Goal: Information Seeking & Learning: Learn about a topic

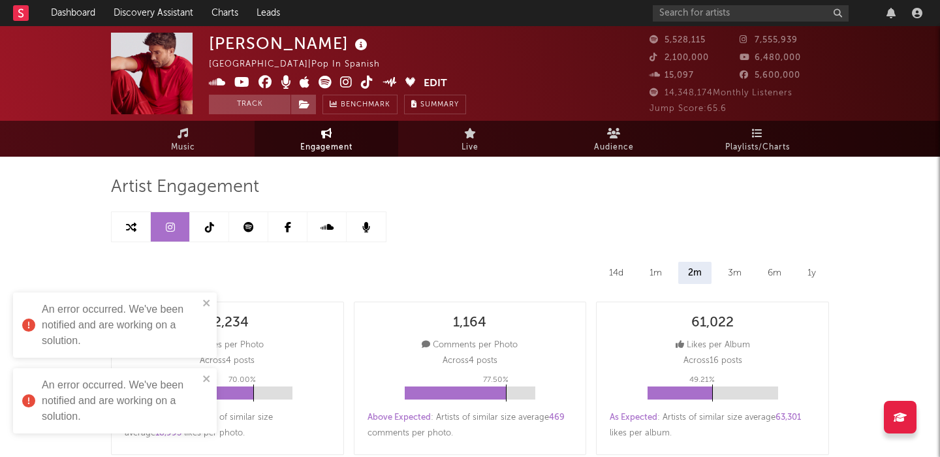
select select "6m"
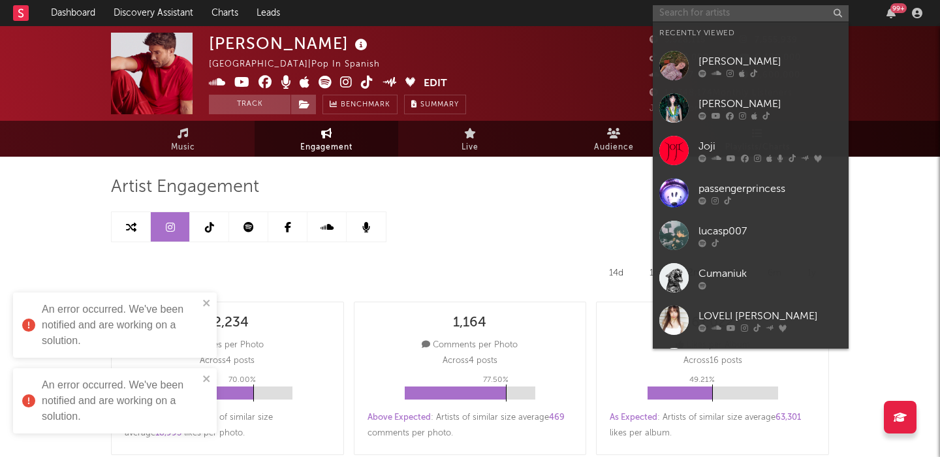
click at [748, 11] on input "text" at bounding box center [751, 13] width 196 height 16
paste input "Minj"
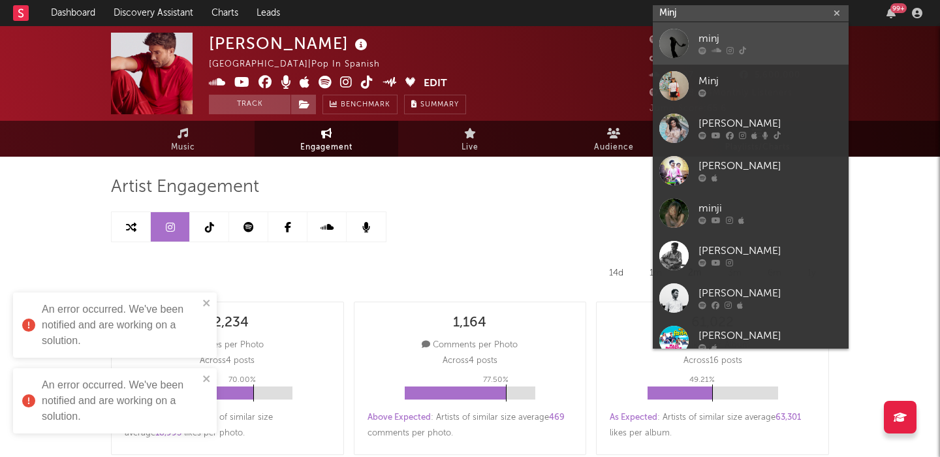
type input "Minj"
click at [748, 29] on link "minj" at bounding box center [751, 43] width 196 height 42
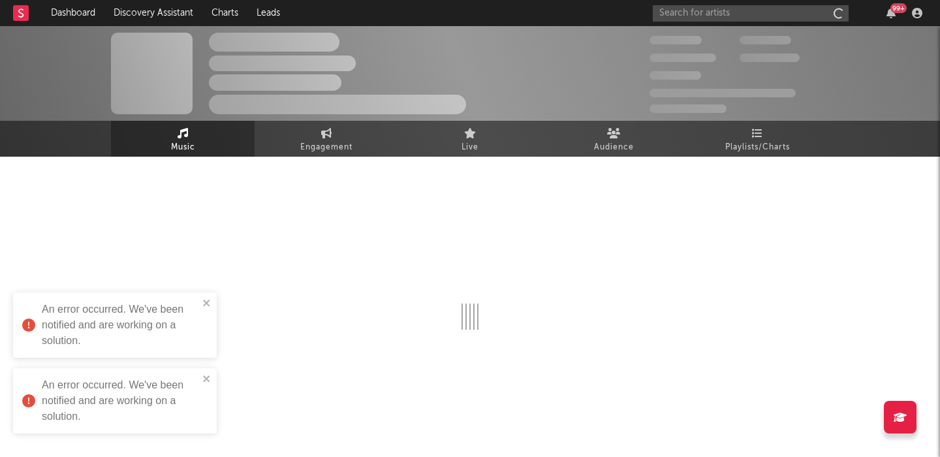
select select "1w"
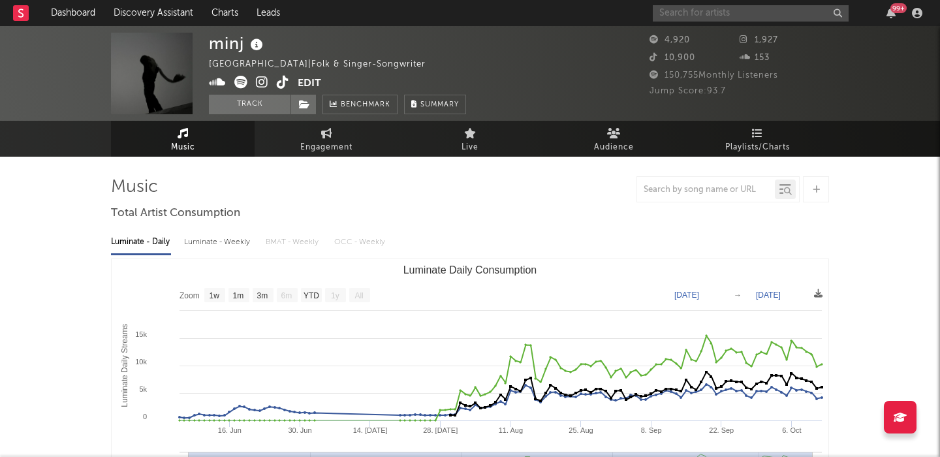
click at [740, 16] on input "text" at bounding box center [751, 13] width 196 height 16
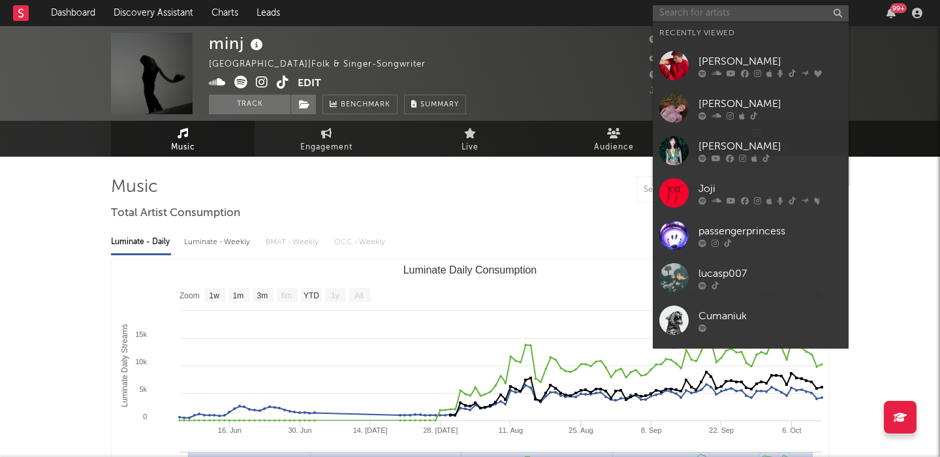
paste input "Ruby Roberts"
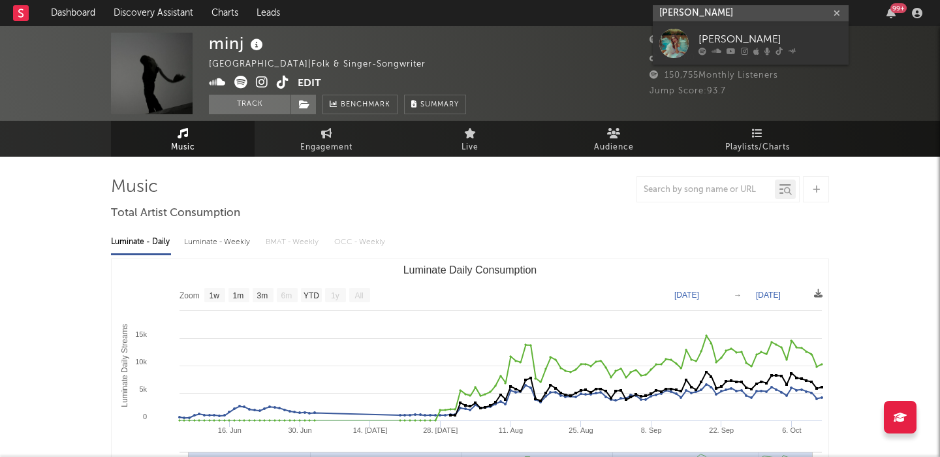
type input "Ruby Roberts"
click at [765, 26] on link "Ruby Roberts" at bounding box center [751, 43] width 196 height 42
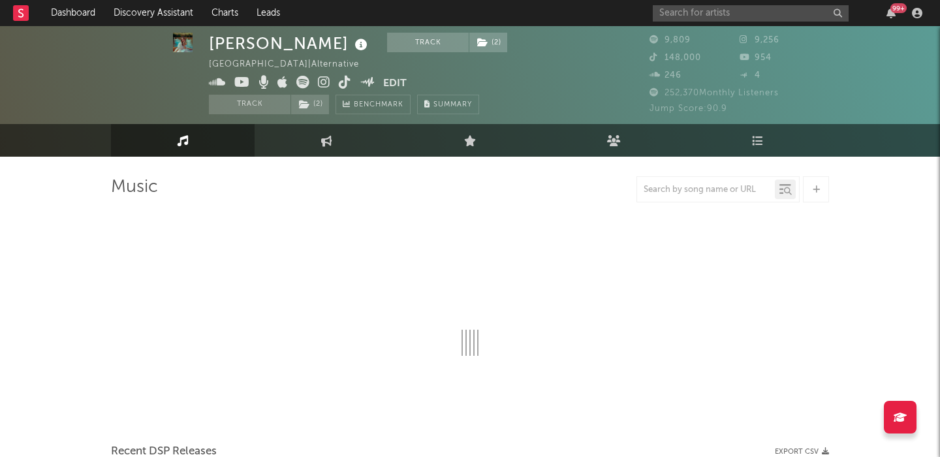
scroll to position [143, 0]
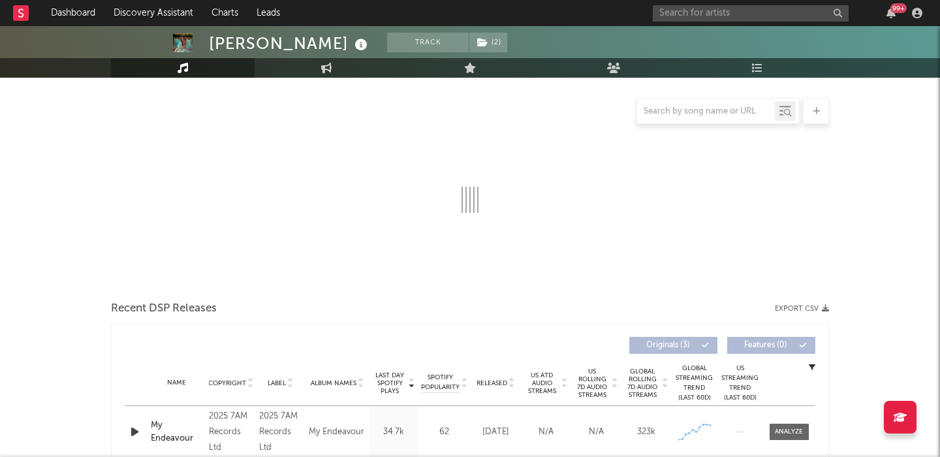
select select "6m"
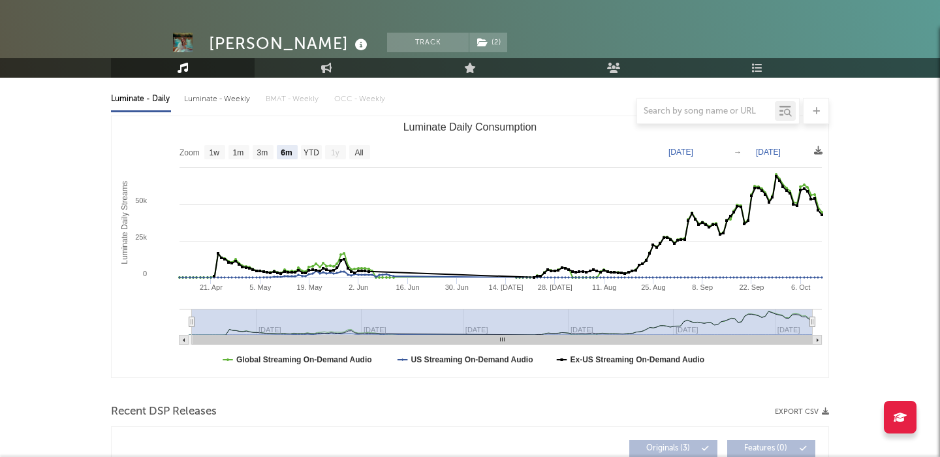
scroll to position [81, 0]
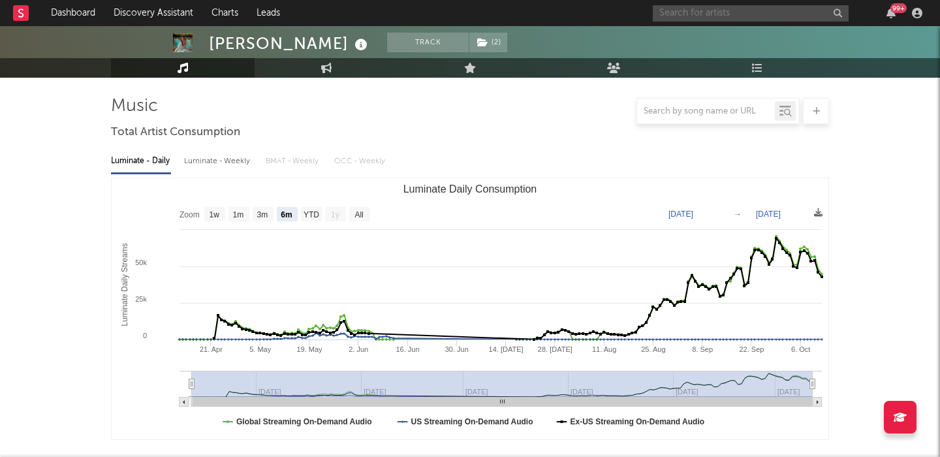
click at [723, 8] on input "text" at bounding box center [751, 13] width 196 height 16
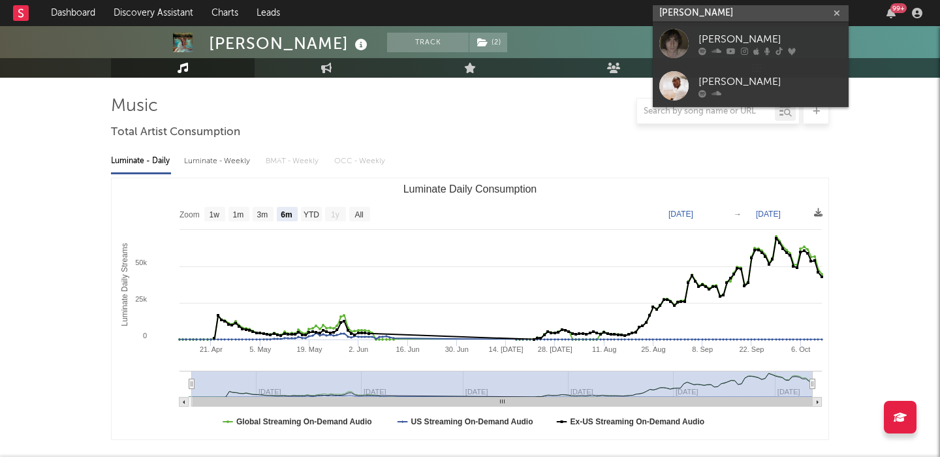
click at [741, 21] on input "cameron winter" at bounding box center [751, 13] width 196 height 16
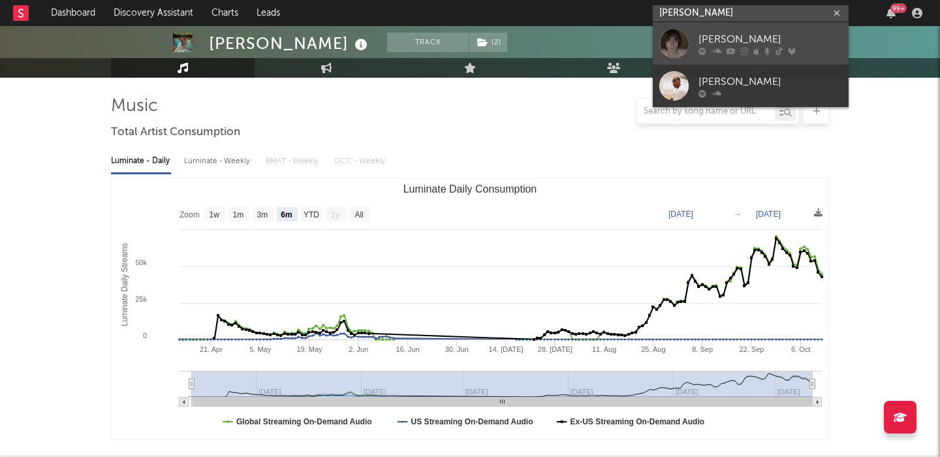
type input "cameron winter"
click at [752, 37] on div "Cameron Winter" at bounding box center [771, 39] width 144 height 16
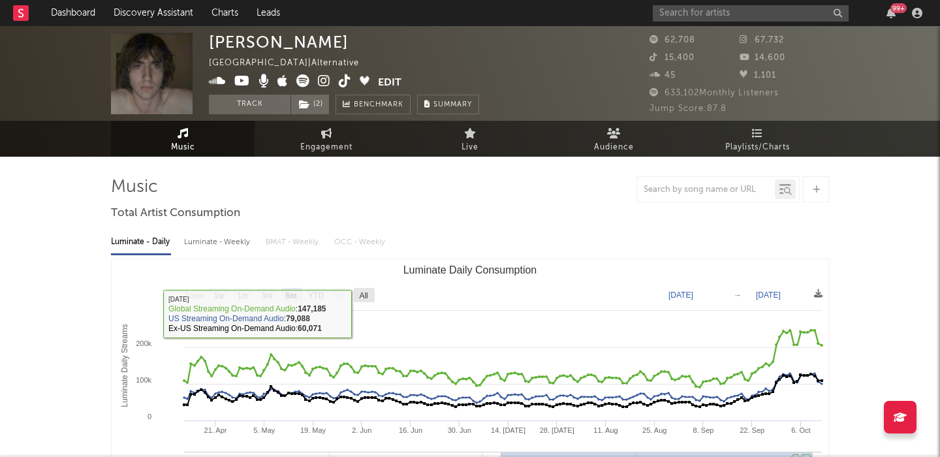
click at [363, 296] on text "All" at bounding box center [363, 295] width 8 height 9
select select "All"
type input "2024-10-13"
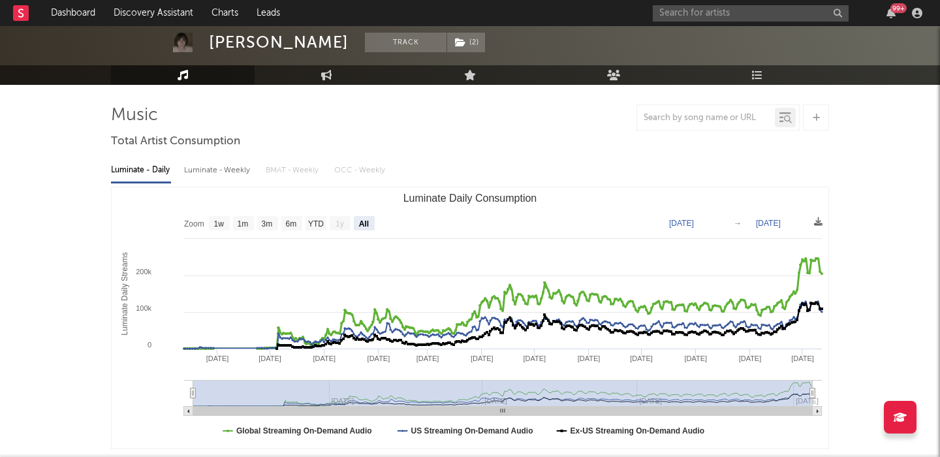
scroll to position [74, 0]
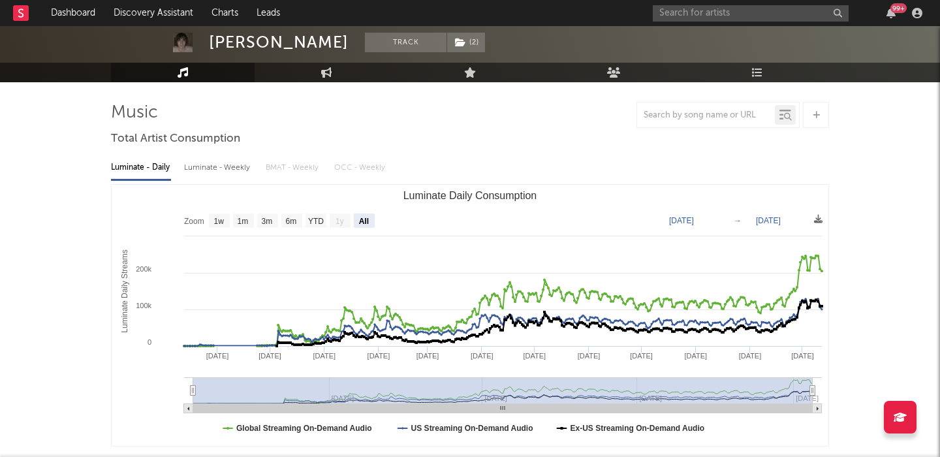
click at [232, 168] on div "Luminate - Weekly" at bounding box center [218, 168] width 69 height 22
select select "6m"
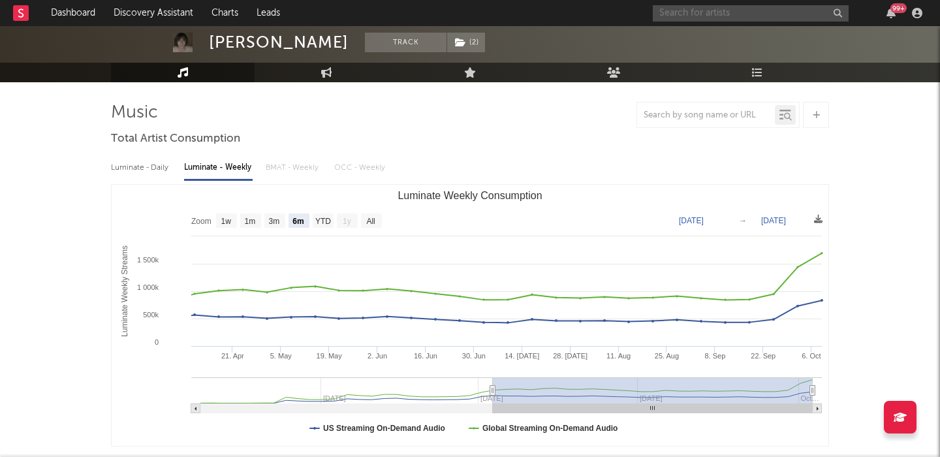
click at [708, 18] on input "text" at bounding box center [751, 13] width 196 height 16
paste input "WizTheMC"
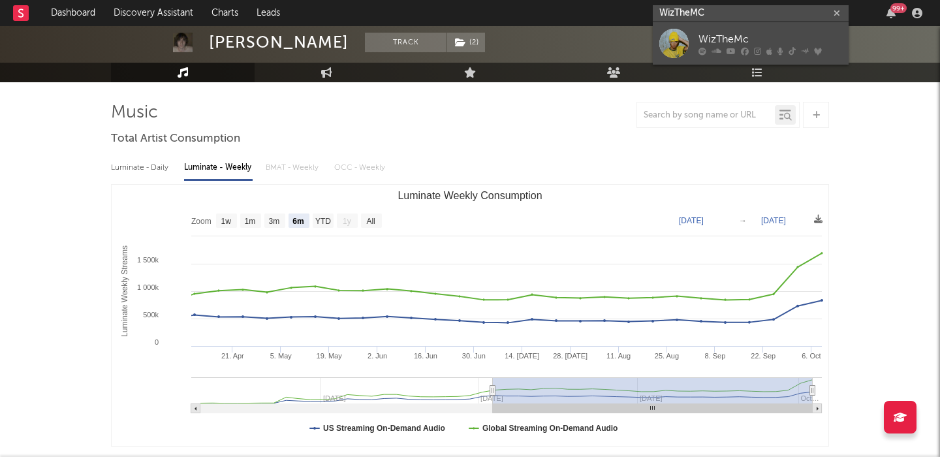
type input "WizTheMC"
click at [721, 28] on link "WizTheMc" at bounding box center [751, 43] width 196 height 42
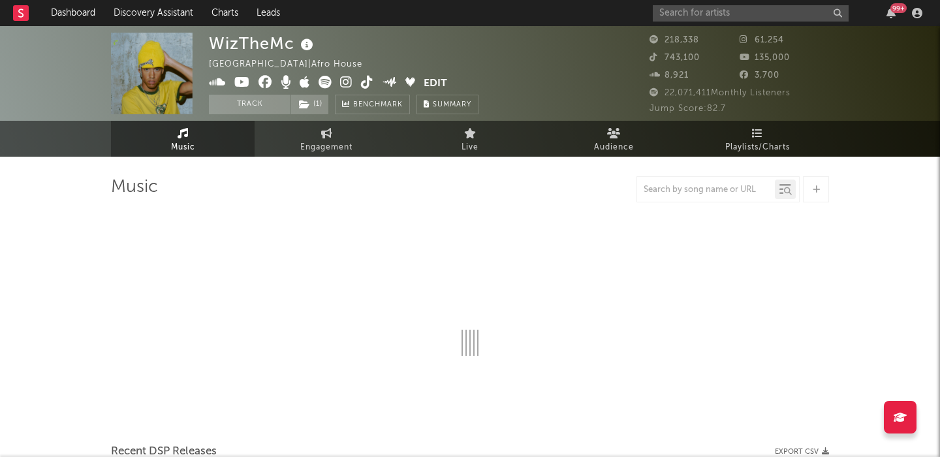
select select "6m"
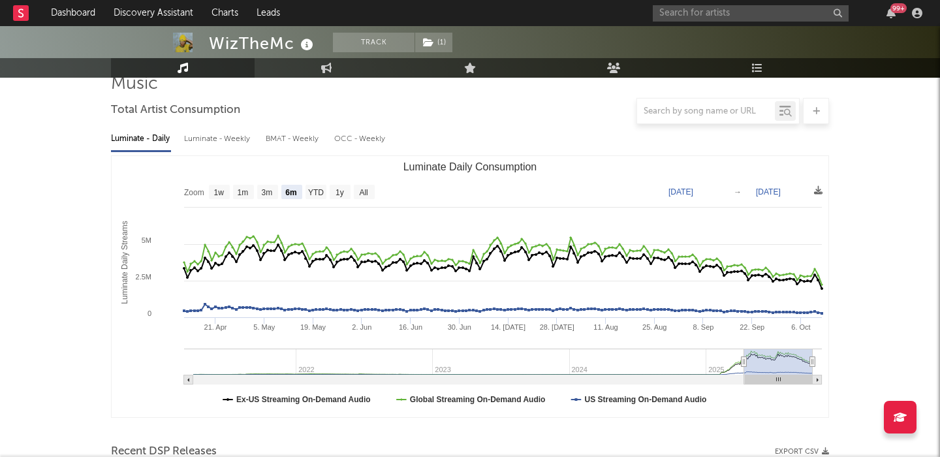
scroll to position [321, 0]
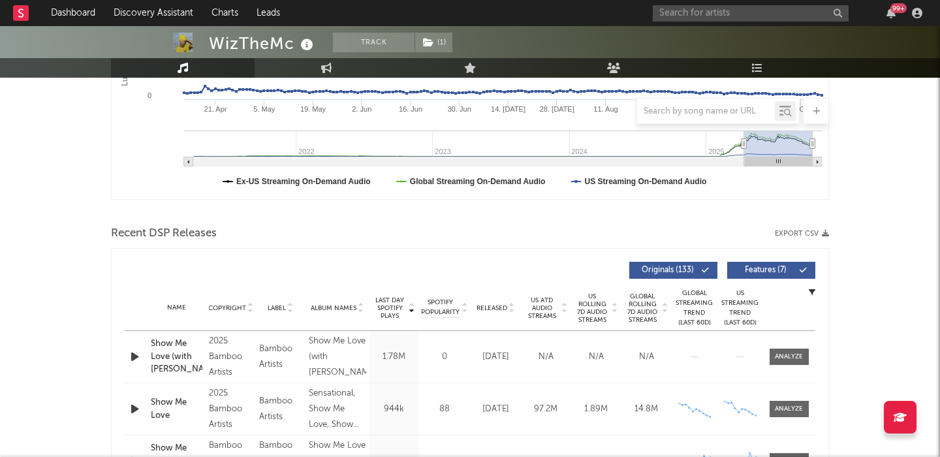
click at [781, 264] on button "Features ( 7 )" at bounding box center [771, 270] width 88 height 17
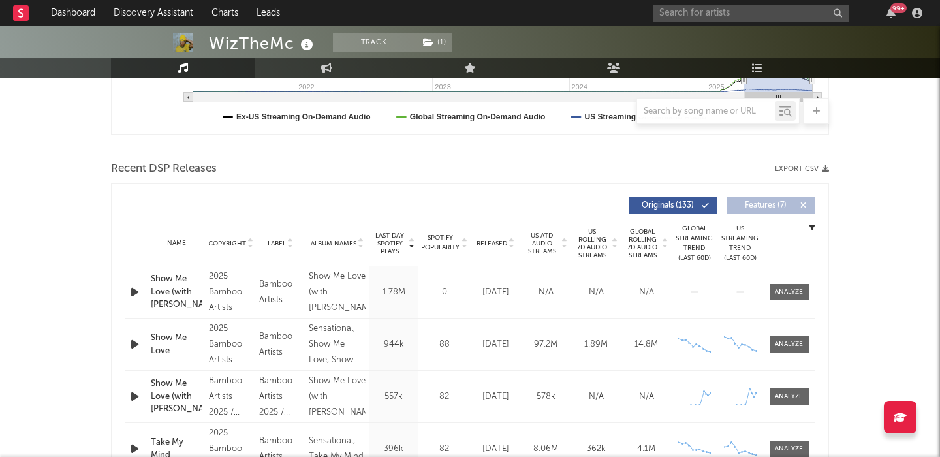
scroll to position [403, 0]
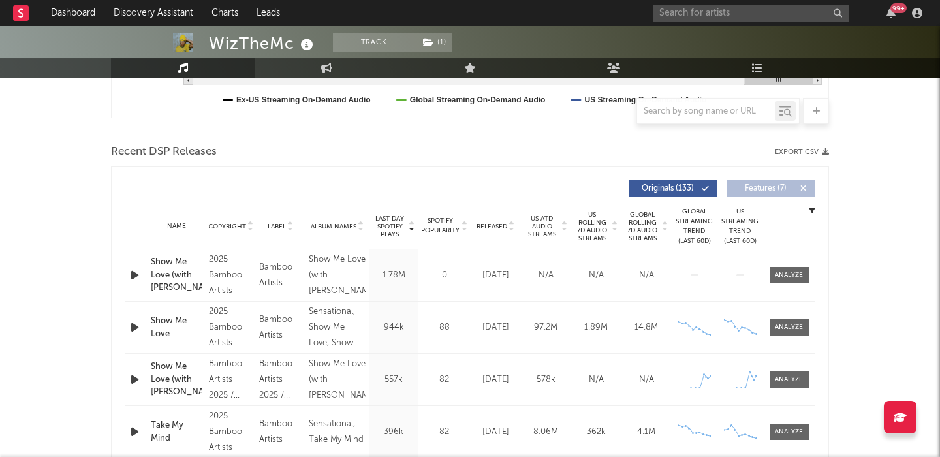
click at [489, 229] on span "Released" at bounding box center [492, 227] width 31 height 8
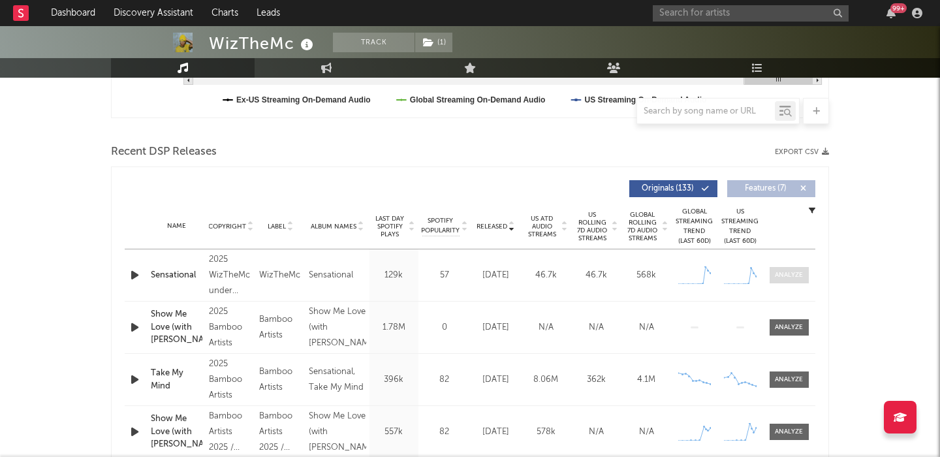
click at [788, 275] on div at bounding box center [789, 275] width 28 height 10
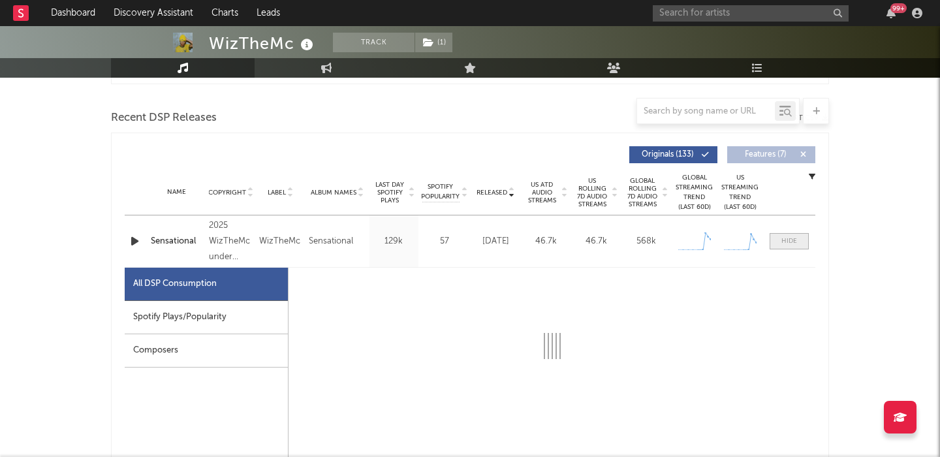
select select "1w"
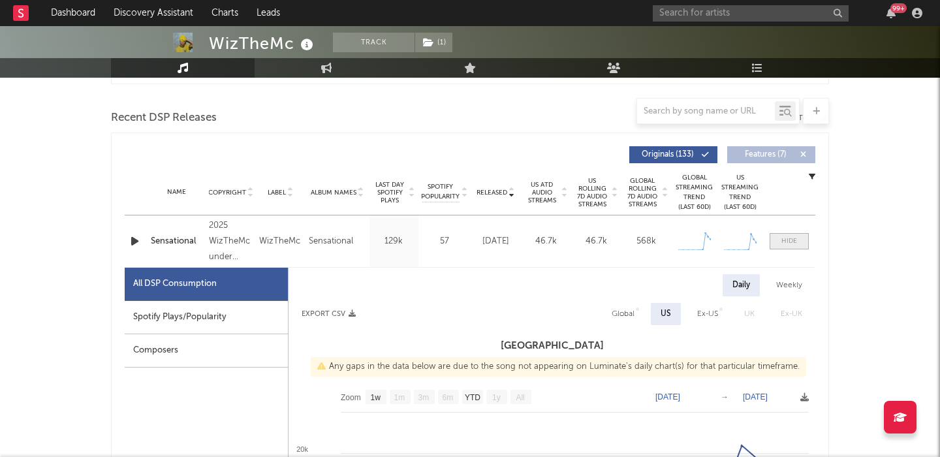
scroll to position [526, 0]
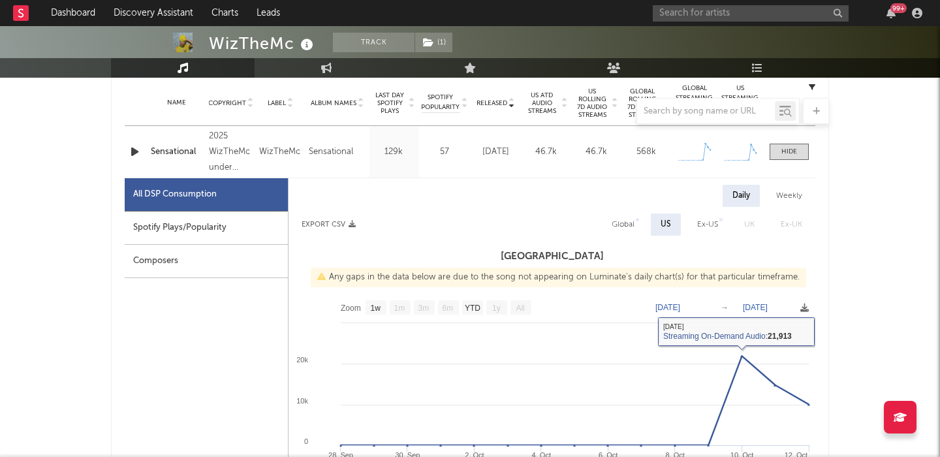
click at [624, 214] on div "Global" at bounding box center [623, 225] width 42 height 22
select select "1w"
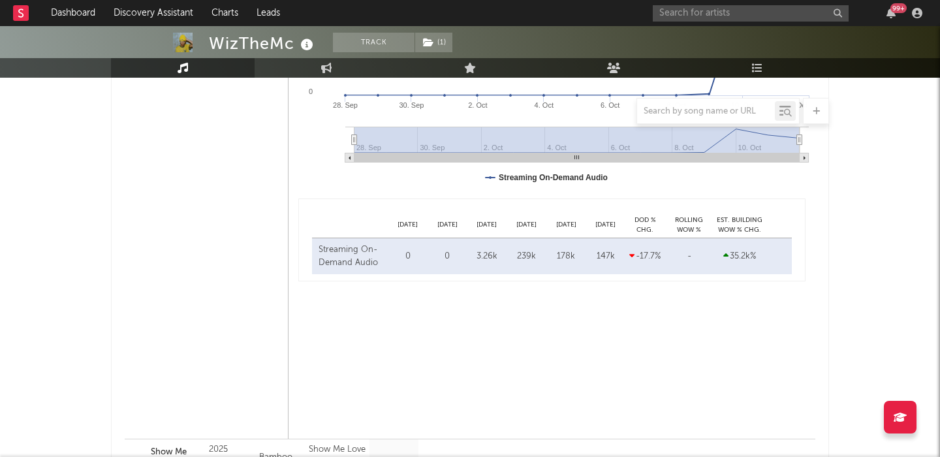
scroll to position [912, 0]
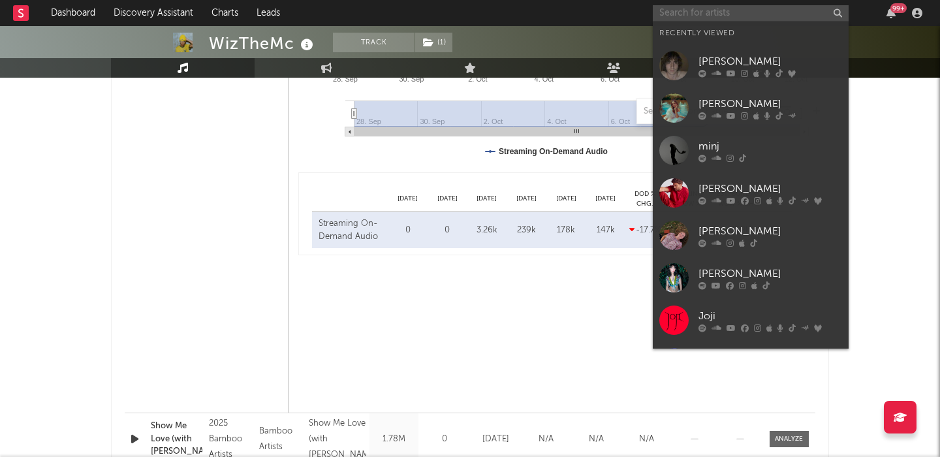
click at [672, 11] on input "text" at bounding box center [751, 13] width 196 height 16
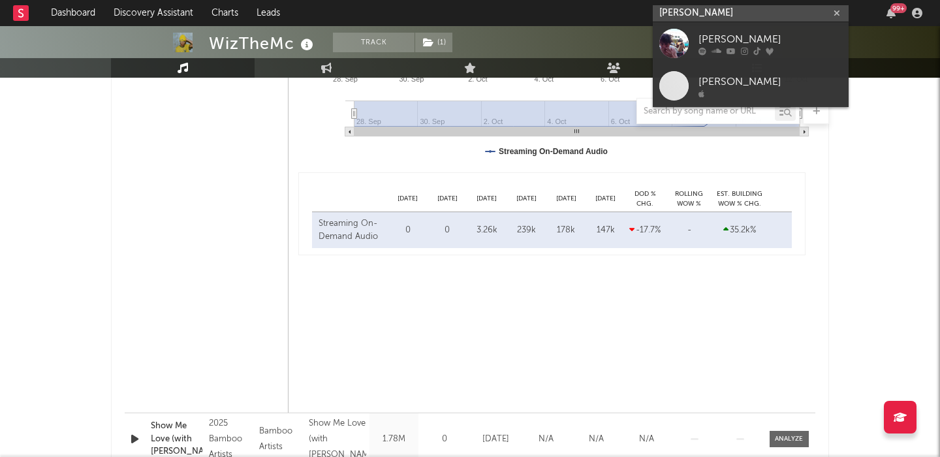
type input "benny bellson"
click at [784, 44] on div "Benny Bellson" at bounding box center [771, 39] width 144 height 16
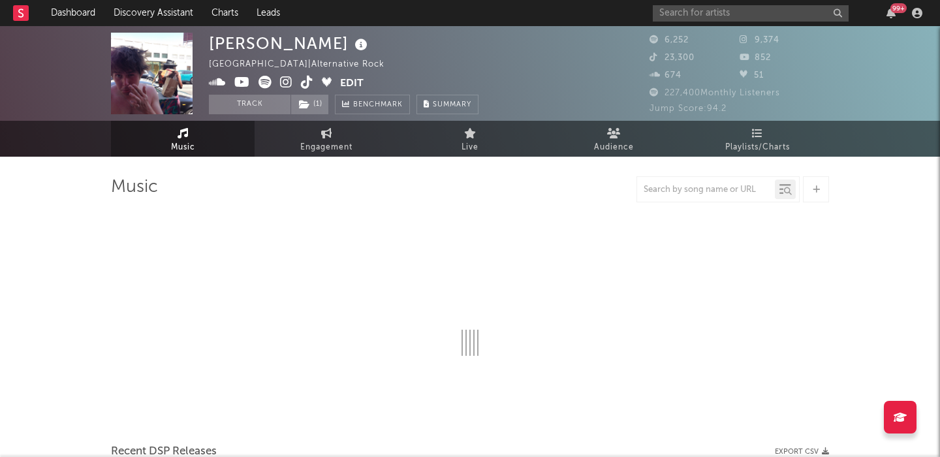
select select "6m"
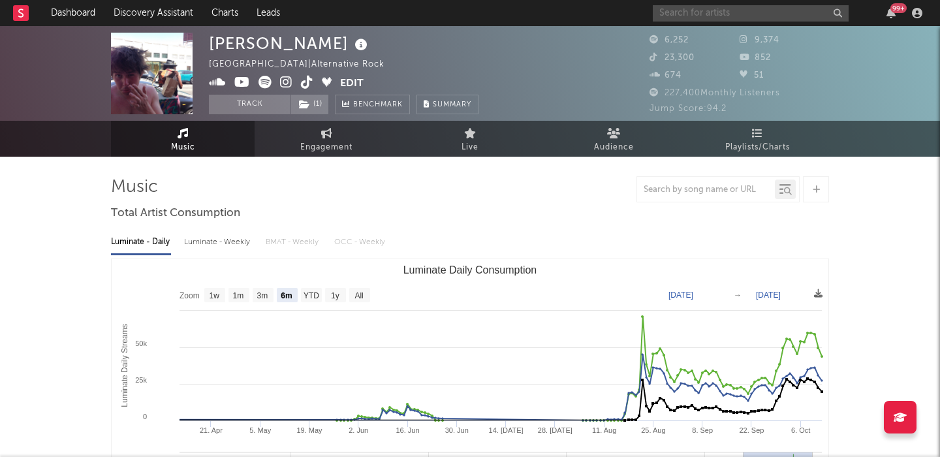
click at [690, 16] on input "text" at bounding box center [751, 13] width 196 height 16
paste input "Brux XTN"
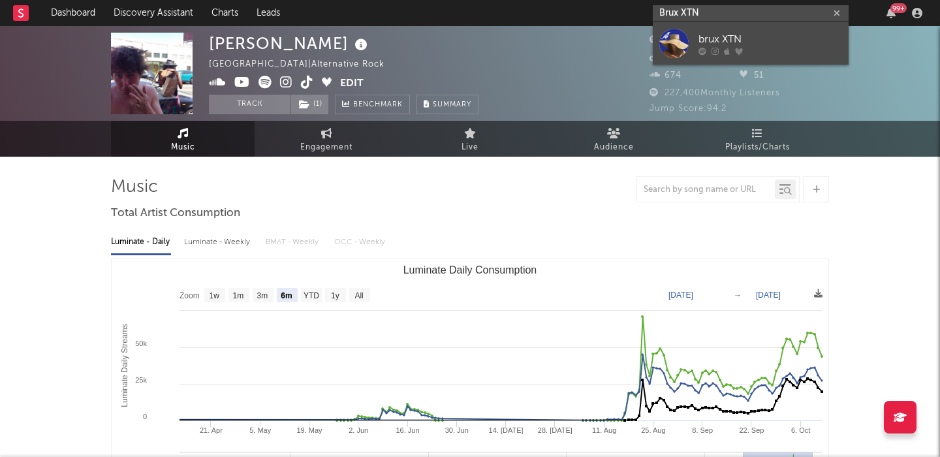
type input "Brux XTN"
click at [752, 40] on div "brux XTN" at bounding box center [771, 39] width 144 height 16
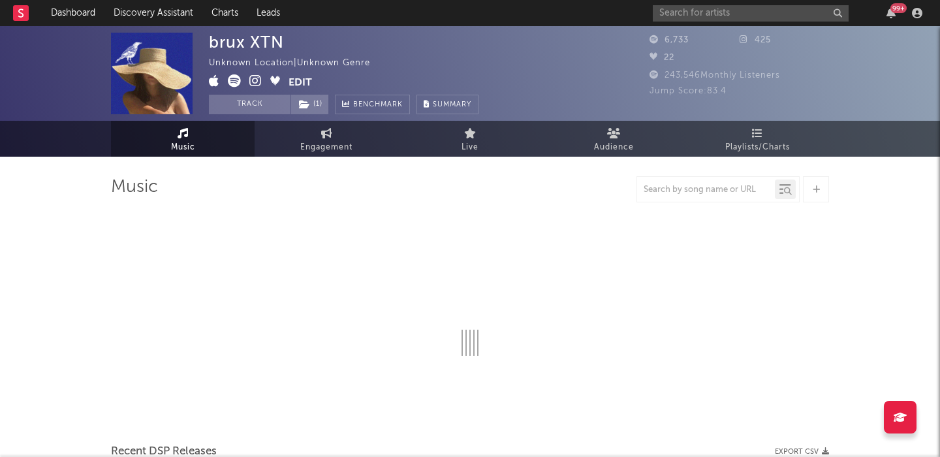
select select "1w"
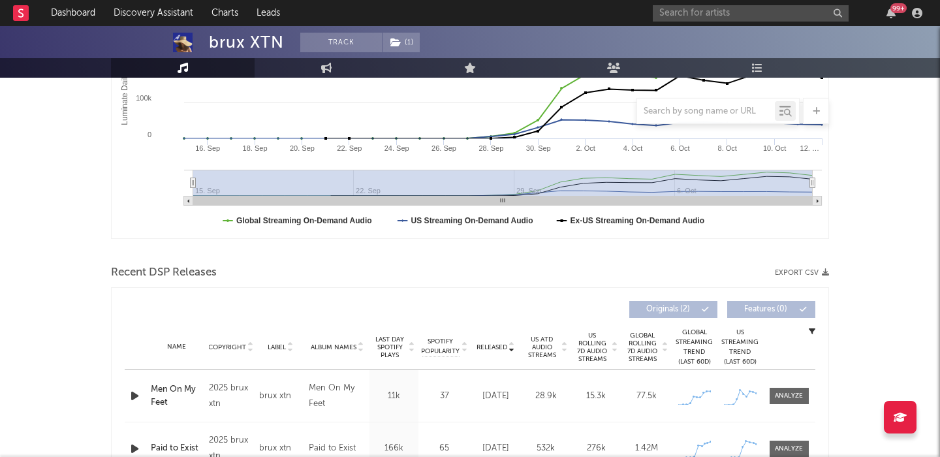
scroll to position [466, 0]
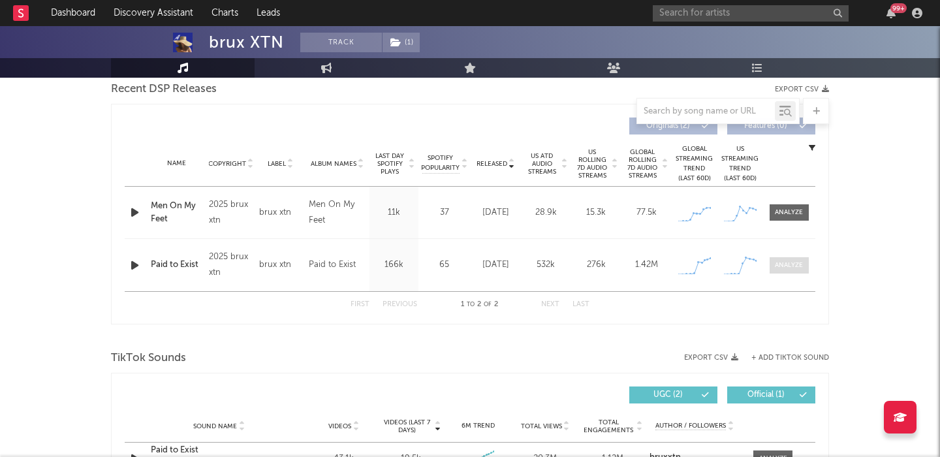
click at [771, 261] on span at bounding box center [789, 265] width 39 height 16
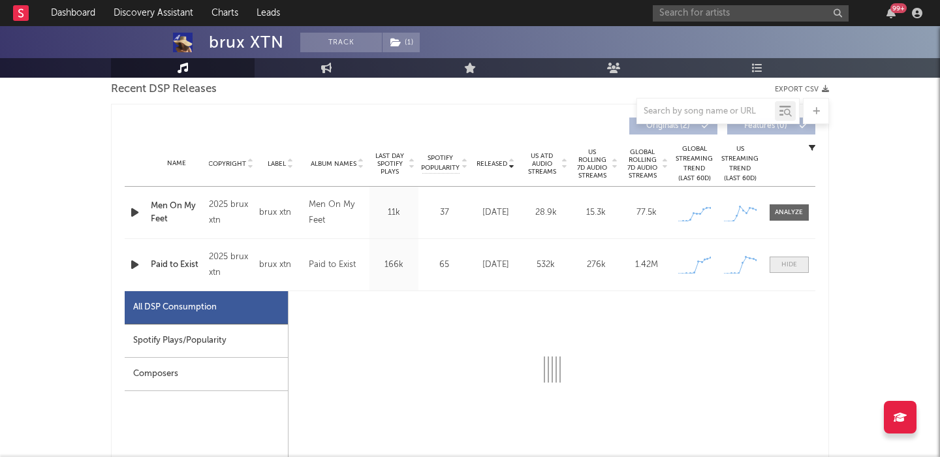
select select "1w"
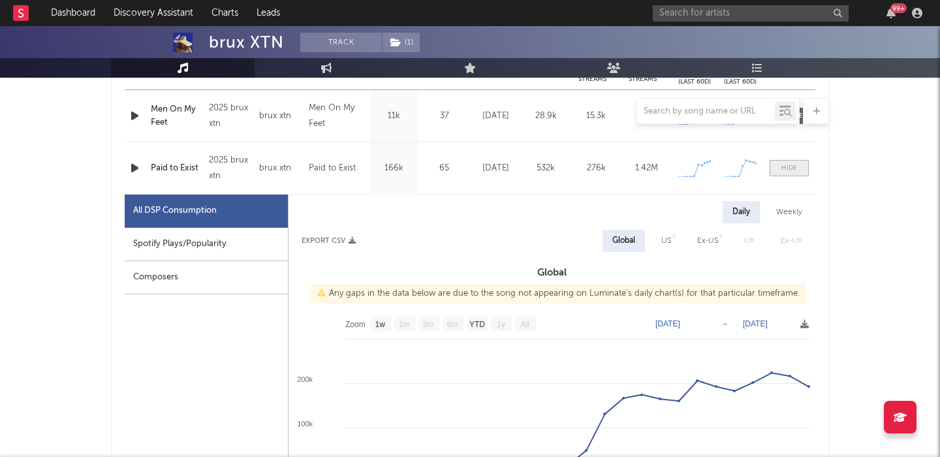
scroll to position [586, 0]
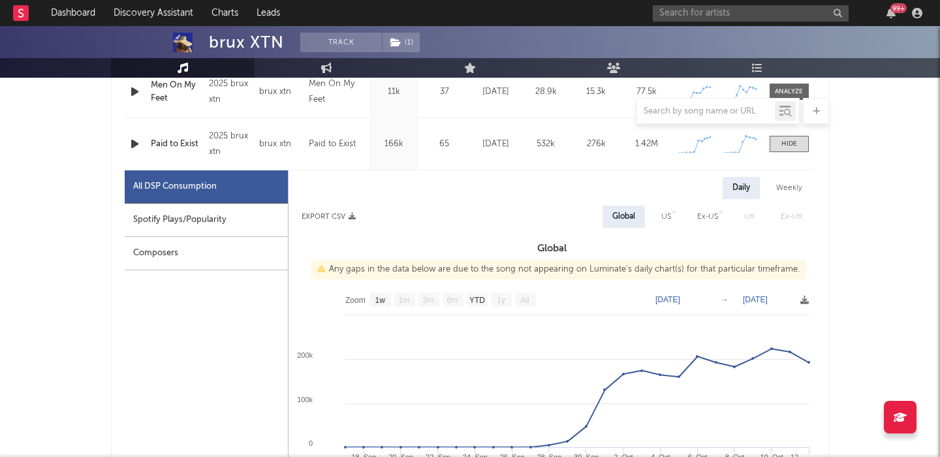
click at [663, 220] on div "US" at bounding box center [667, 217] width 10 height 16
select select "1w"
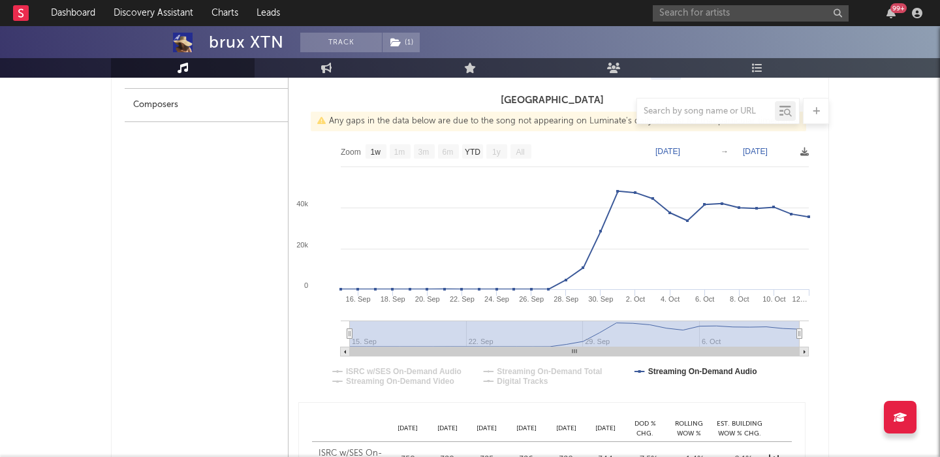
scroll to position [650, 0]
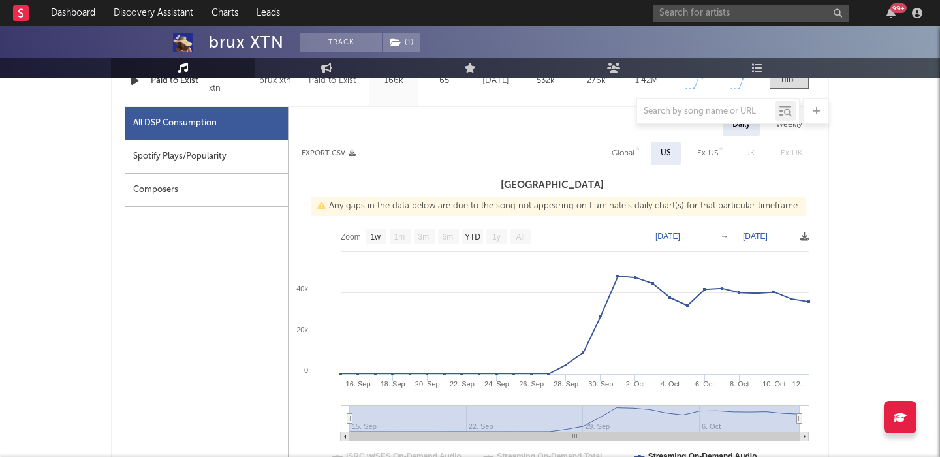
click at [631, 150] on div "Global" at bounding box center [623, 154] width 23 height 16
select select "1w"
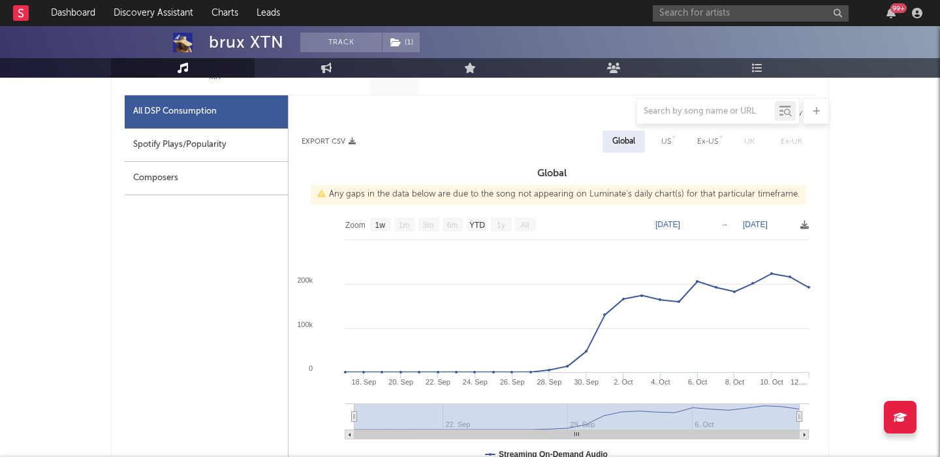
scroll to position [646, 0]
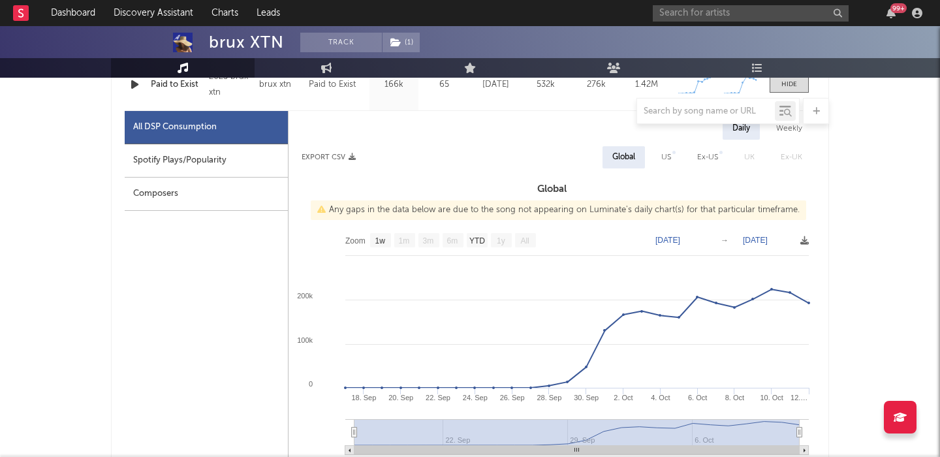
click at [662, 153] on div "US" at bounding box center [666, 157] width 29 height 22
select select "1w"
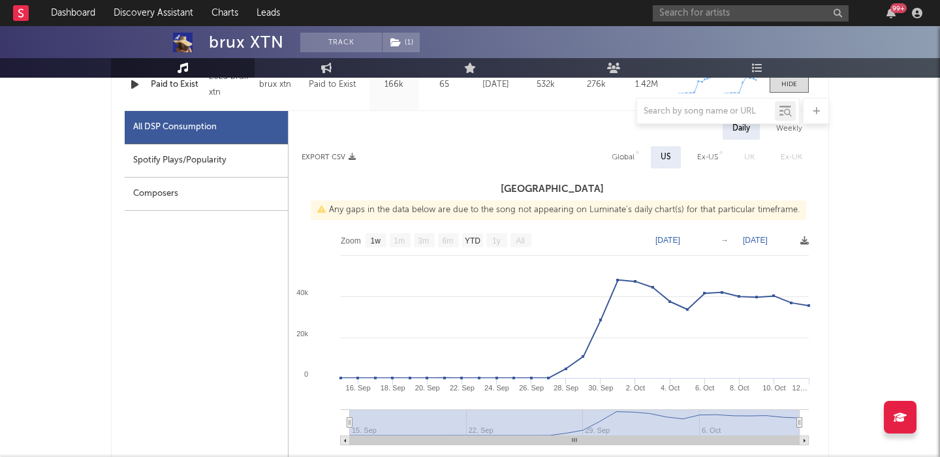
click at [273, 159] on div "Spotify Plays/Popularity" at bounding box center [206, 160] width 163 height 33
select select "1w"
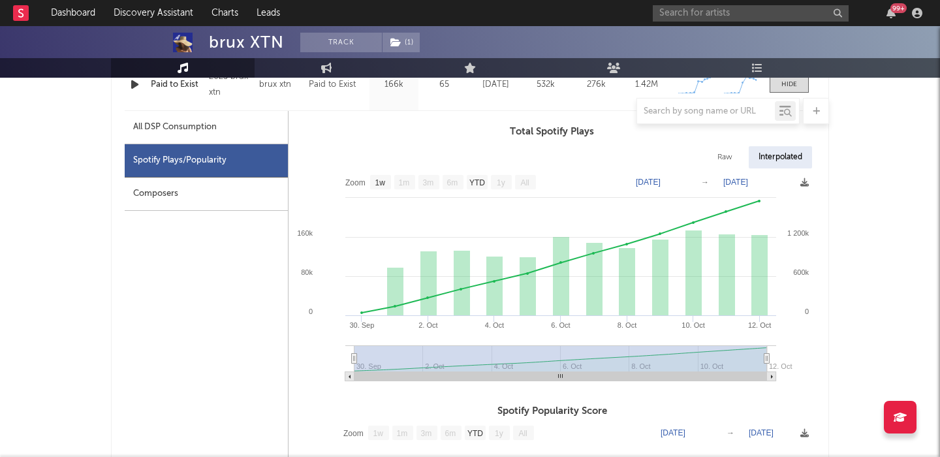
click at [721, 153] on div "Raw" at bounding box center [725, 157] width 35 height 22
select select "1w"
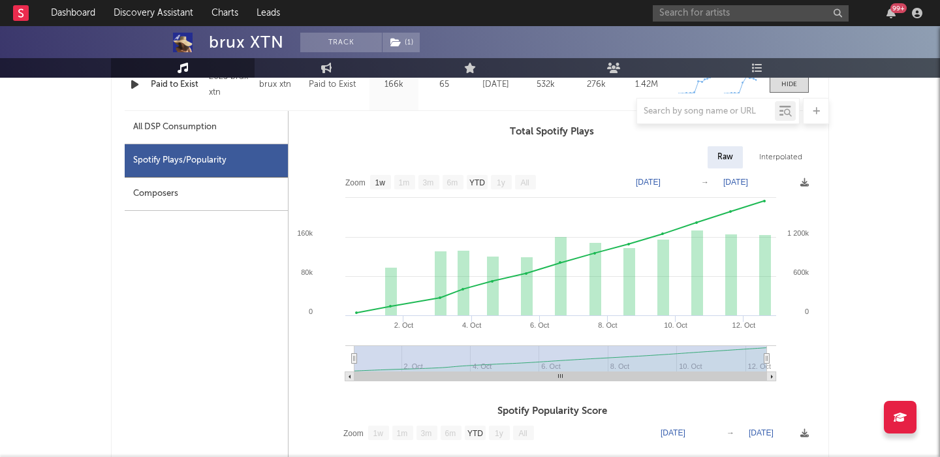
click at [161, 128] on div "All DSP Consumption" at bounding box center [175, 128] width 84 height 16
select select "1w"
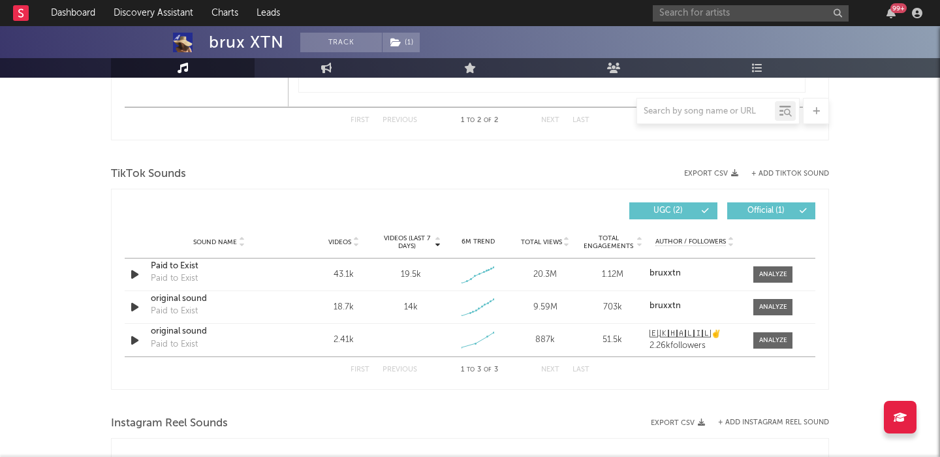
scroll to position [1282, 0]
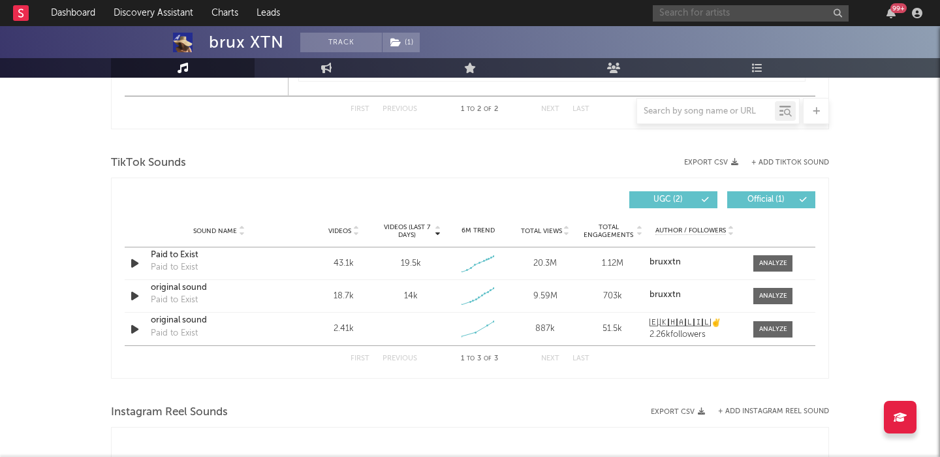
click at [749, 14] on input "text" at bounding box center [751, 13] width 196 height 16
paste input "Devi McCallio"
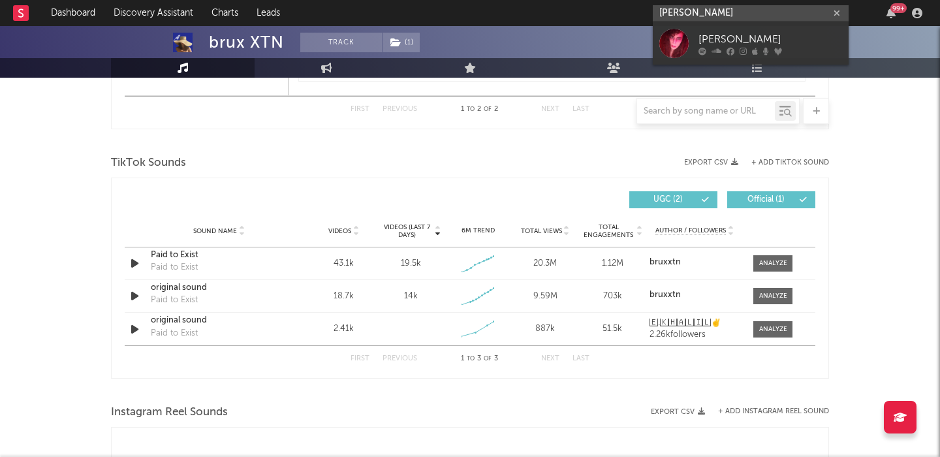
type input "Devi McCallio"
click at [777, 33] on div "Devi McCallion" at bounding box center [771, 39] width 144 height 16
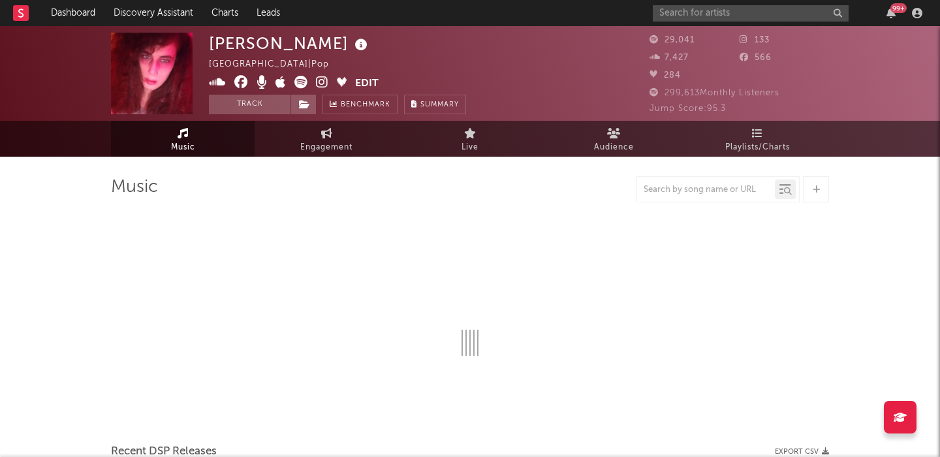
select select "1w"
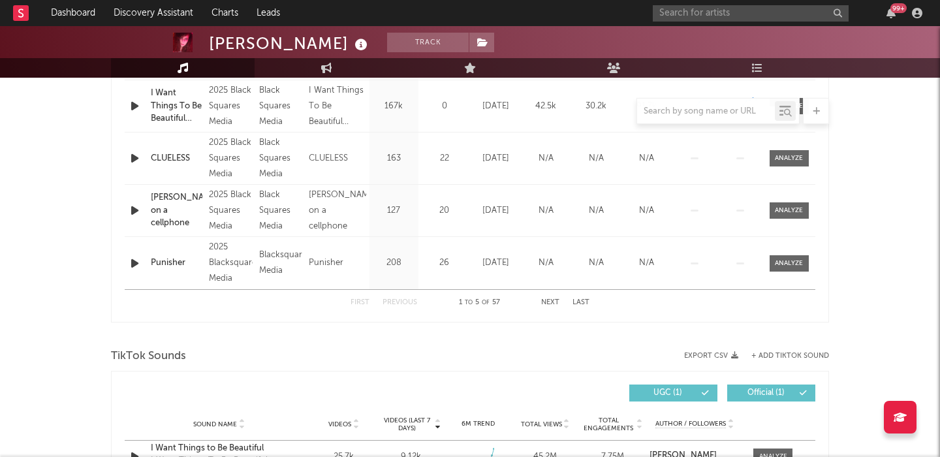
scroll to position [873, 0]
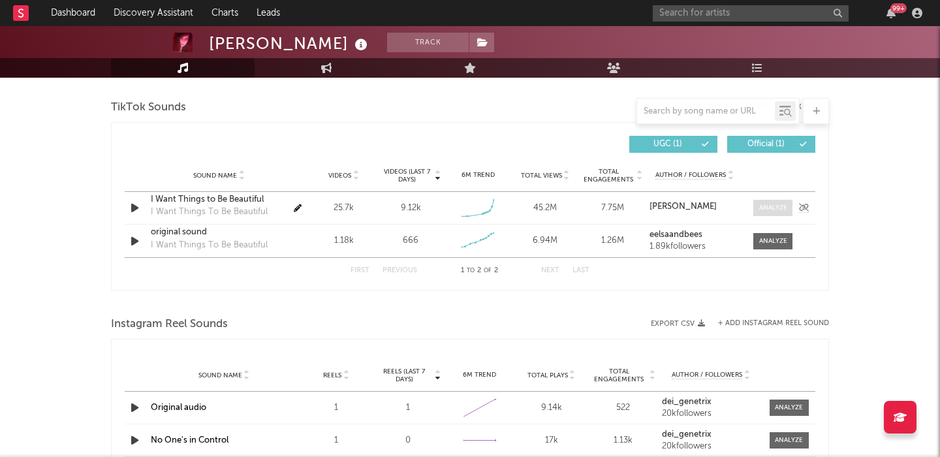
click at [765, 208] on div at bounding box center [773, 208] width 28 height 10
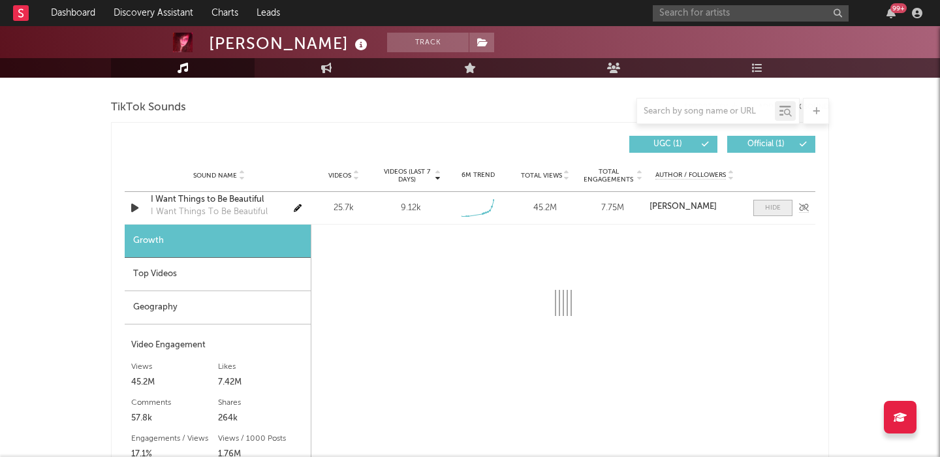
select select "1w"
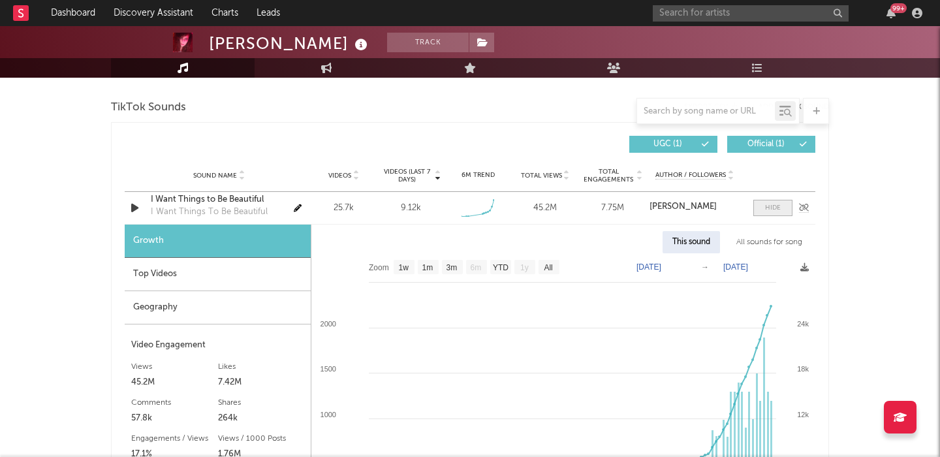
scroll to position [965, 0]
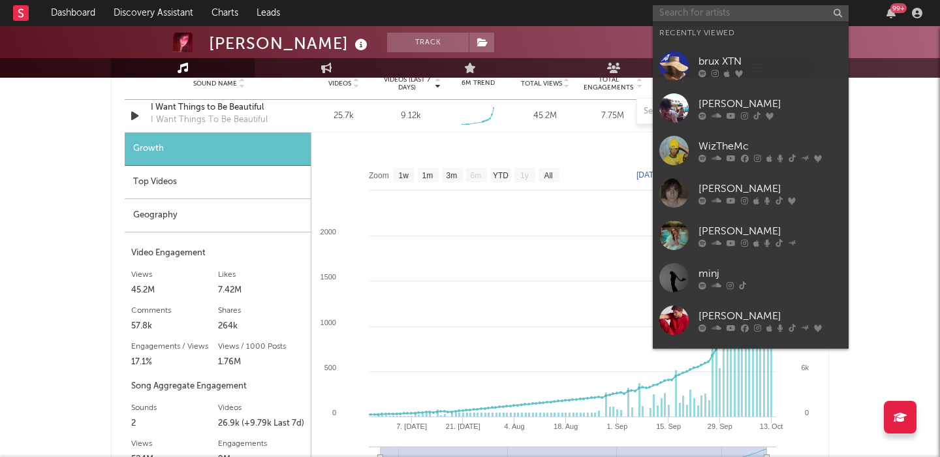
click at [727, 8] on input "text" at bounding box center [751, 13] width 196 height 16
paste input "Lots Of Hands"
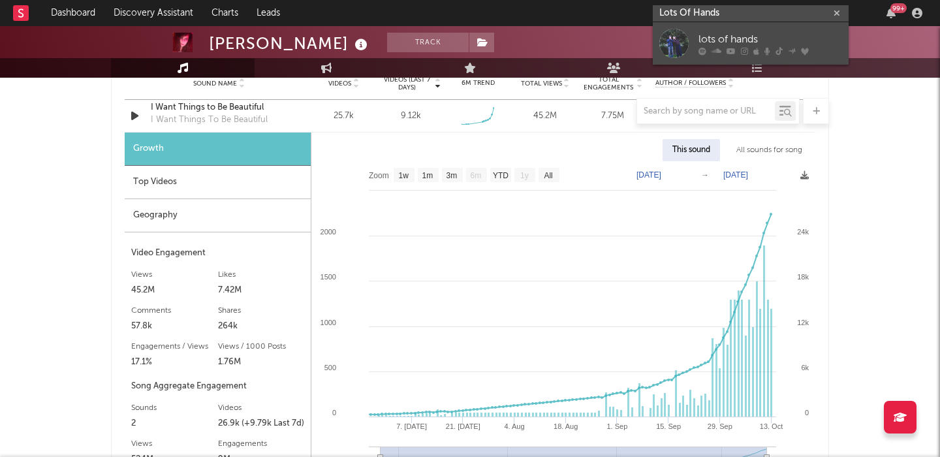
type input "Lots Of Hands"
click at [784, 36] on div "lots of hands" at bounding box center [771, 39] width 144 height 16
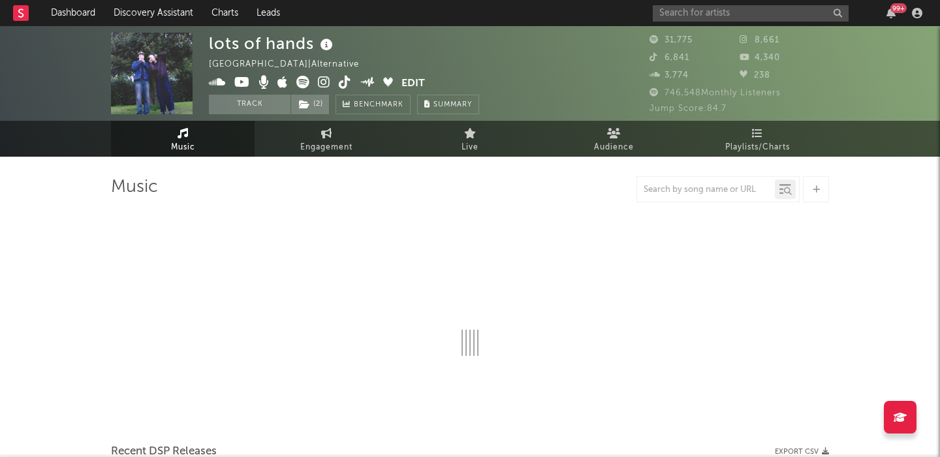
select select "6m"
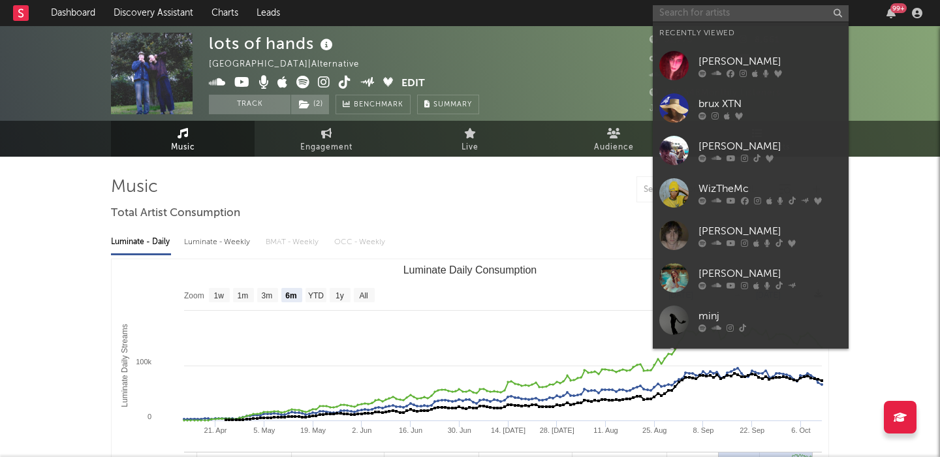
click at [710, 16] on input "text" at bounding box center [751, 13] width 196 height 16
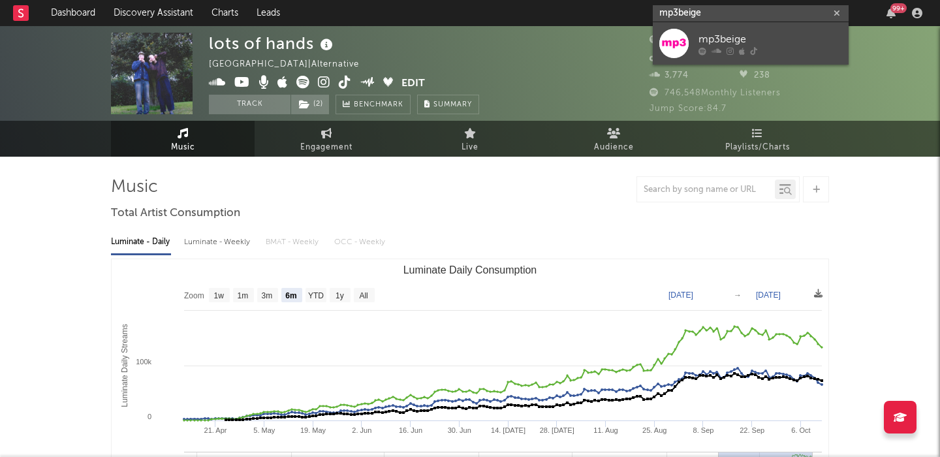
type input "mp3beige"
click at [759, 38] on div "mp3beige" at bounding box center [771, 39] width 144 height 16
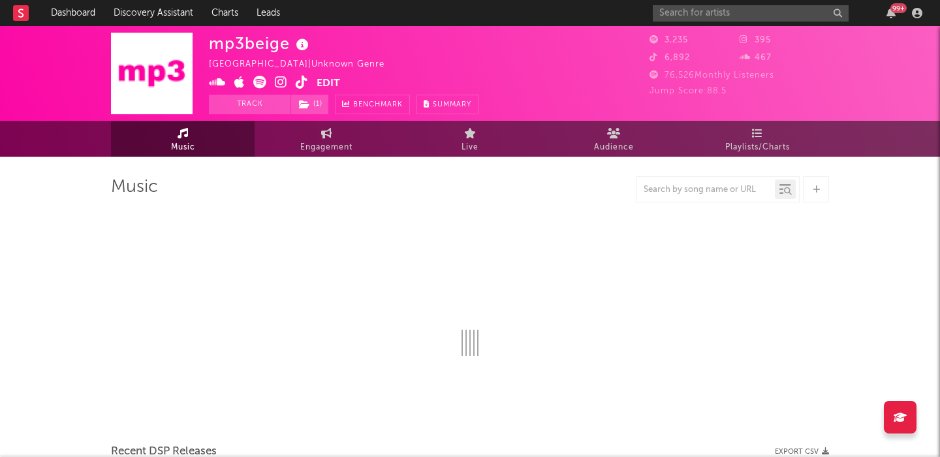
select select "1w"
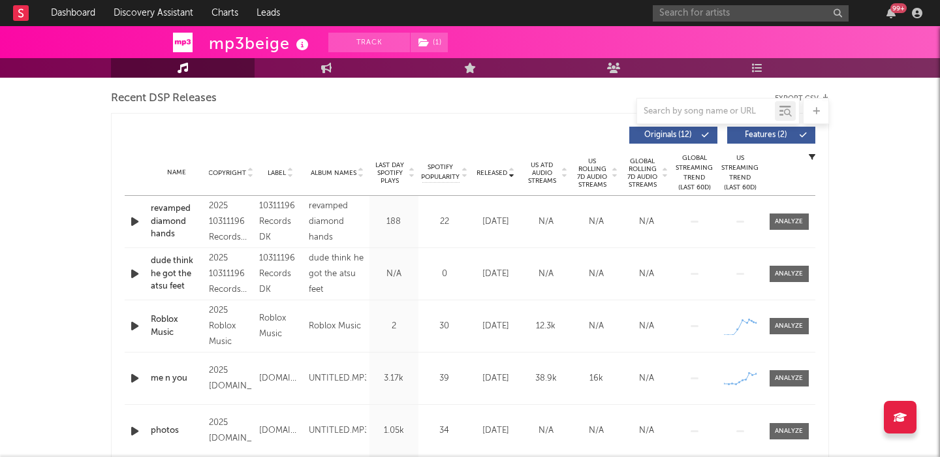
scroll to position [455, 0]
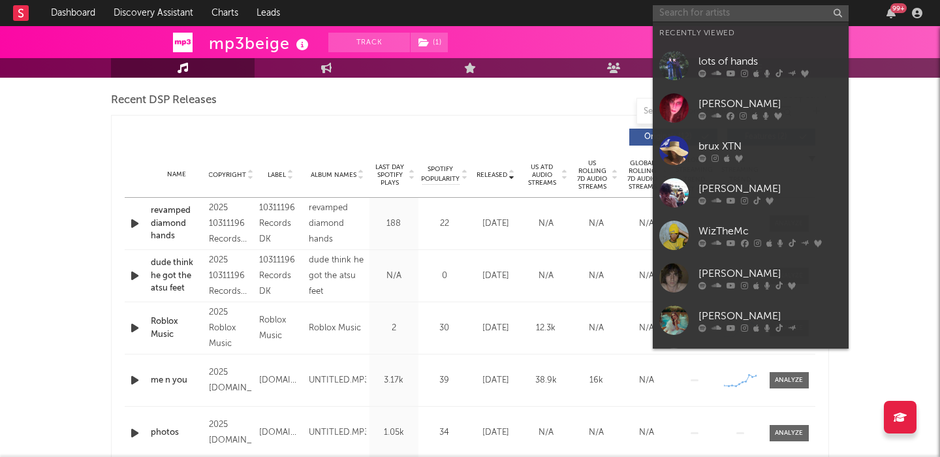
click at [760, 7] on input "text" at bounding box center [751, 13] width 196 height 16
paste input "Ear"
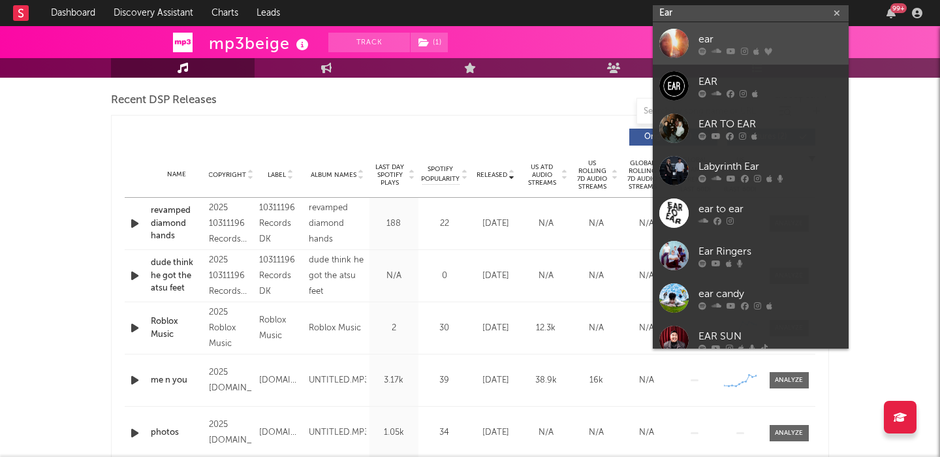
type input "Ear"
click at [773, 43] on div "ear" at bounding box center [771, 39] width 144 height 16
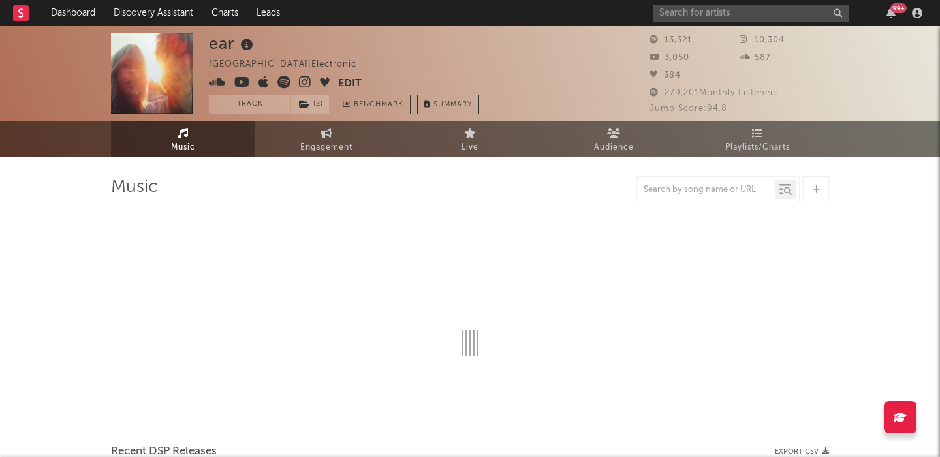
select select "1w"
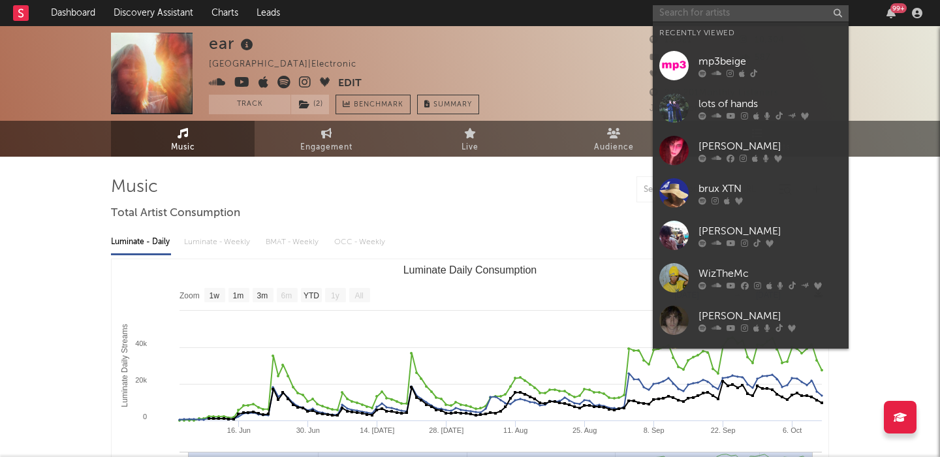
click at [712, 12] on input "text" at bounding box center [751, 13] width 196 height 16
paste input "CID"
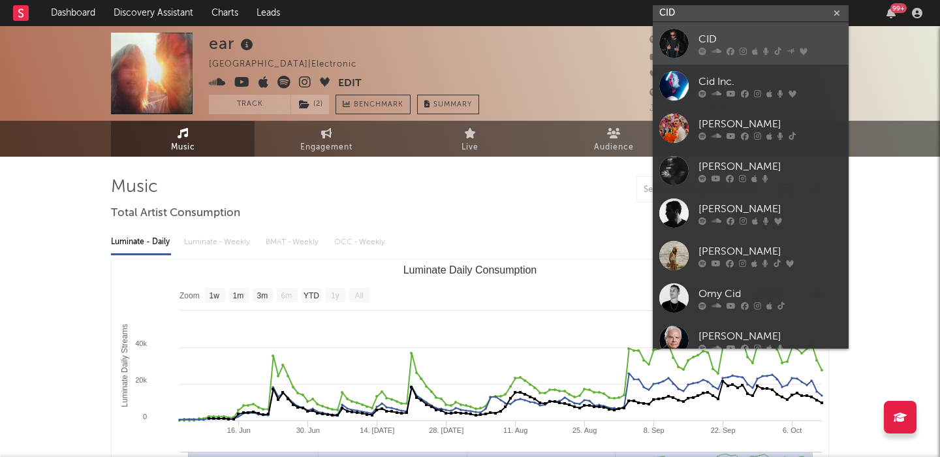
type input "CID"
click at [758, 39] on div "CID" at bounding box center [771, 39] width 144 height 16
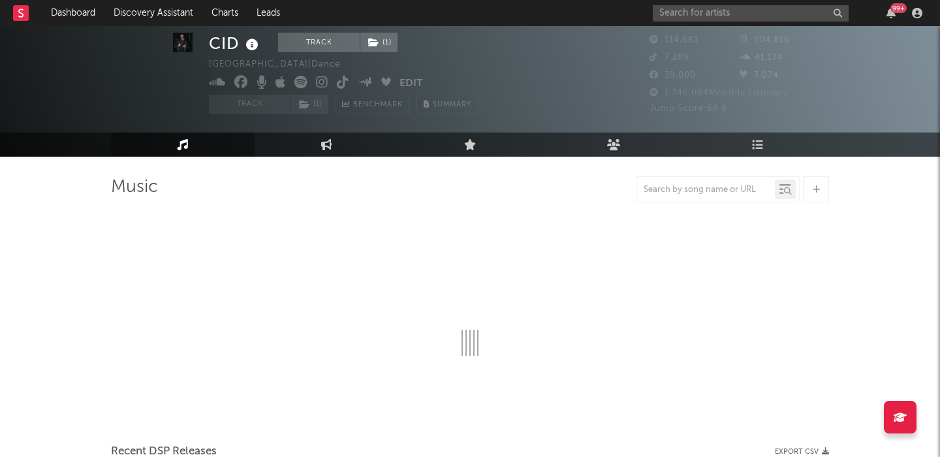
scroll to position [65, 0]
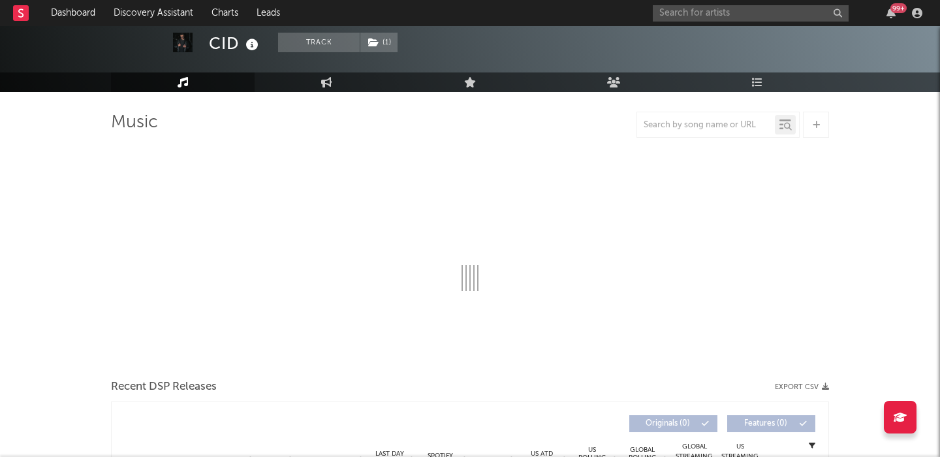
select select "6m"
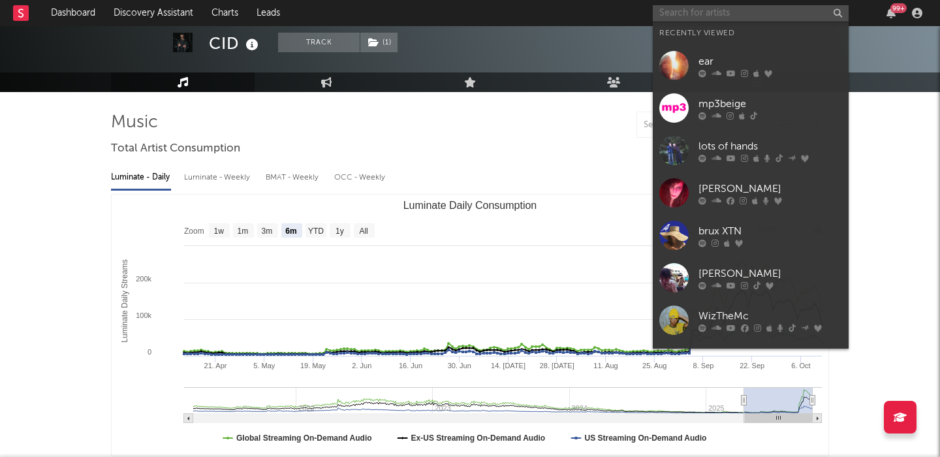
click at [737, 12] on input "text" at bounding box center [751, 13] width 196 height 16
paste input "Jonas Blue"
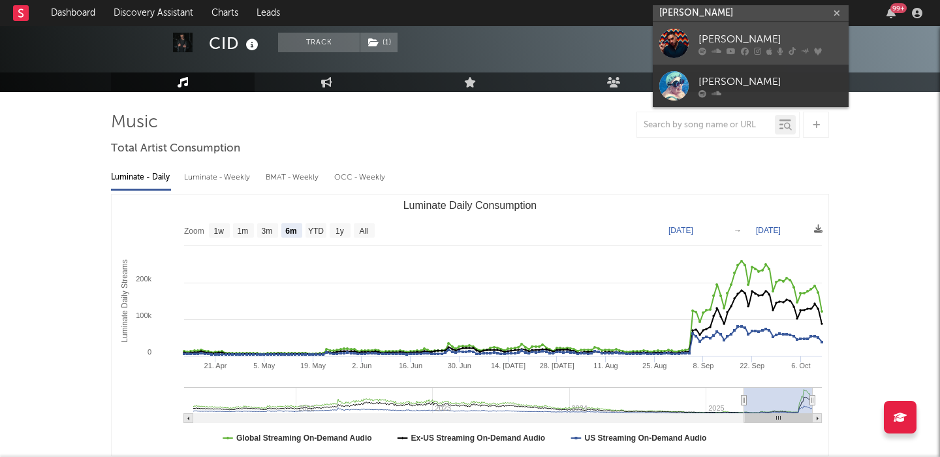
type input "Jonas Blue"
click at [754, 30] on link "Jonas Blue" at bounding box center [751, 43] width 196 height 42
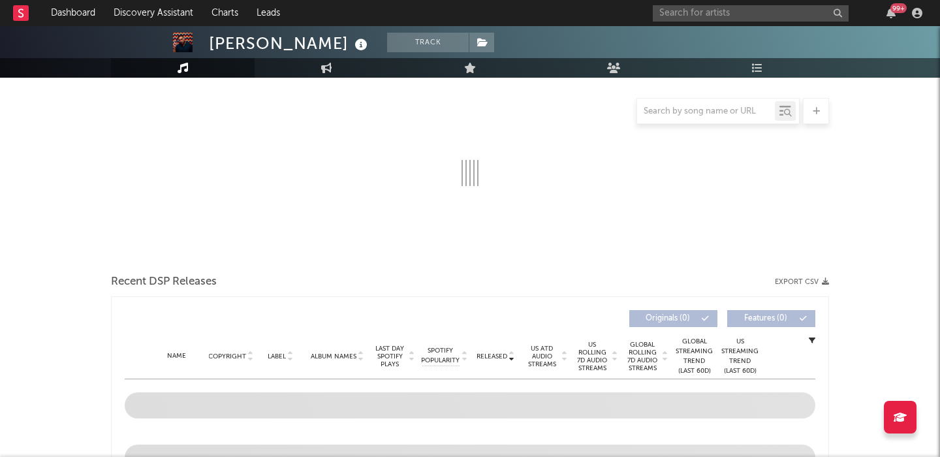
select select "6m"
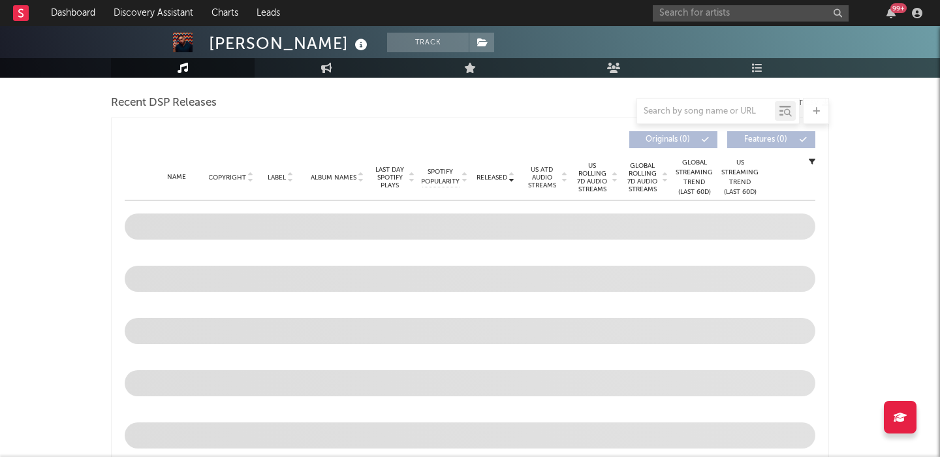
scroll to position [453, 0]
click at [592, 182] on span "US Rolling 7D Audio Streams" at bounding box center [593, 176] width 36 height 31
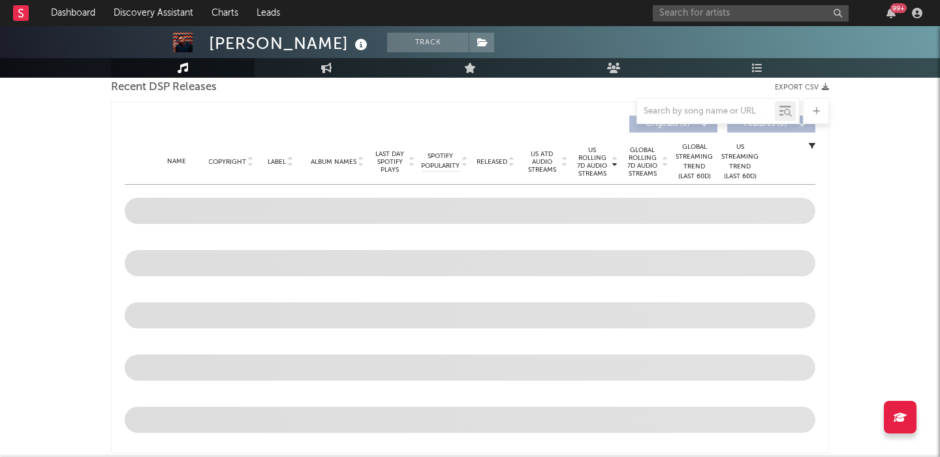
scroll to position [462, 0]
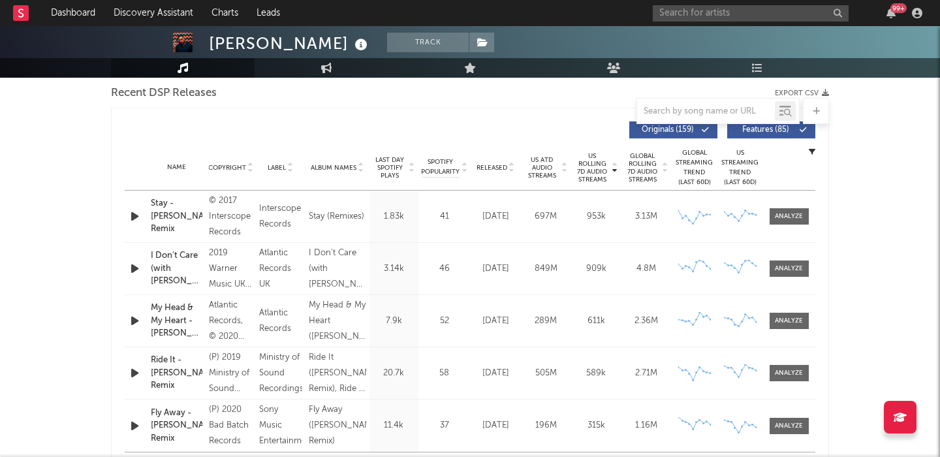
drag, startPoint x: 758, startPoint y: 135, endPoint x: 548, endPoint y: 183, distance: 215.8
click at [758, 135] on button "Features ( 85 )" at bounding box center [771, 129] width 88 height 17
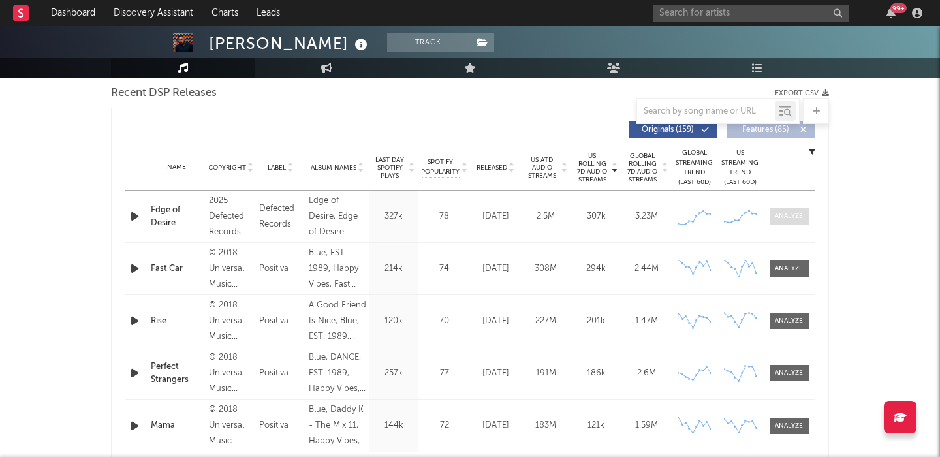
click at [795, 216] on div at bounding box center [789, 217] width 28 height 10
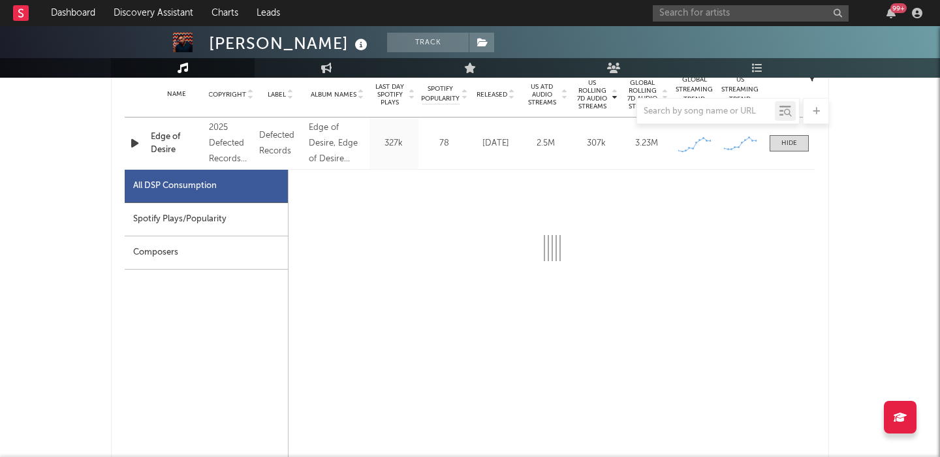
select select "1w"
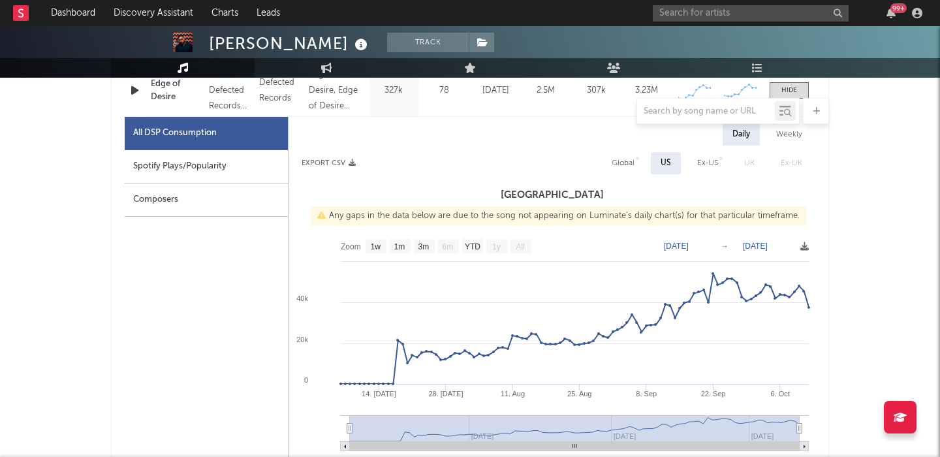
scroll to position [590, 0]
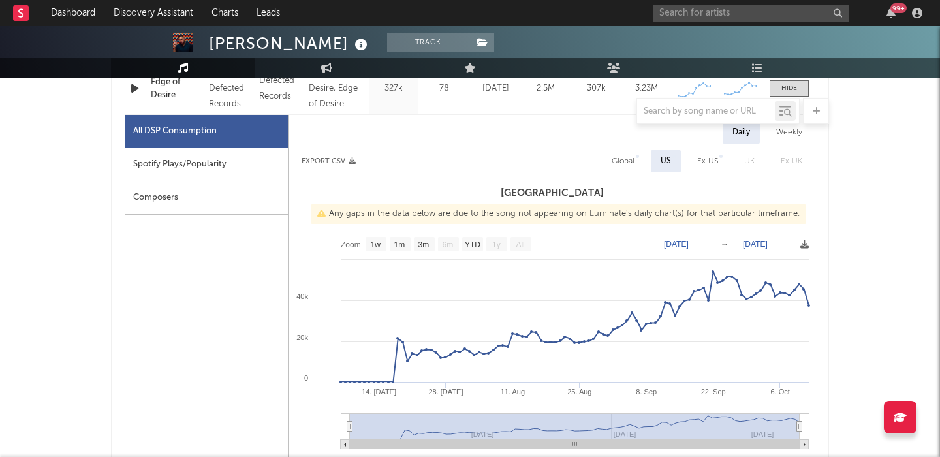
click at [724, 23] on div "99 +" at bounding box center [790, 13] width 274 height 26
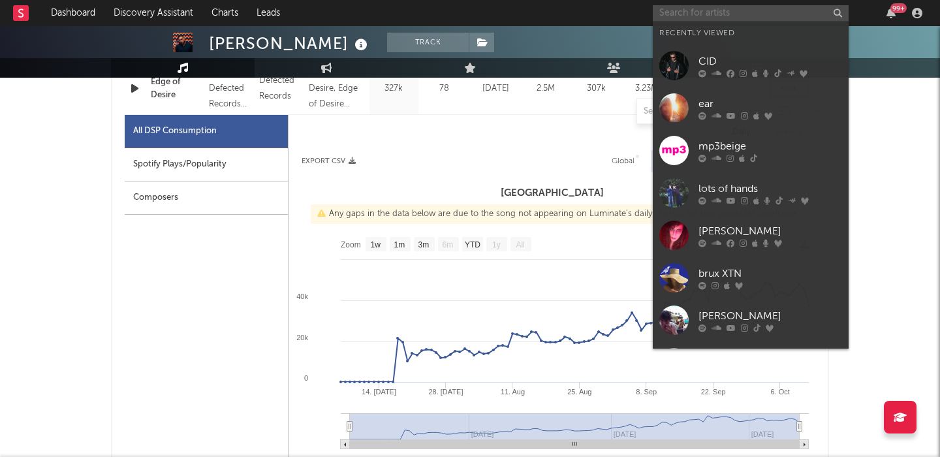
click at [703, 10] on input "text" at bounding box center [751, 13] width 196 height 16
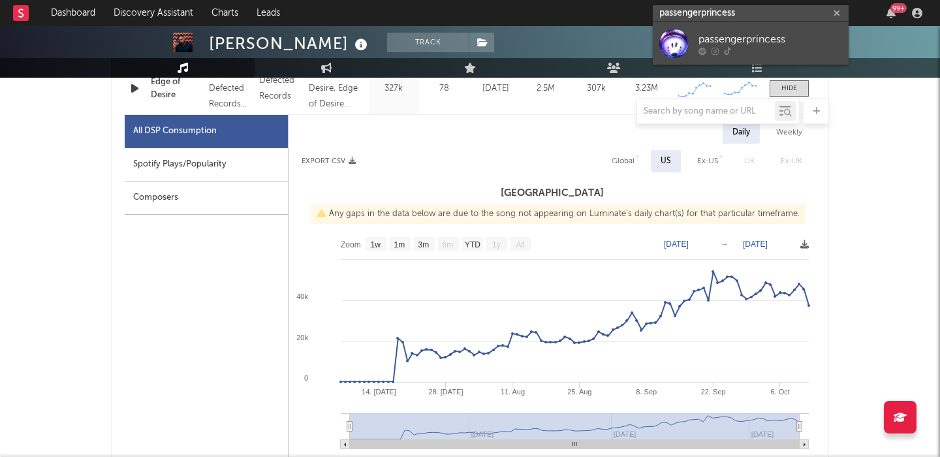
type input "passengerprincess"
click at [736, 39] on div "passengerprincess" at bounding box center [771, 39] width 144 height 16
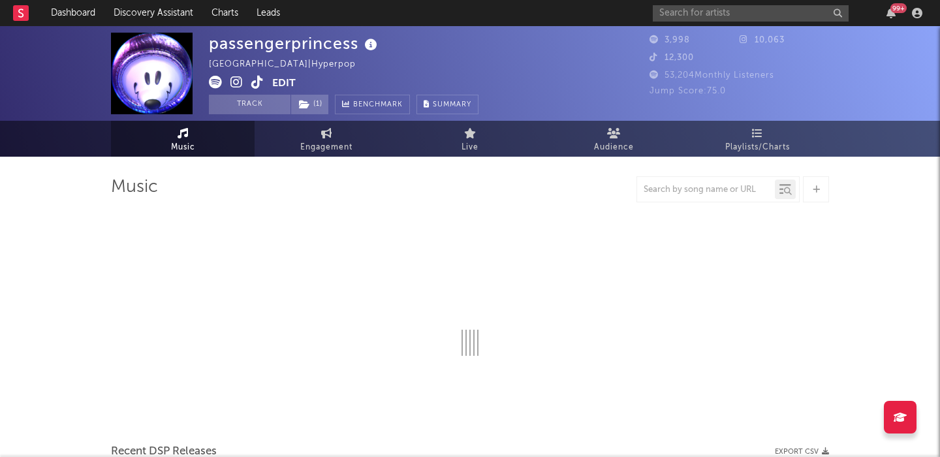
select select "1w"
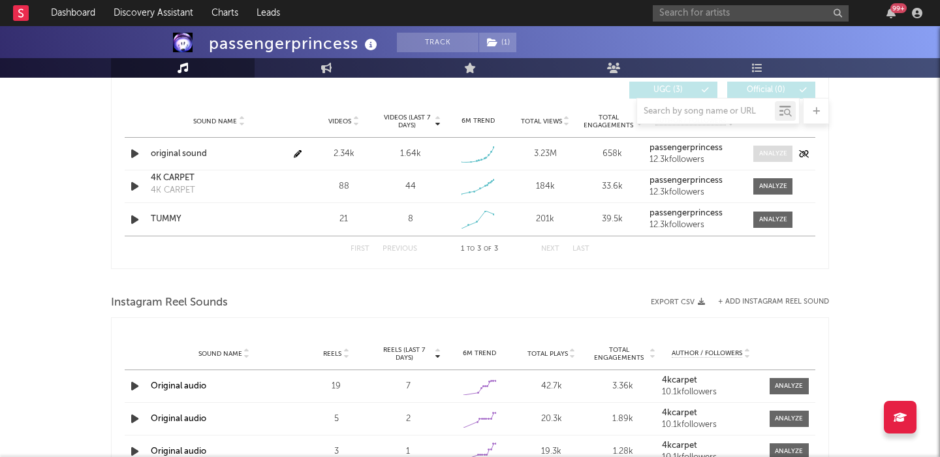
click at [772, 150] on div at bounding box center [773, 154] width 28 height 10
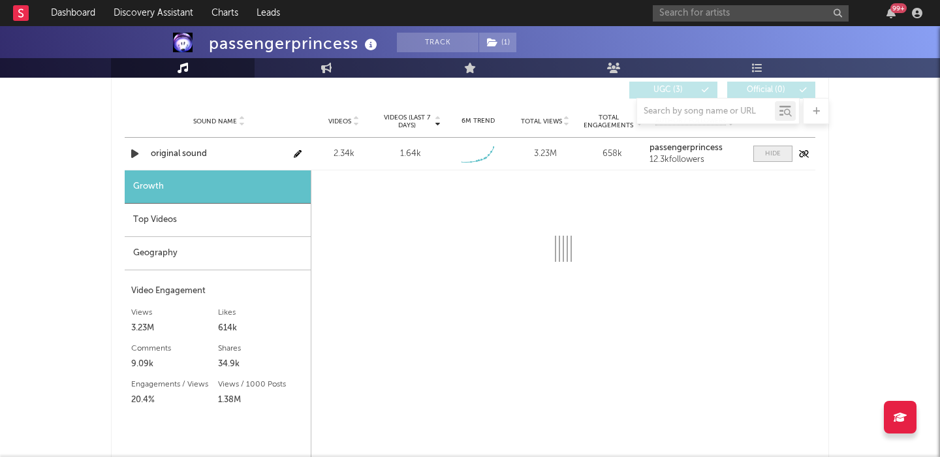
select select "1w"
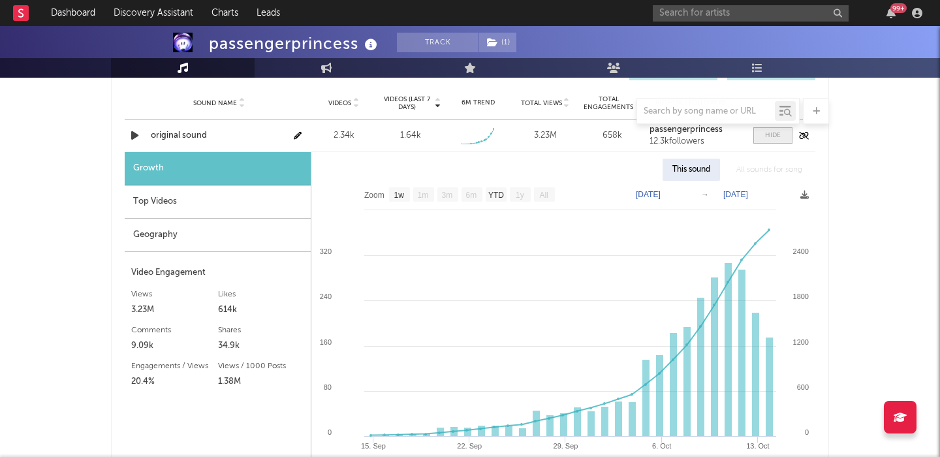
scroll to position [737, 0]
click at [676, 8] on input "text" at bounding box center [751, 13] width 196 height 16
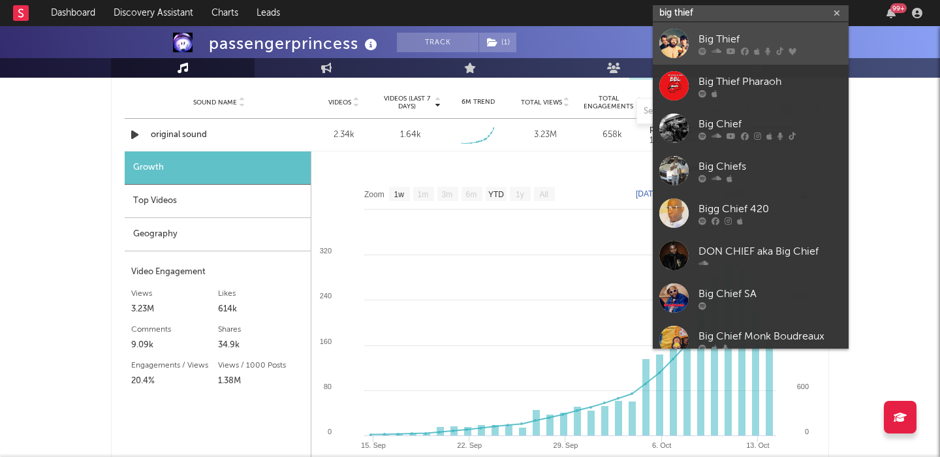
type input "big thief"
click at [679, 33] on div at bounding box center [674, 43] width 29 height 29
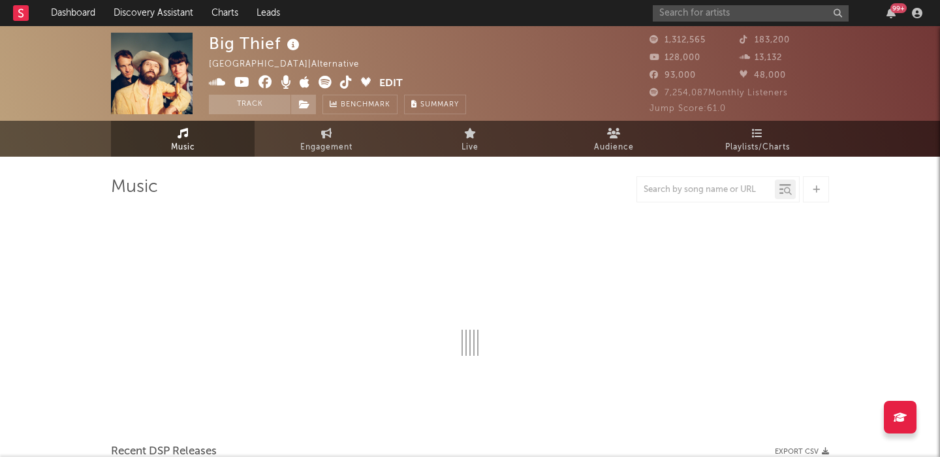
select select "6m"
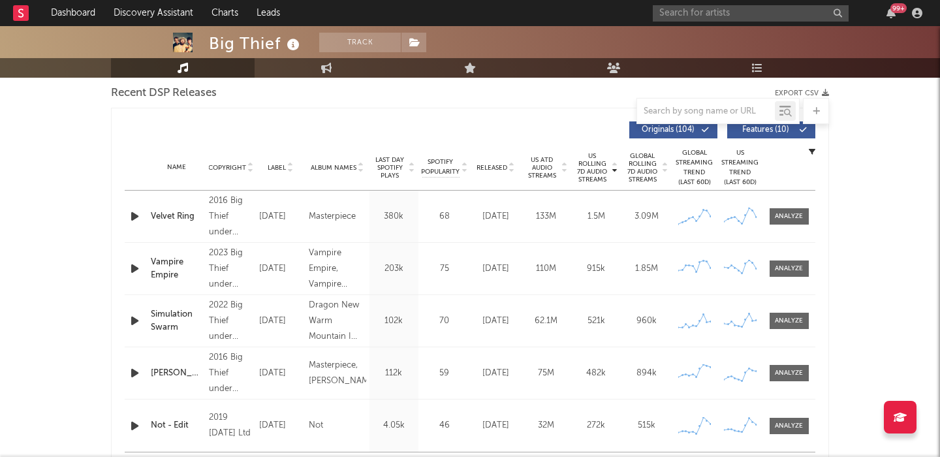
scroll to position [520, 0]
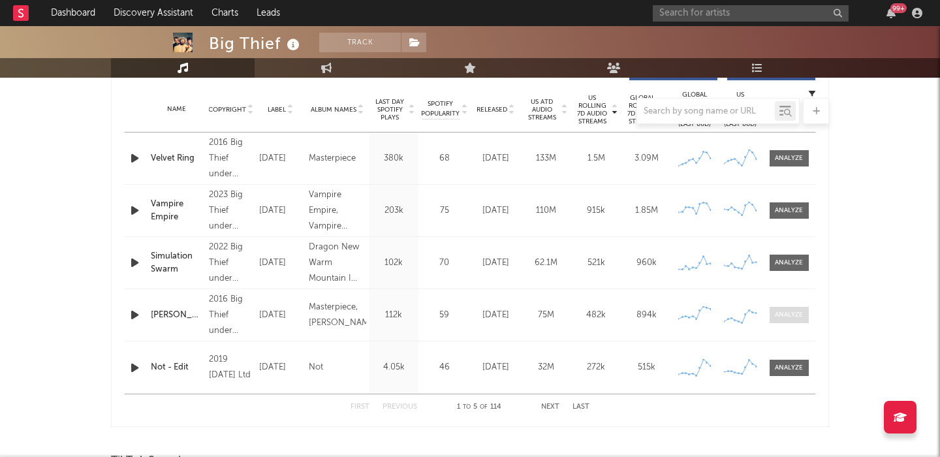
click at [784, 315] on div at bounding box center [789, 315] width 28 height 10
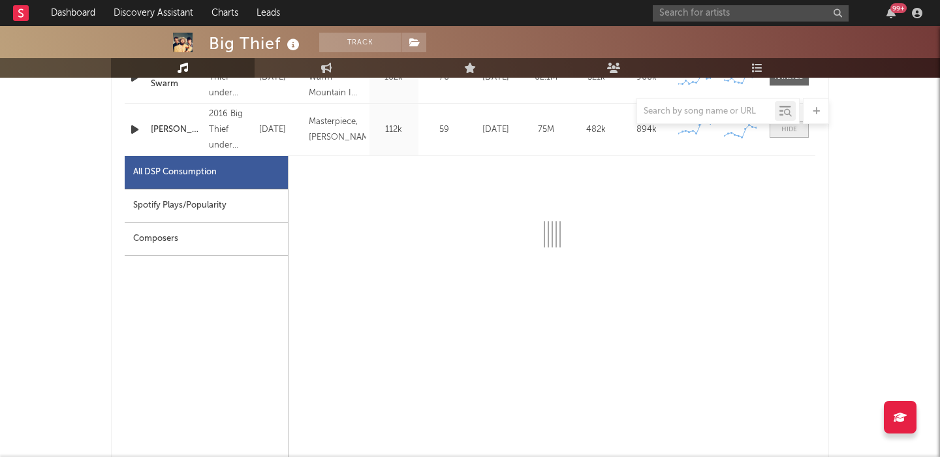
scroll to position [707, 0]
select select "6m"
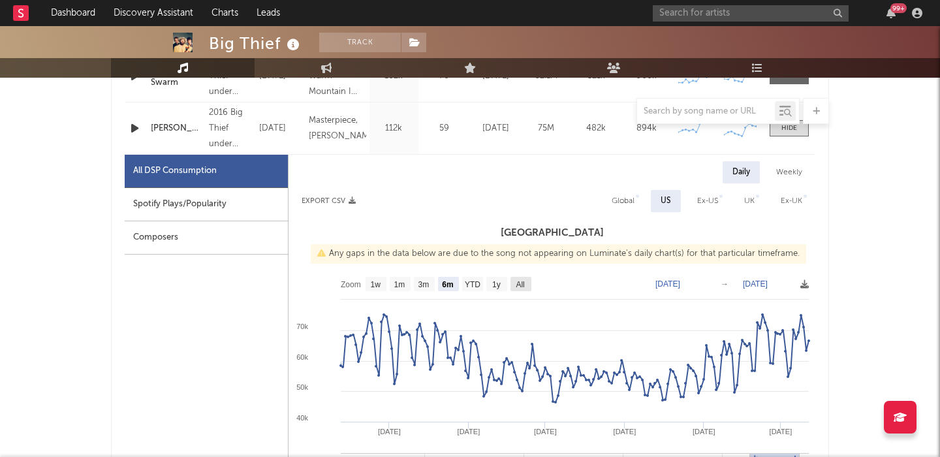
click at [517, 285] on text "All" at bounding box center [520, 284] width 8 height 9
select select "All"
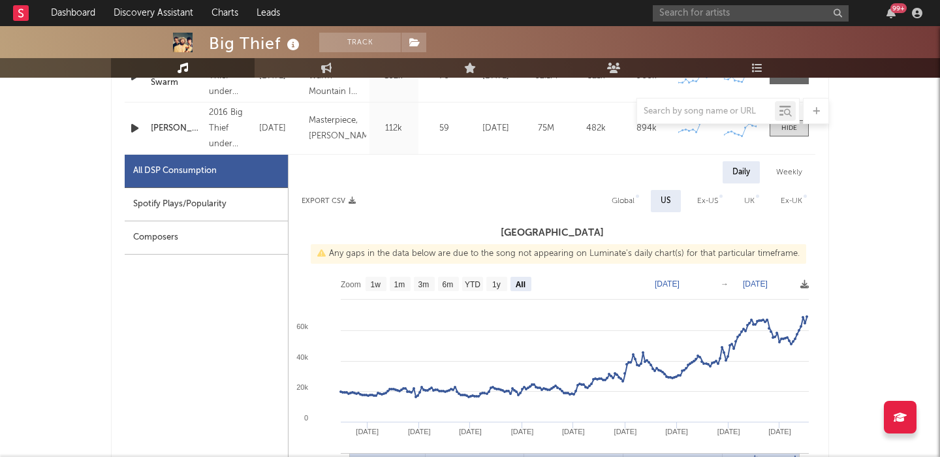
click at [621, 207] on div "Global" at bounding box center [623, 201] width 23 height 16
select select "All"
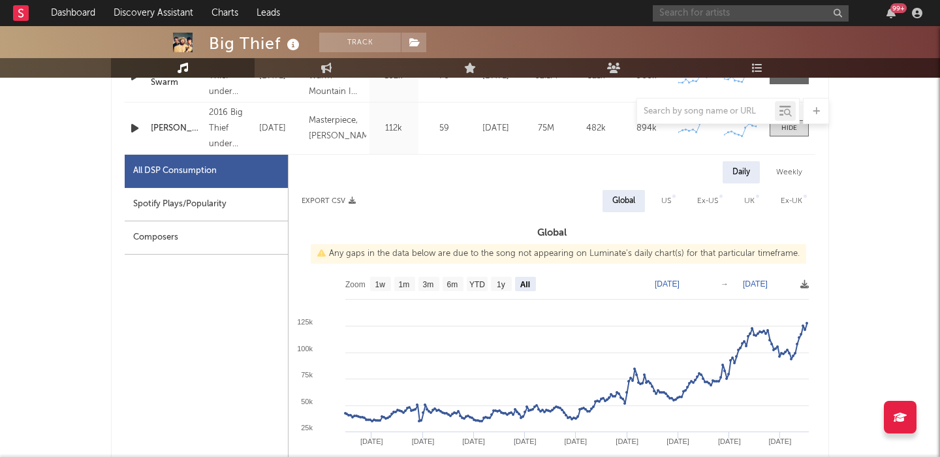
click at [691, 15] on input "text" at bounding box center [751, 13] width 196 height 16
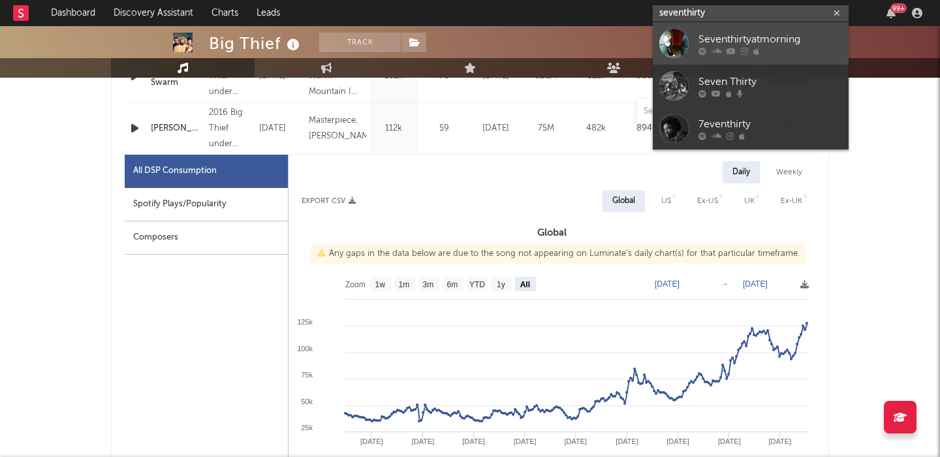
type input "seventhirty"
click at [720, 47] on icon at bounding box center [717, 51] width 10 height 8
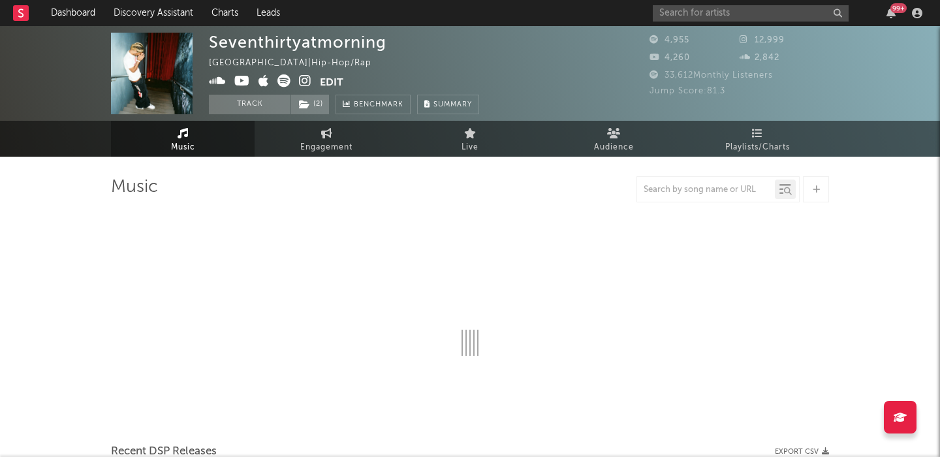
select select "1w"
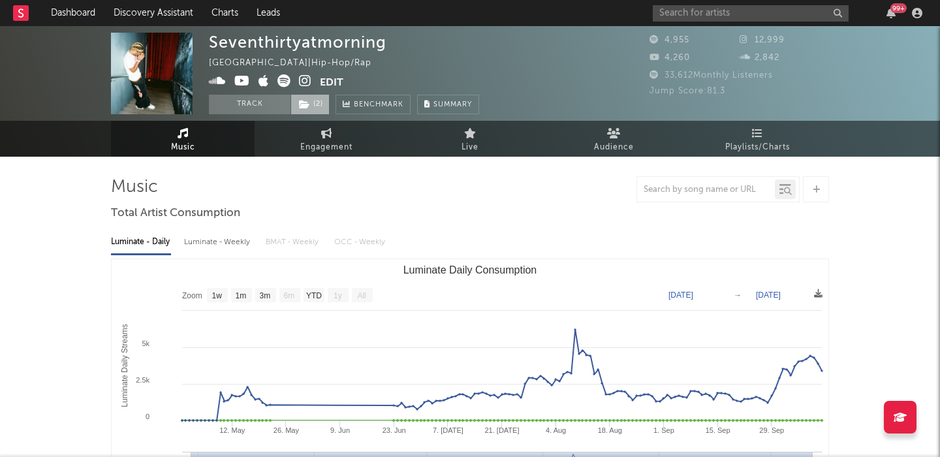
click at [317, 102] on span "( 2 )" at bounding box center [310, 105] width 39 height 20
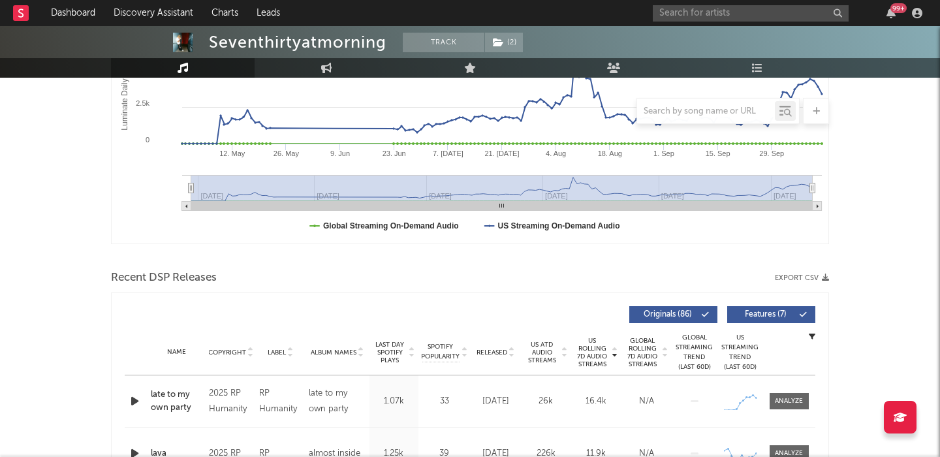
scroll to position [556, 0]
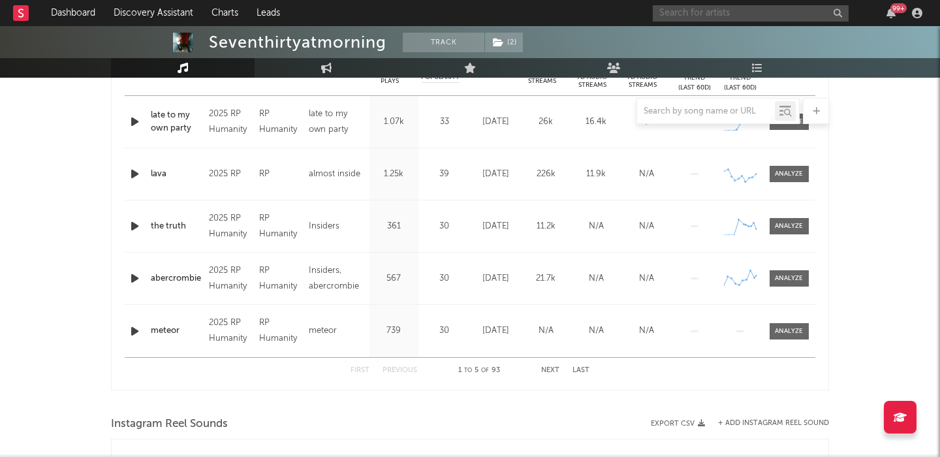
click at [736, 12] on input "text" at bounding box center [751, 13] width 196 height 16
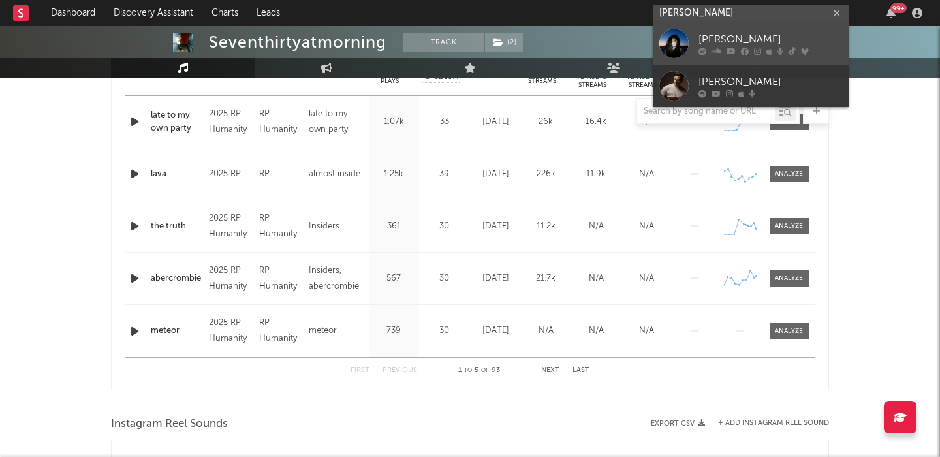
type input "alex banin"
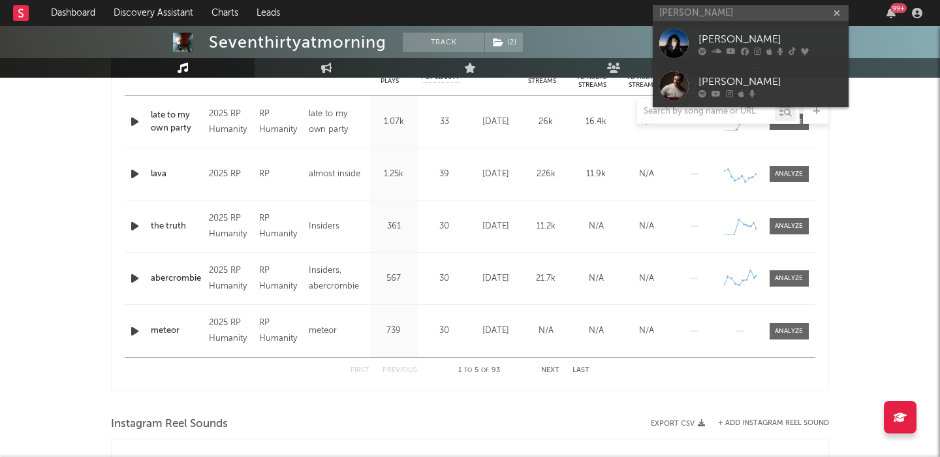
drag, startPoint x: 769, startPoint y: 39, endPoint x: 352, endPoint y: 134, distance: 427.9
click at [769, 39] on div "Alex Banin" at bounding box center [771, 39] width 144 height 16
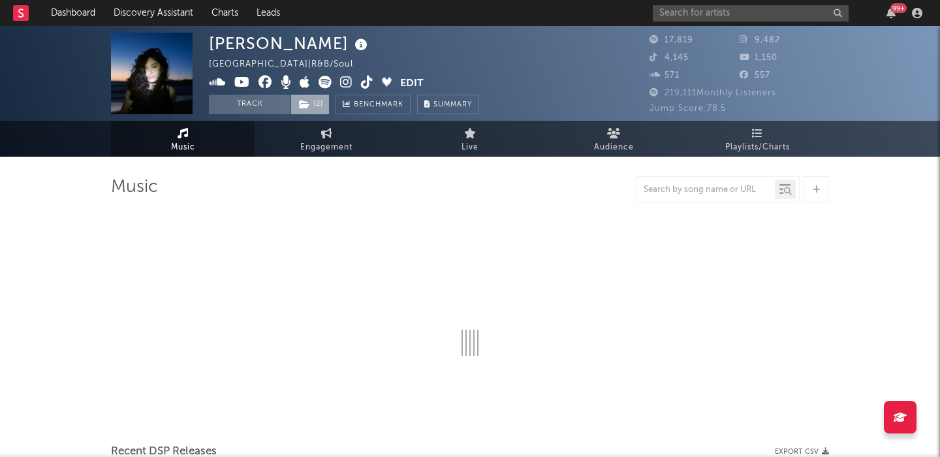
click at [311, 106] on span "( 2 )" at bounding box center [310, 105] width 39 height 20
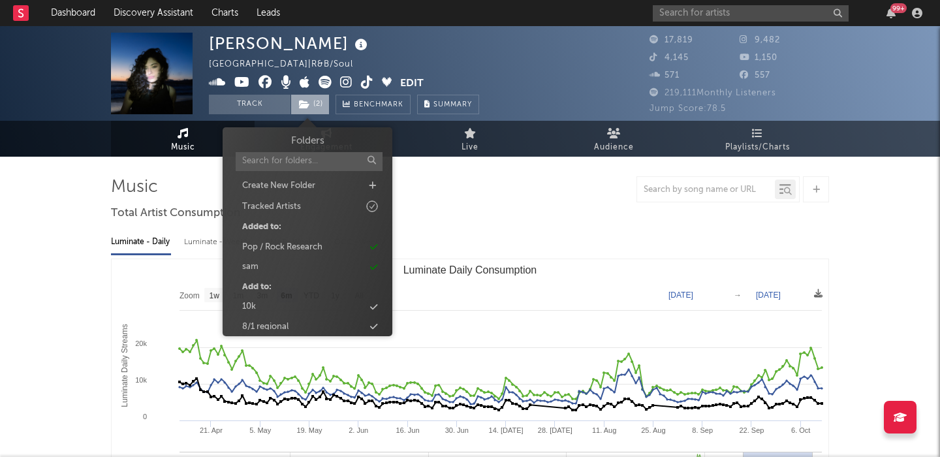
click at [311, 106] on span "( 2 )" at bounding box center [310, 105] width 39 height 20
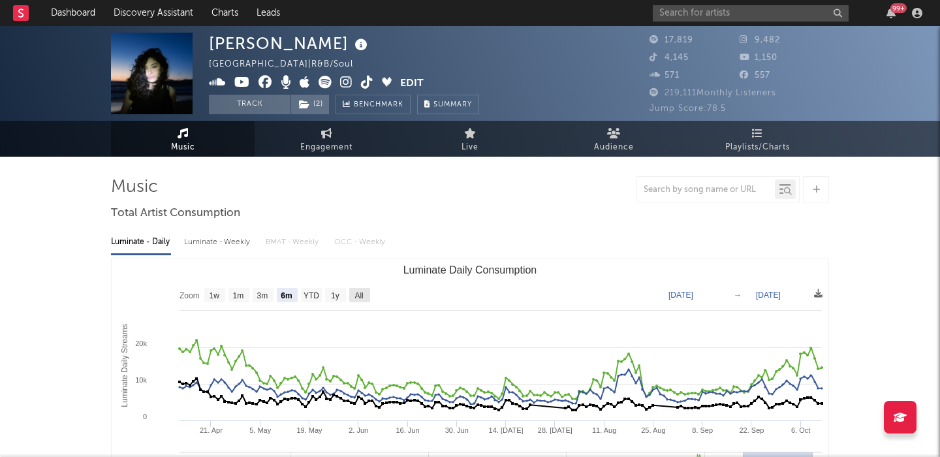
click at [357, 297] on text "All" at bounding box center [359, 295] width 8 height 9
select select "All"
type input "2021-04-07"
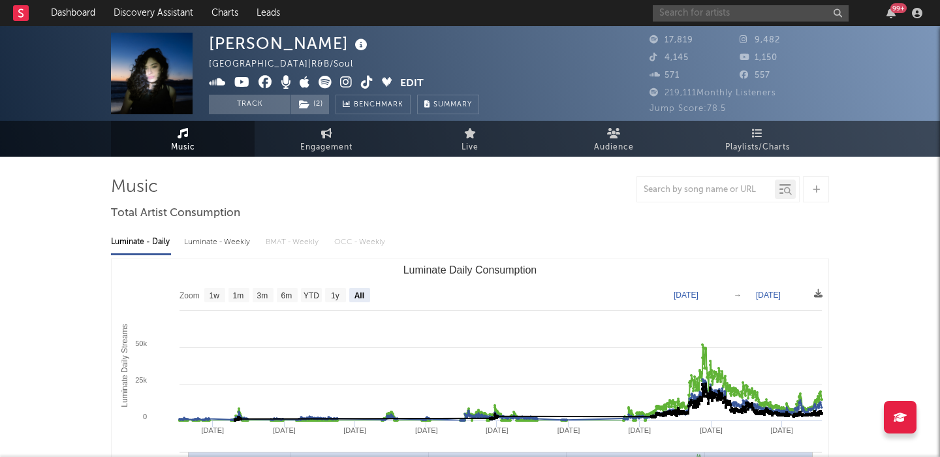
click at [691, 14] on input "text" at bounding box center [751, 13] width 196 height 16
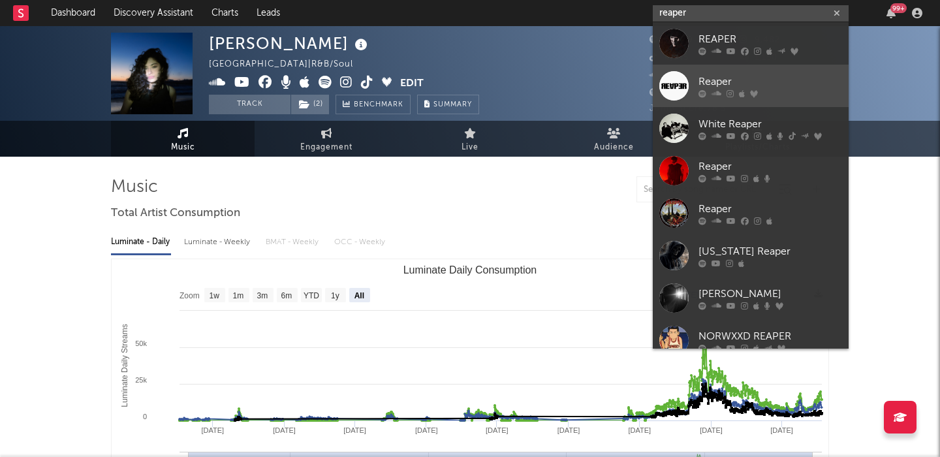
type input "reaper"
click at [781, 88] on div "Reaper" at bounding box center [771, 82] width 144 height 16
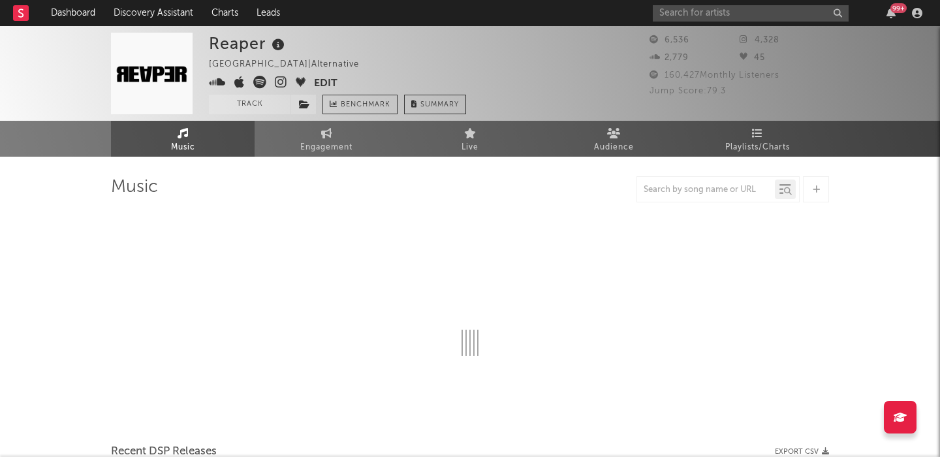
select select "6m"
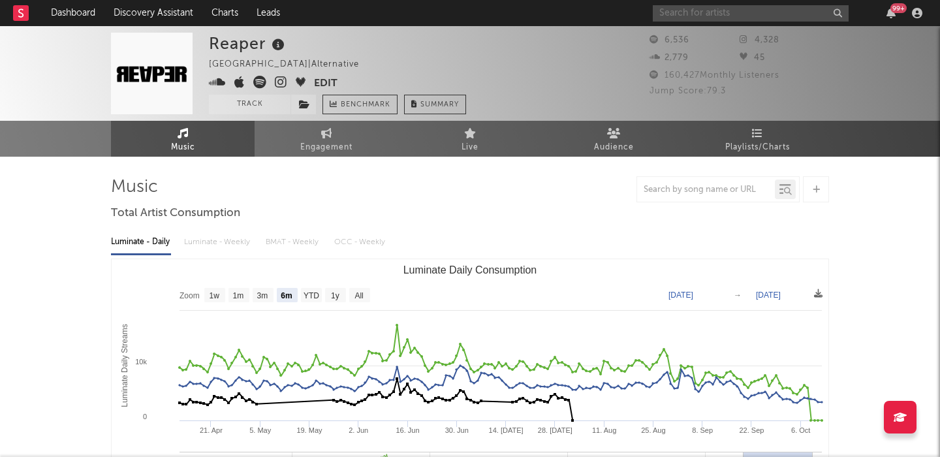
click at [682, 15] on input "text" at bounding box center [751, 13] width 196 height 16
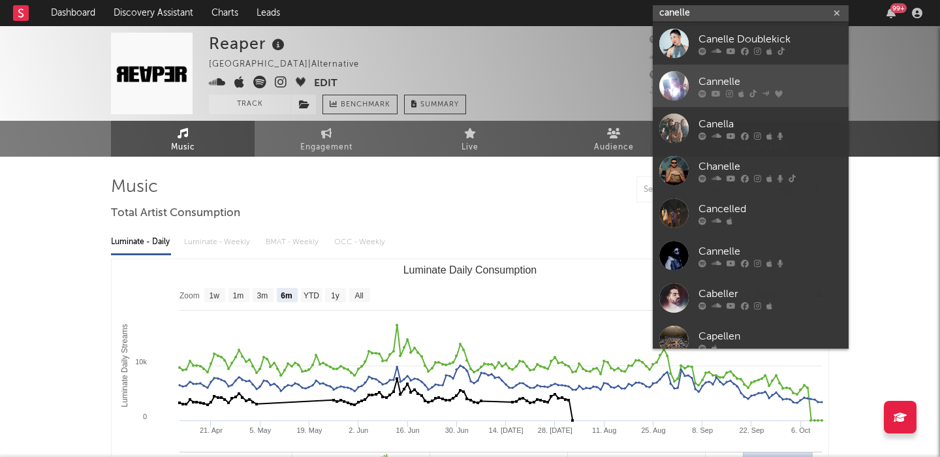
type input "canelle"
click at [764, 95] on icon at bounding box center [766, 93] width 8 height 8
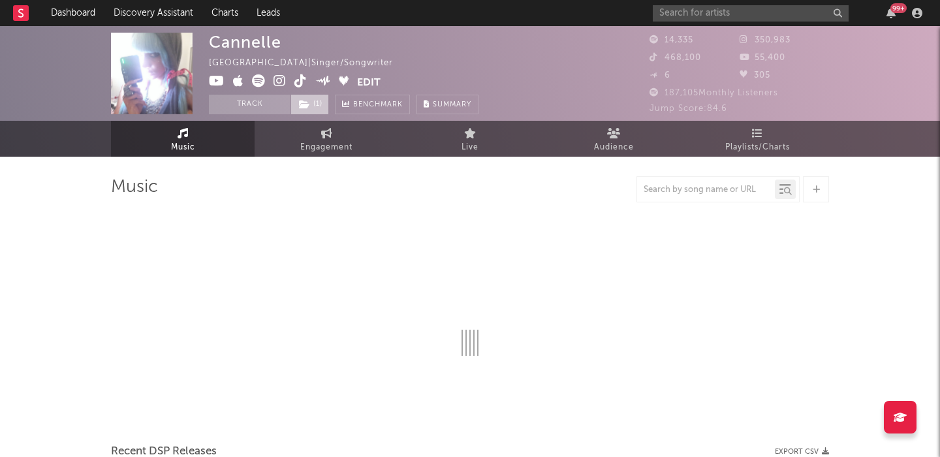
click at [306, 103] on icon at bounding box center [304, 104] width 11 height 9
select select "1w"
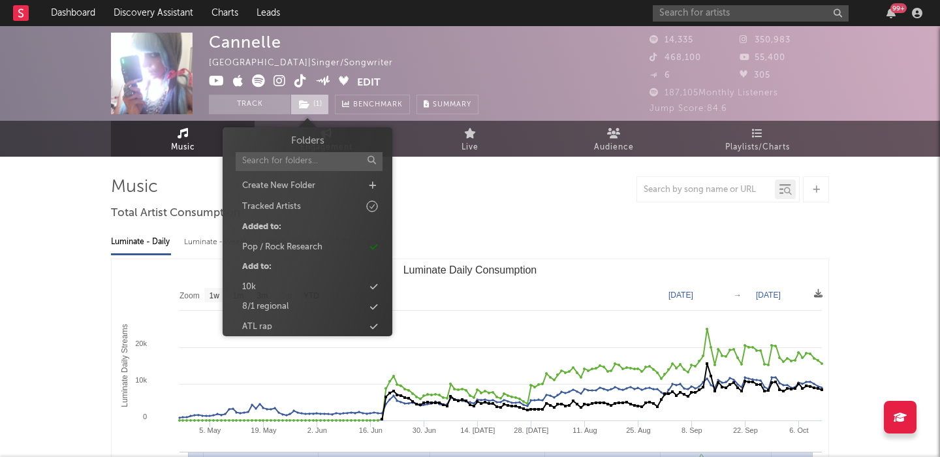
click at [306, 103] on icon at bounding box center [304, 104] width 11 height 9
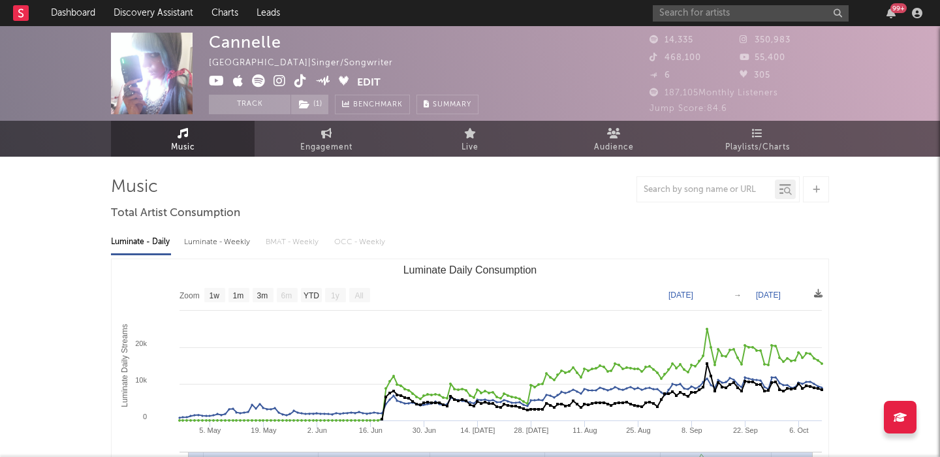
click at [244, 37] on div "Cannelle" at bounding box center [245, 42] width 72 height 19
copy div "Cannelle"
select select "1w"
click at [278, 80] on icon at bounding box center [280, 80] width 12 height 13
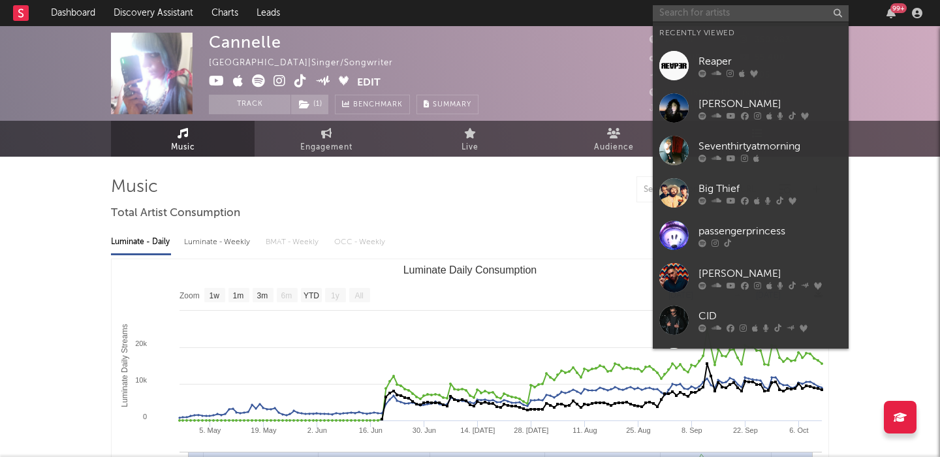
click at [680, 10] on input "text" at bounding box center [751, 13] width 196 height 16
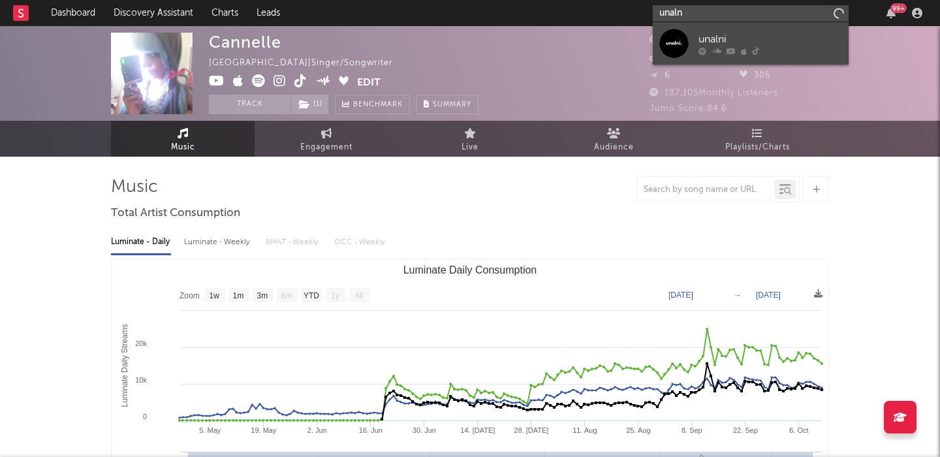
type input "unaln"
click at [694, 47] on link "unalni" at bounding box center [751, 43] width 196 height 42
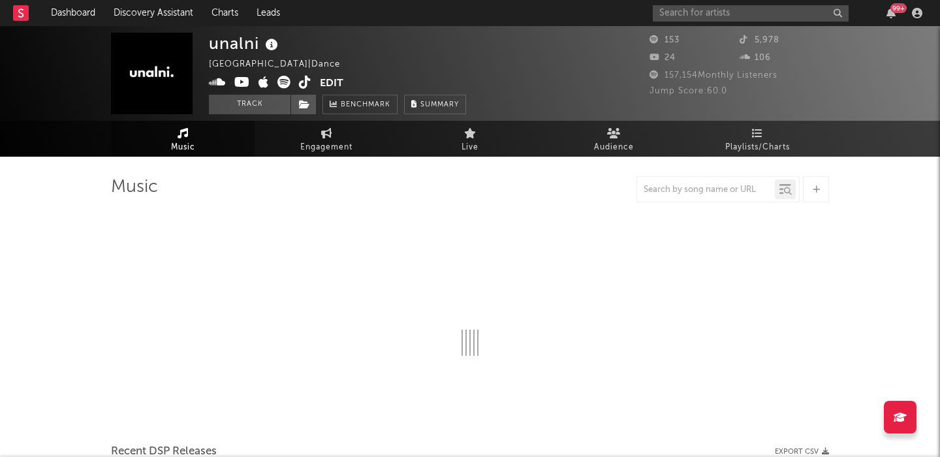
select select "1w"
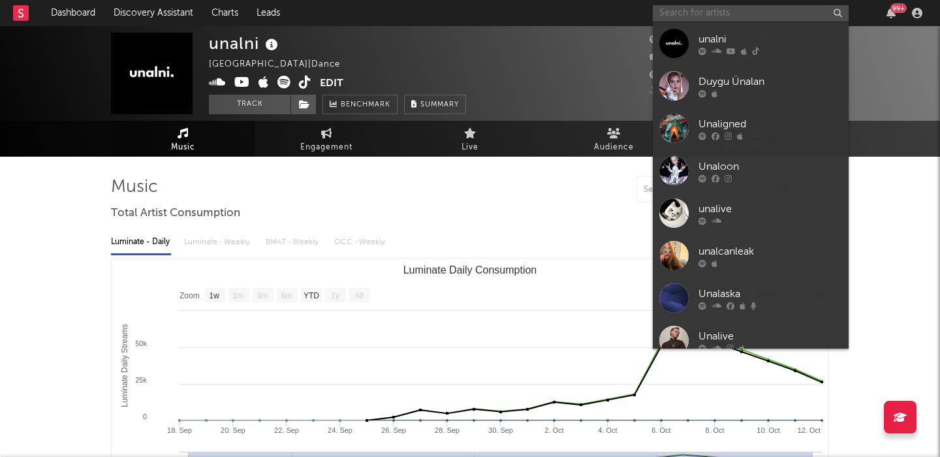
click at [718, 15] on input "text" at bounding box center [751, 13] width 196 height 16
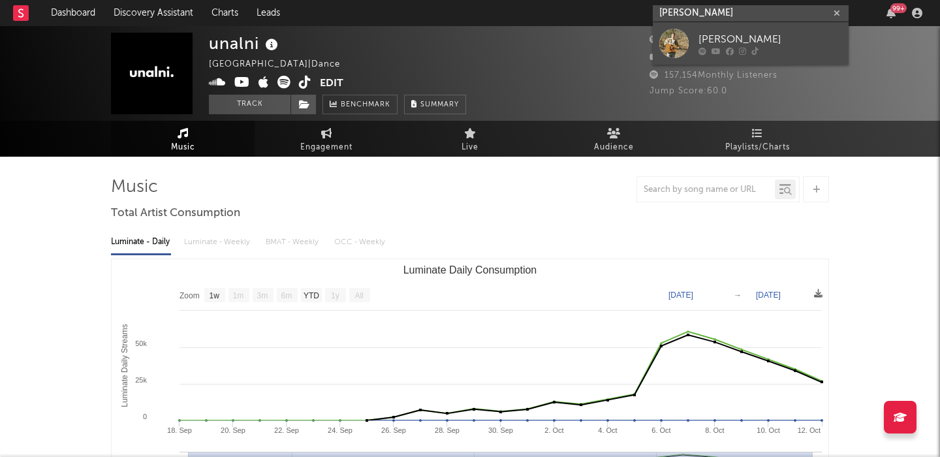
type input "andrew lucier"
click at [763, 35] on div "Andrew Lucier" at bounding box center [771, 39] width 144 height 16
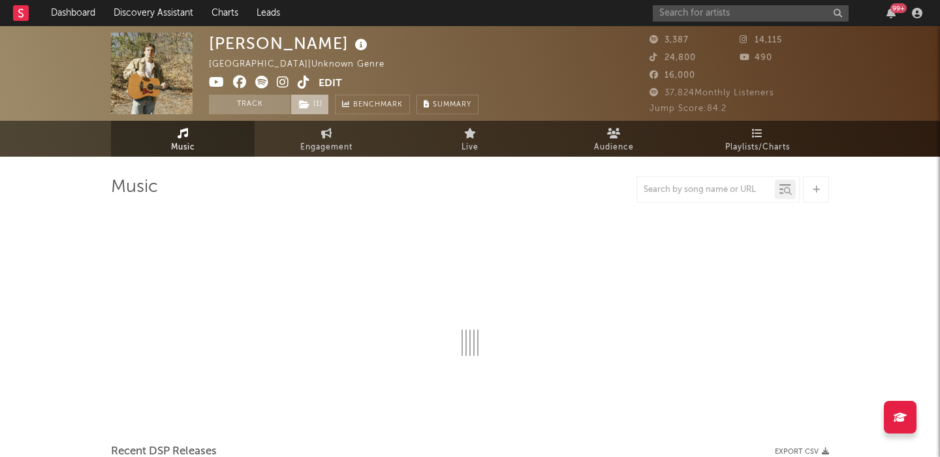
select select "6m"
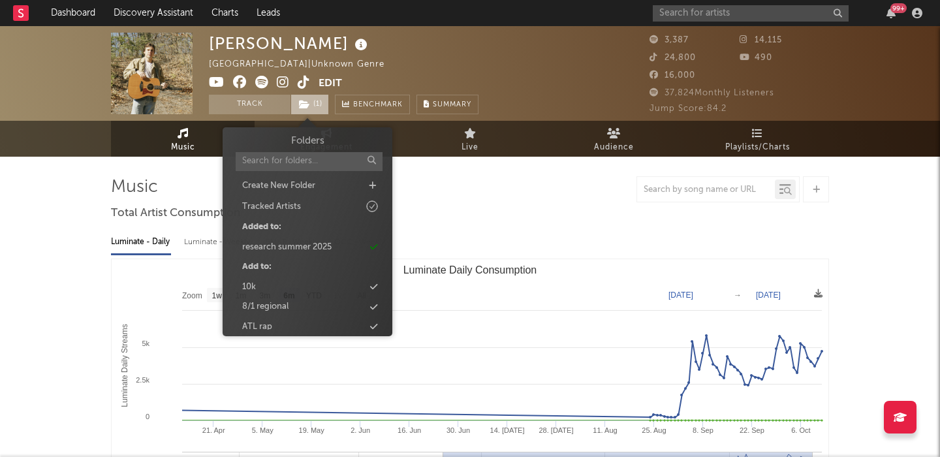
click at [324, 104] on span "( 1 )" at bounding box center [310, 105] width 39 height 20
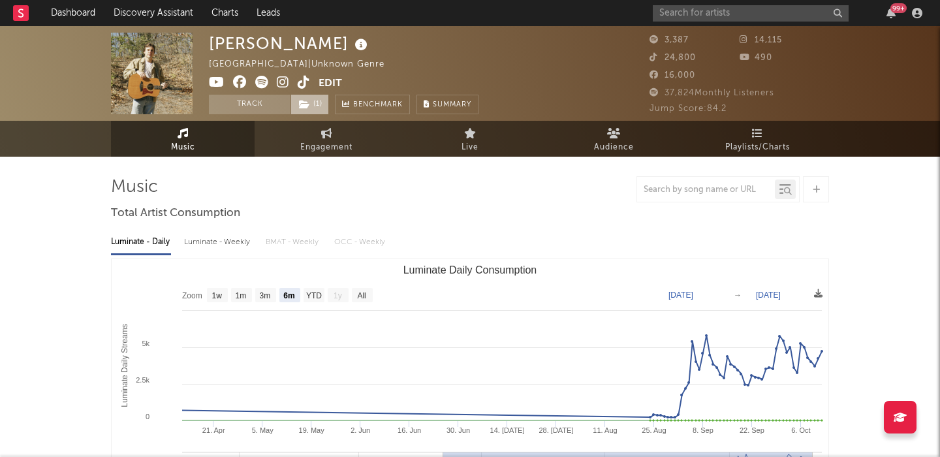
click at [324, 104] on span "( 1 )" at bounding box center [310, 105] width 39 height 20
click at [194, 231] on div "Luminate - Weekly" at bounding box center [218, 242] width 69 height 22
select select "6m"
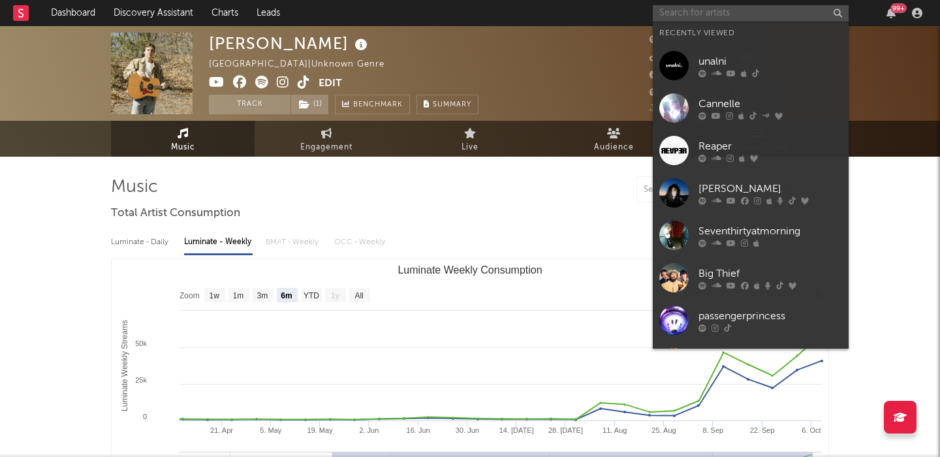
click at [730, 9] on input "text" at bounding box center [751, 13] width 196 height 16
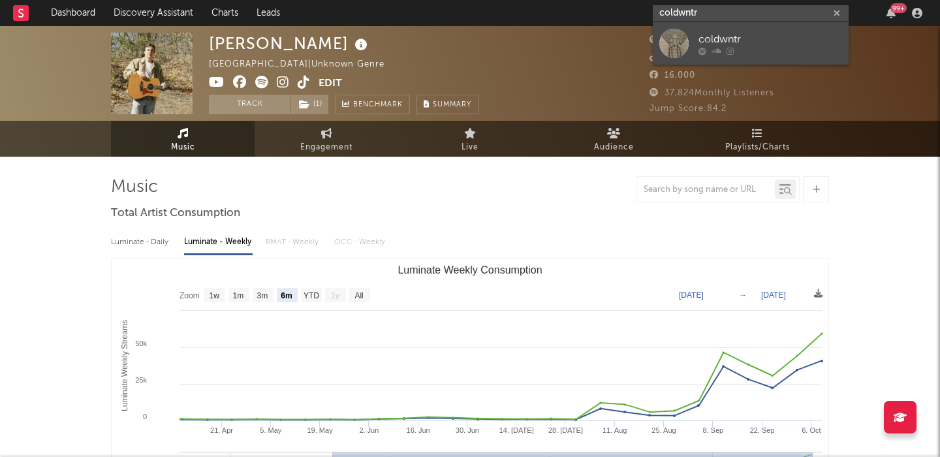
type input "coldwntr"
click at [773, 31] on link "coldwntr" at bounding box center [751, 43] width 196 height 42
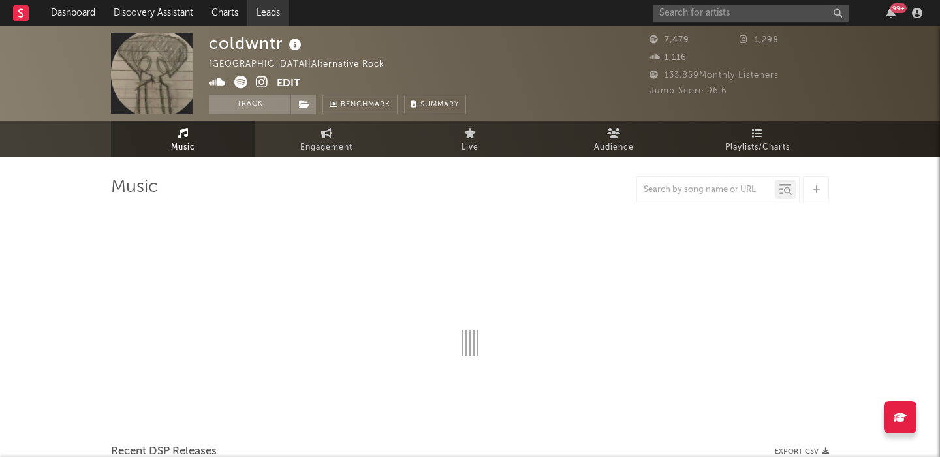
select select "1w"
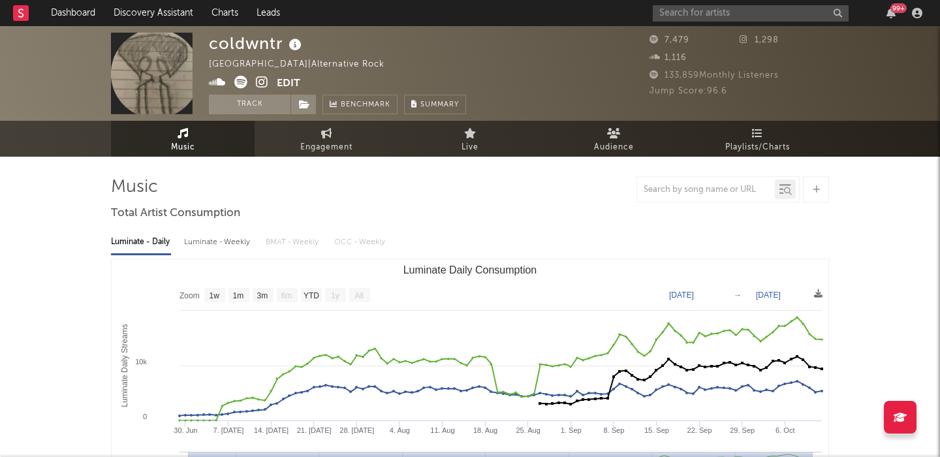
click at [224, 244] on div "Luminate - Weekly" at bounding box center [218, 242] width 69 height 22
select select "1w"
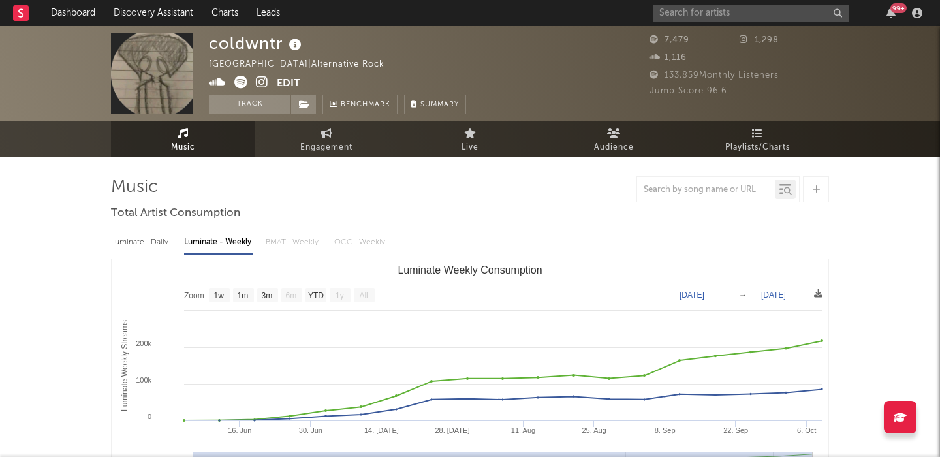
click at [261, 49] on div "coldwntr" at bounding box center [257, 44] width 96 height 22
copy div "coldwntr"
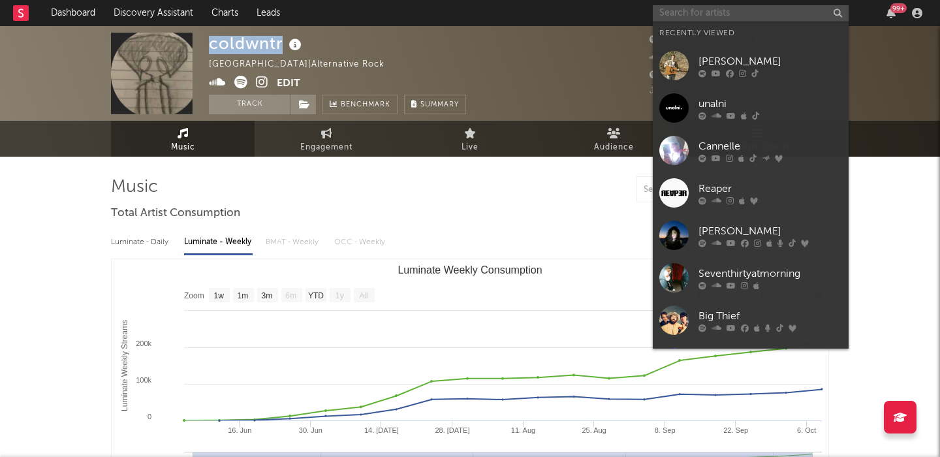
click at [677, 18] on input "text" at bounding box center [751, 13] width 196 height 16
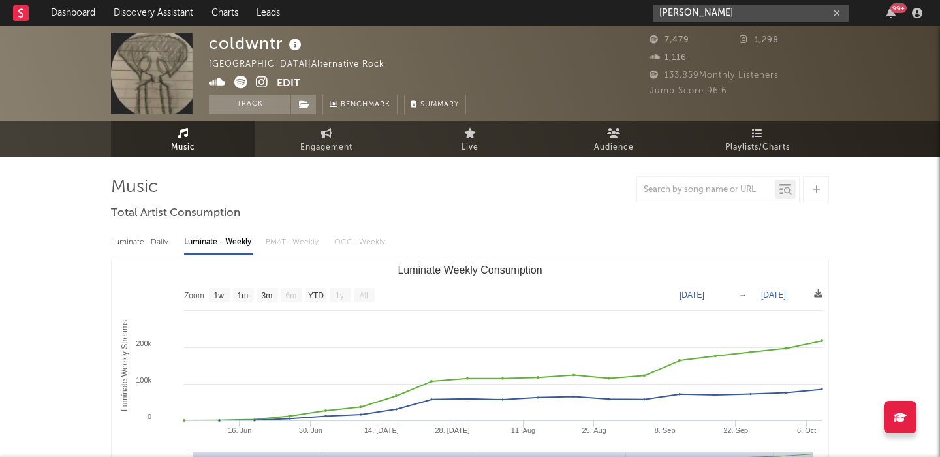
type input "tristan trin"
click at [63, 20] on link "Dashboard" at bounding box center [73, 13] width 63 height 26
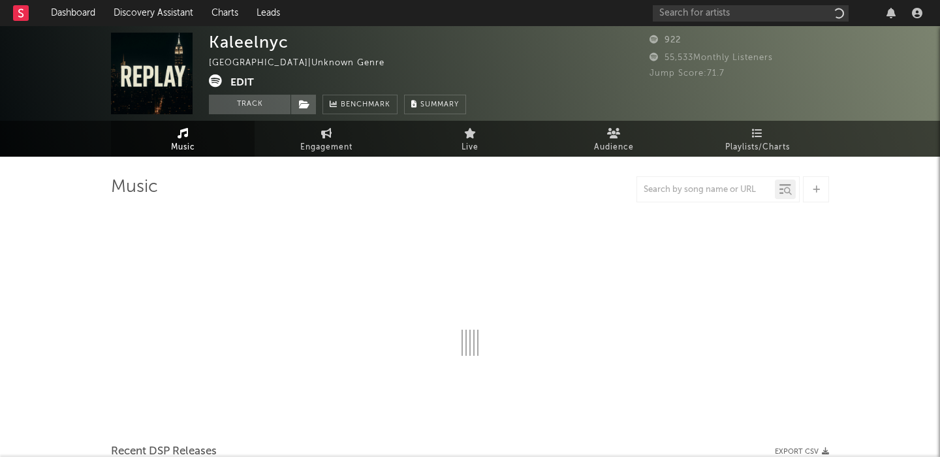
select select "1w"
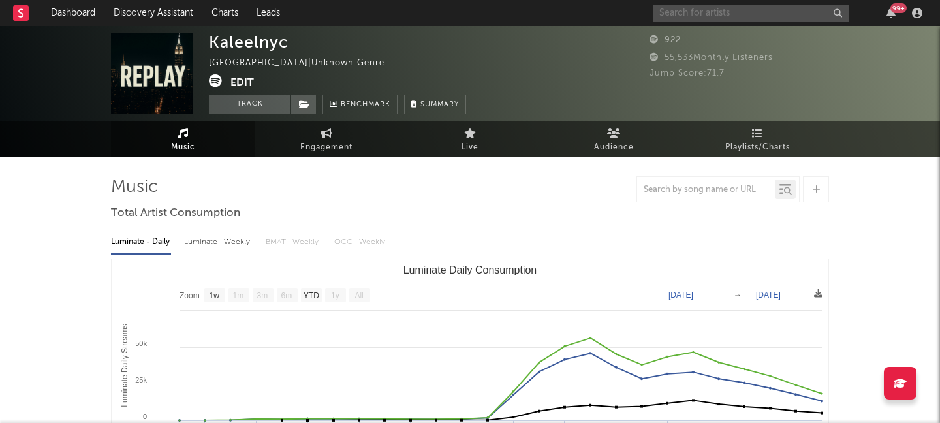
click at [696, 10] on input "text" at bounding box center [751, 13] width 196 height 16
type input "some"
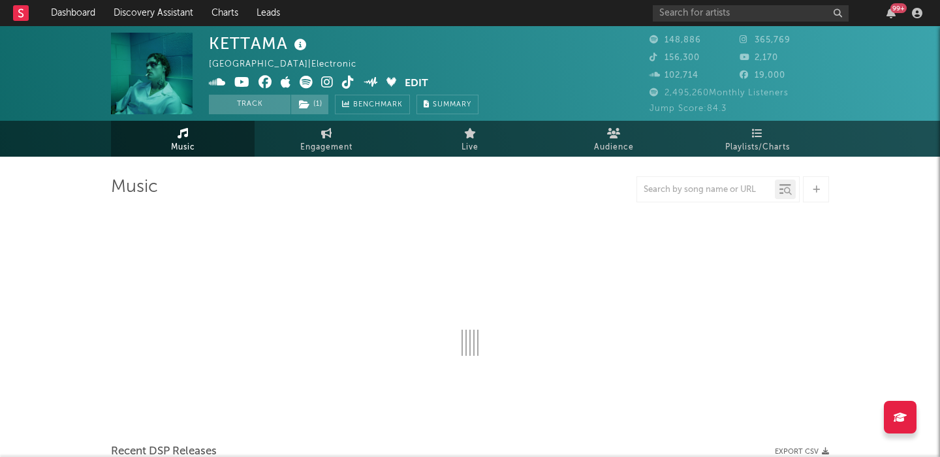
select select "6m"
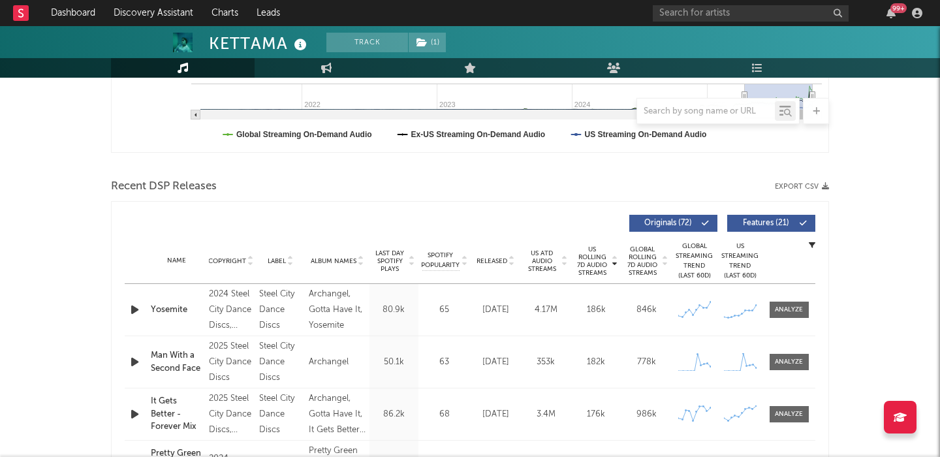
scroll to position [406, 0]
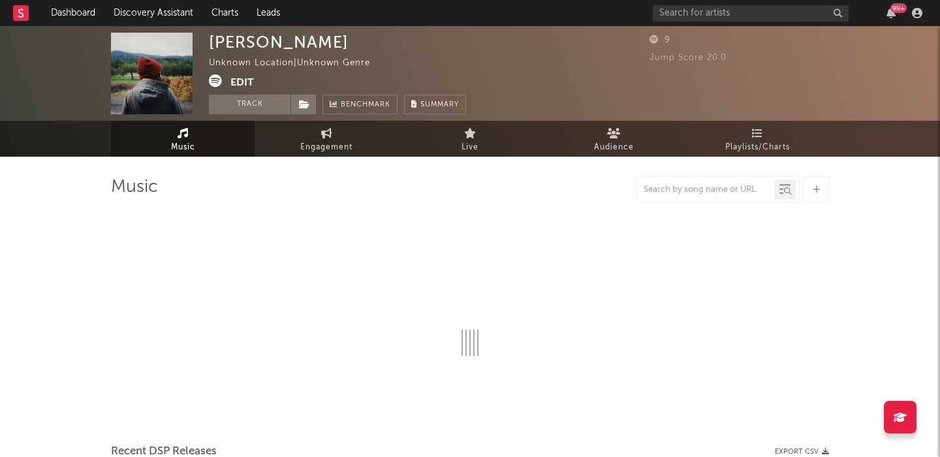
select select "6m"
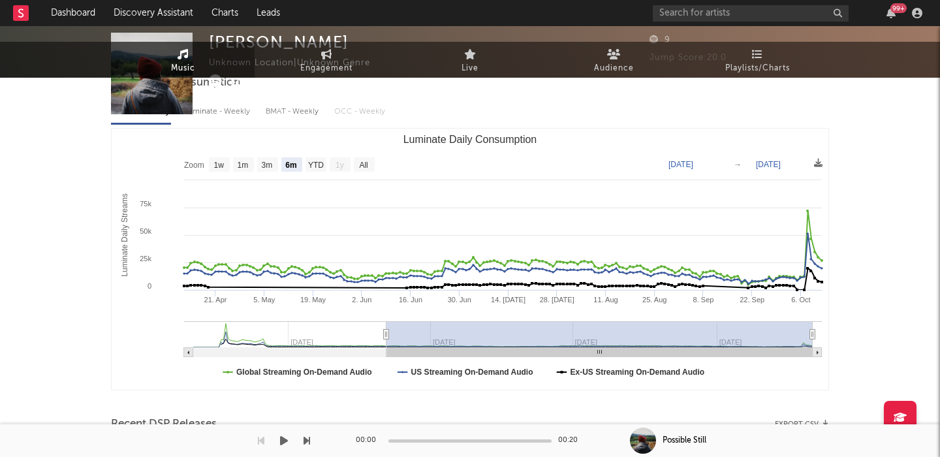
scroll to position [455, 0]
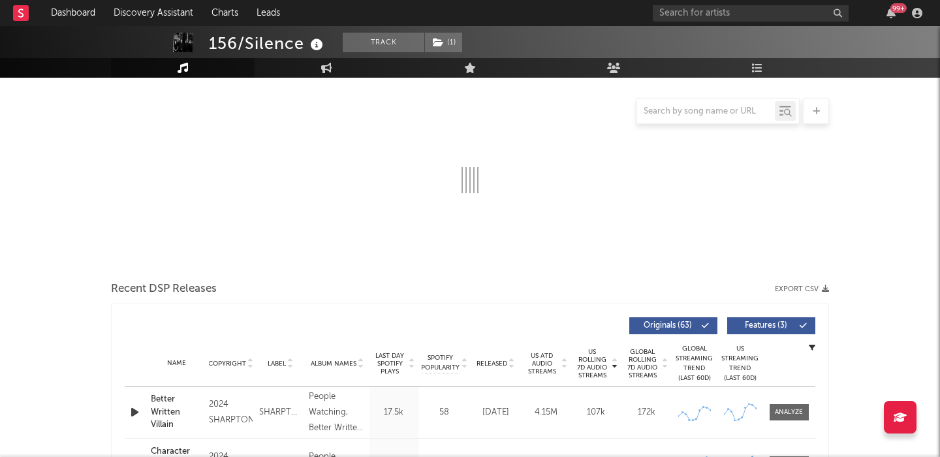
scroll to position [185, 0]
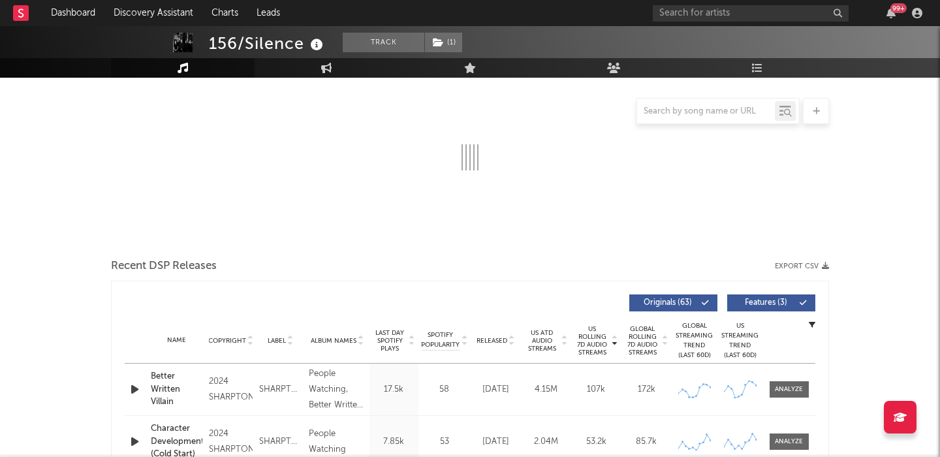
click at [493, 336] on div "Released" at bounding box center [496, 341] width 44 height 10
click at [778, 300] on span "Features ( 3 )" at bounding box center [766, 303] width 60 height 8
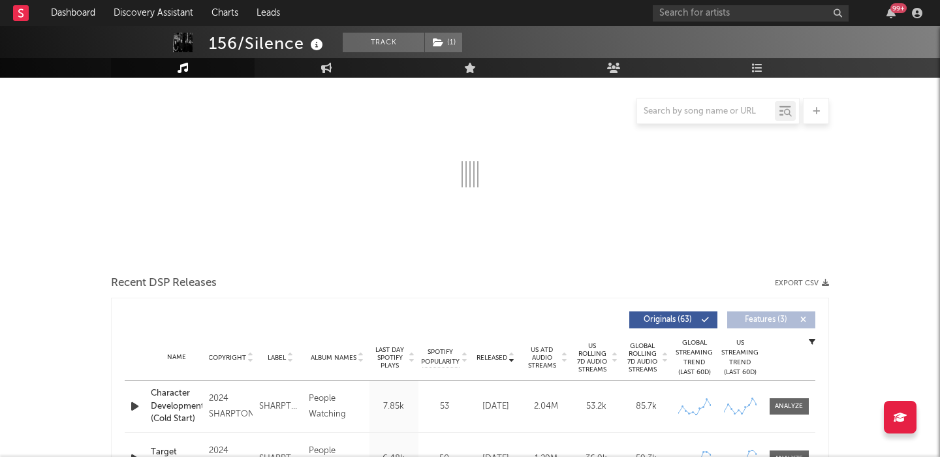
scroll to position [0, 0]
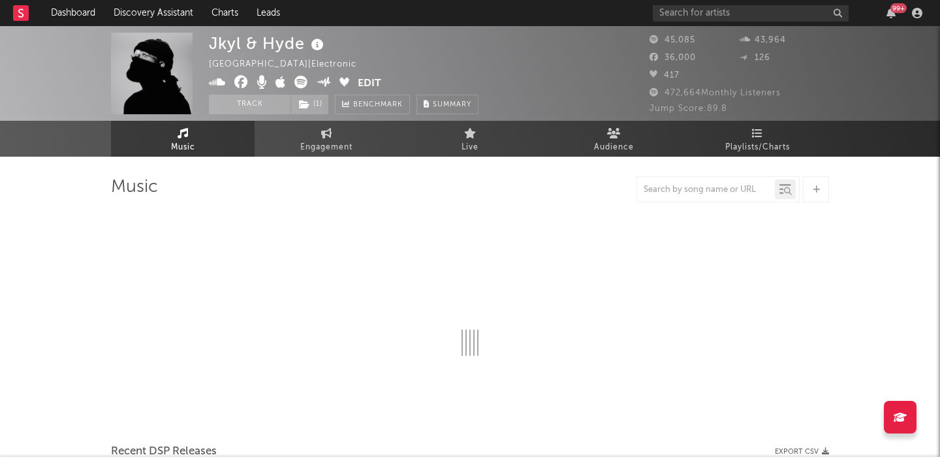
scroll to position [169, 0]
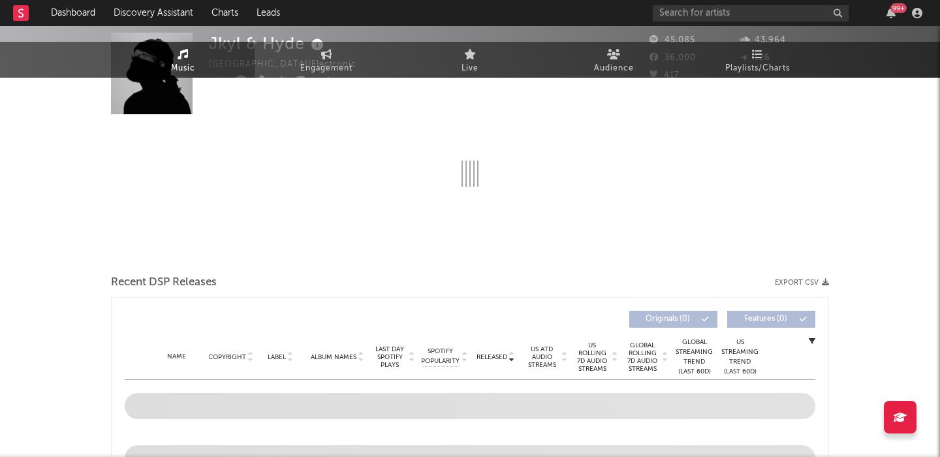
select select "6m"
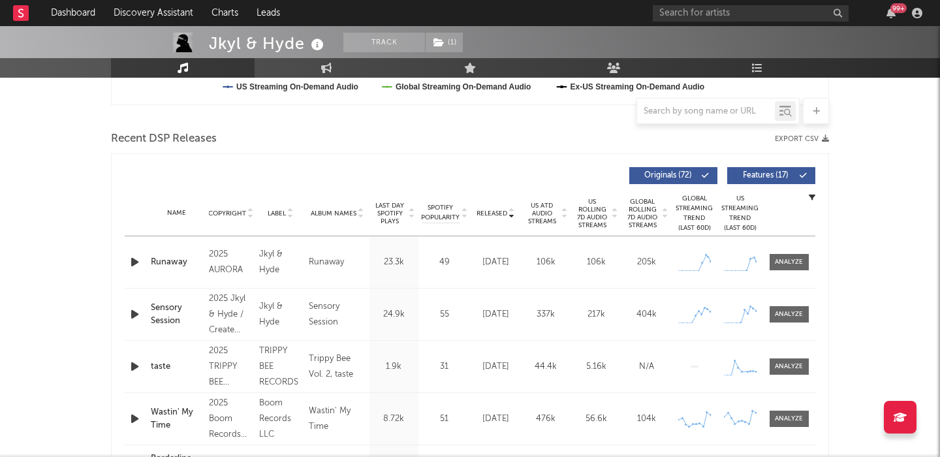
scroll to position [405, 0]
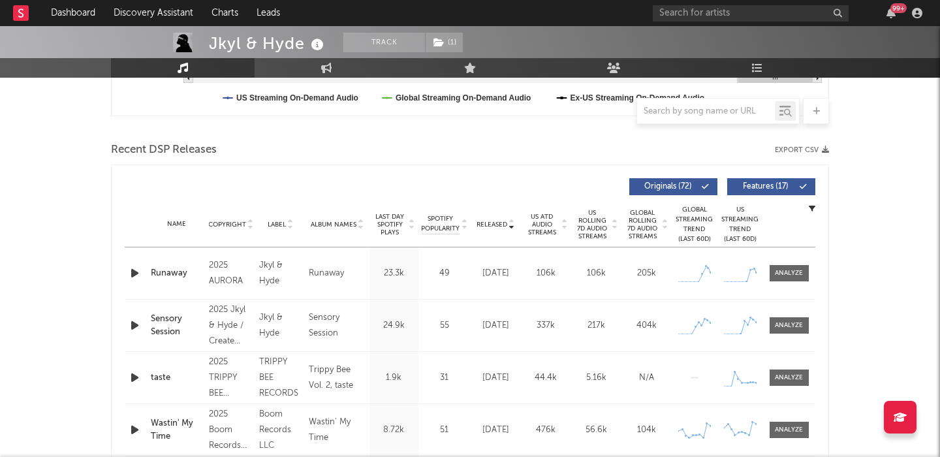
click at [786, 186] on span "Features ( 17 )" at bounding box center [766, 187] width 60 height 8
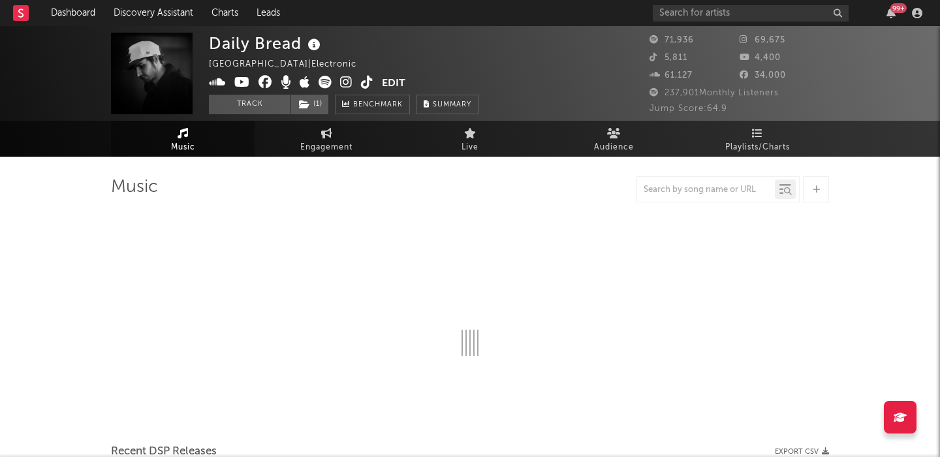
select select "6m"
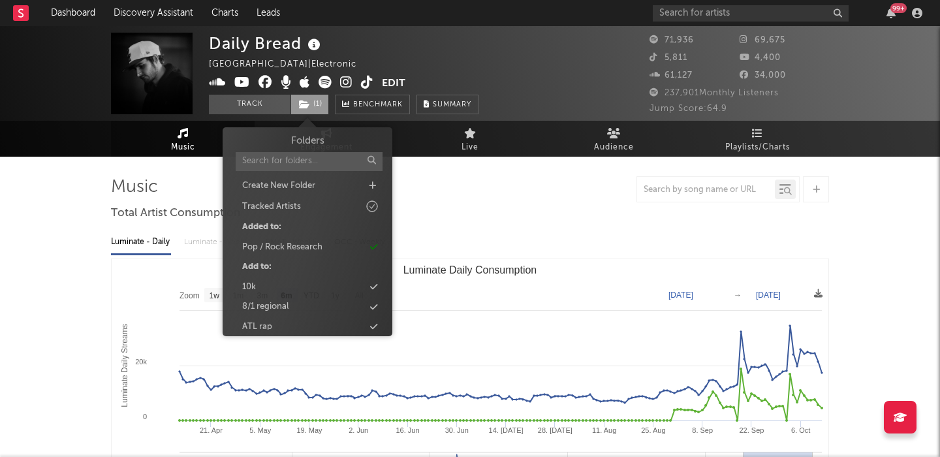
click at [306, 107] on icon at bounding box center [304, 104] width 11 height 9
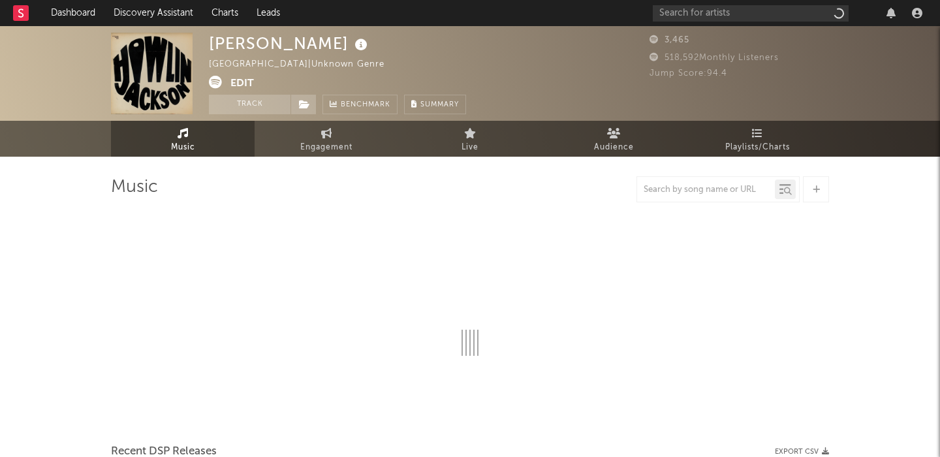
select select "1w"
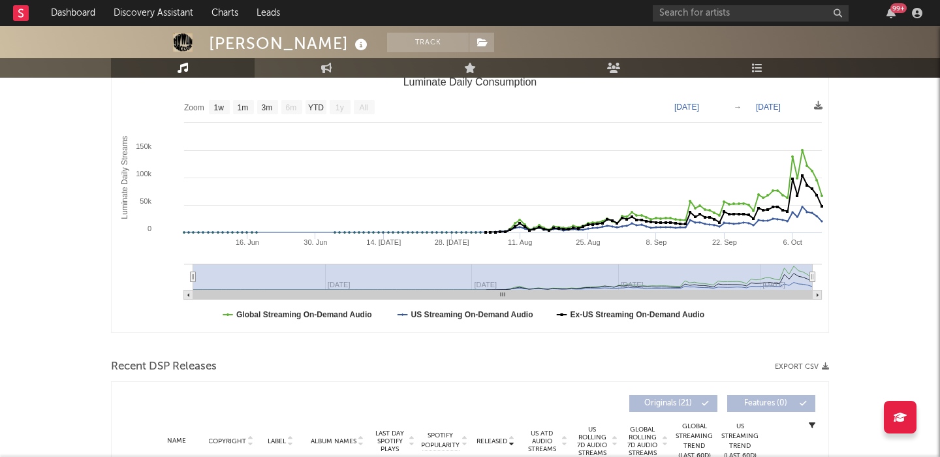
scroll to position [336, 0]
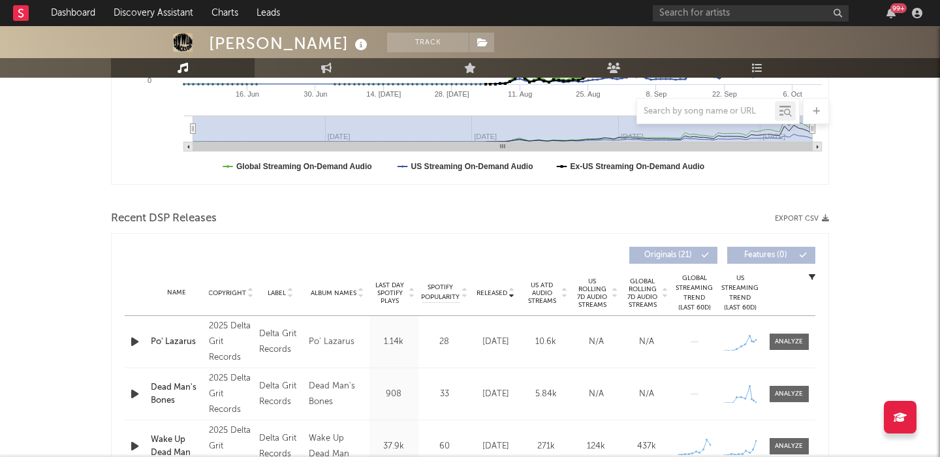
click at [136, 340] on icon "button" at bounding box center [135, 342] width 14 height 16
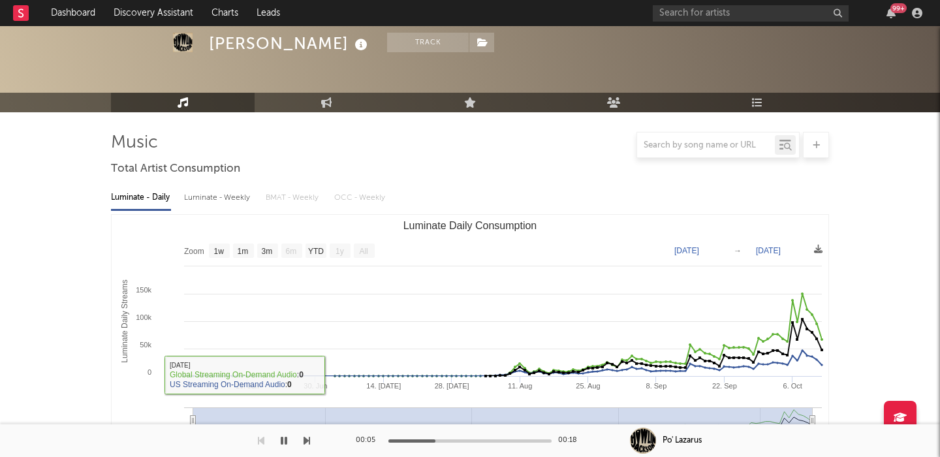
scroll to position [0, 0]
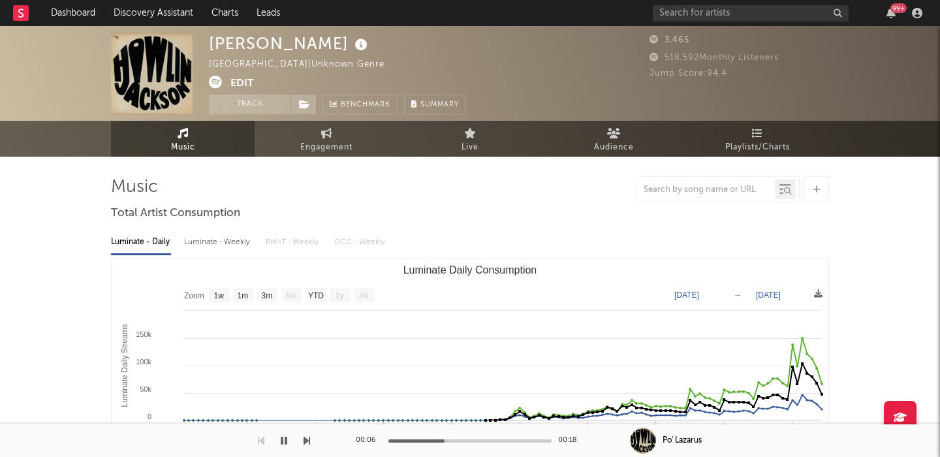
click at [218, 247] on div "Luminate - Weekly" at bounding box center [218, 242] width 69 height 22
select select "1w"
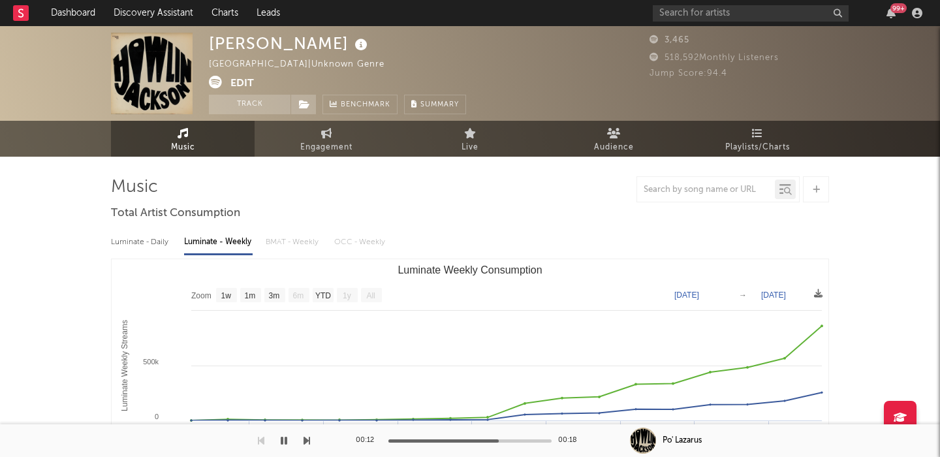
click at [239, 43] on div "Howlin Jackson" at bounding box center [290, 44] width 162 height 22
copy div "Howlin Jackson"
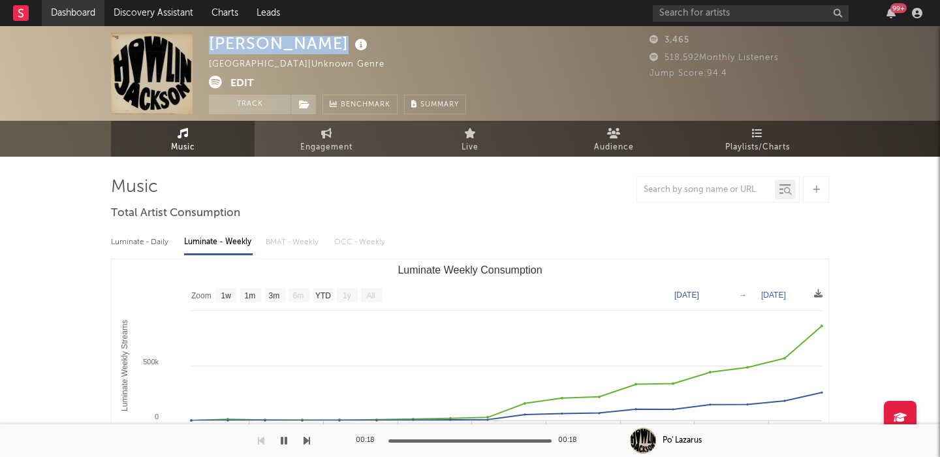
click at [82, 3] on link "Dashboard" at bounding box center [73, 13] width 63 height 26
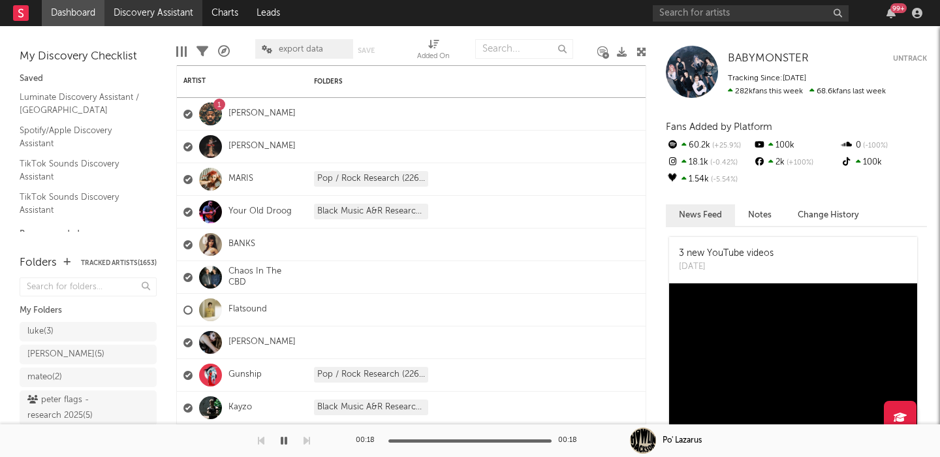
click at [180, 13] on link "Discovery Assistant" at bounding box center [153, 13] width 98 height 26
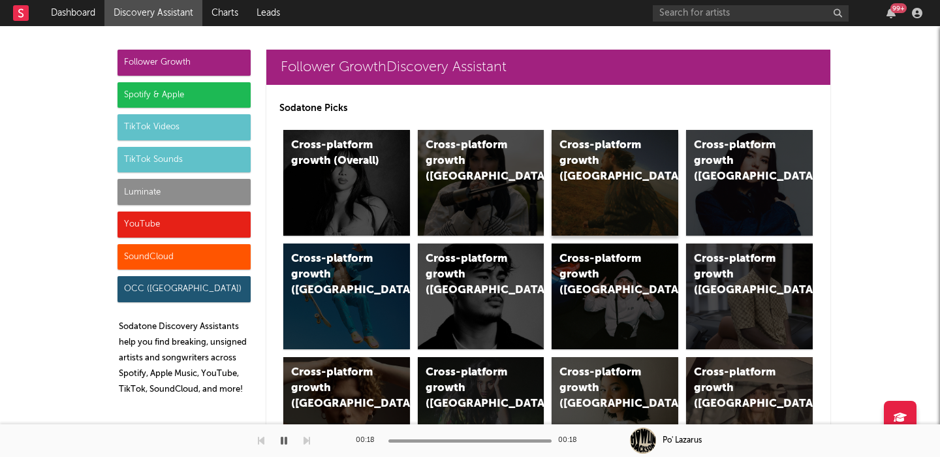
click at [561, 196] on div "Cross-platform growth (US)" at bounding box center [615, 183] width 127 height 106
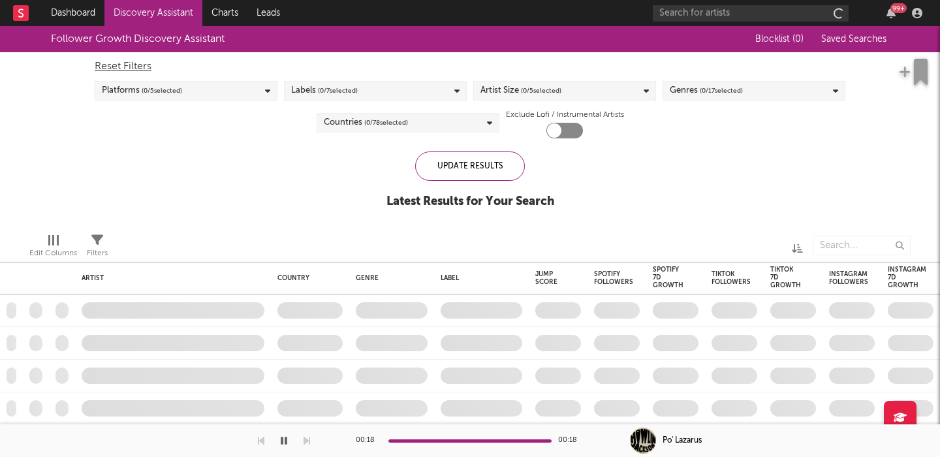
checkbox input "true"
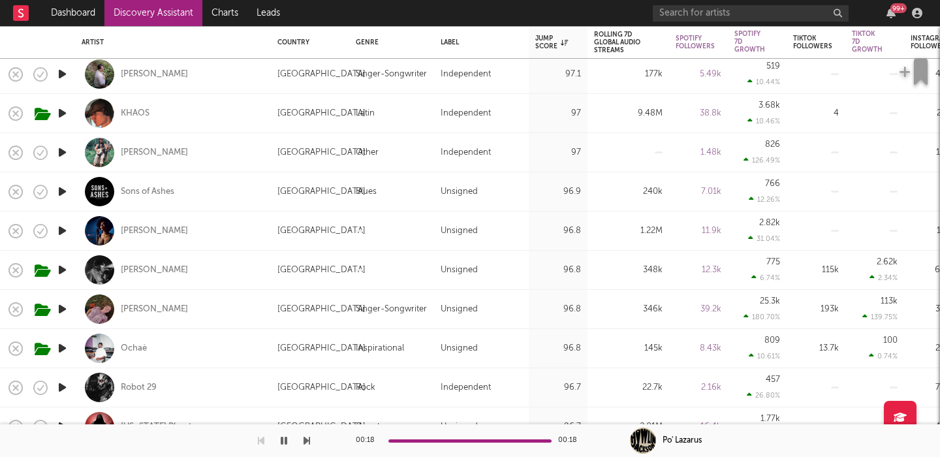
click at [201, 266] on div "Solon Holt" at bounding box center [173, 270] width 183 height 39
select select "1w"
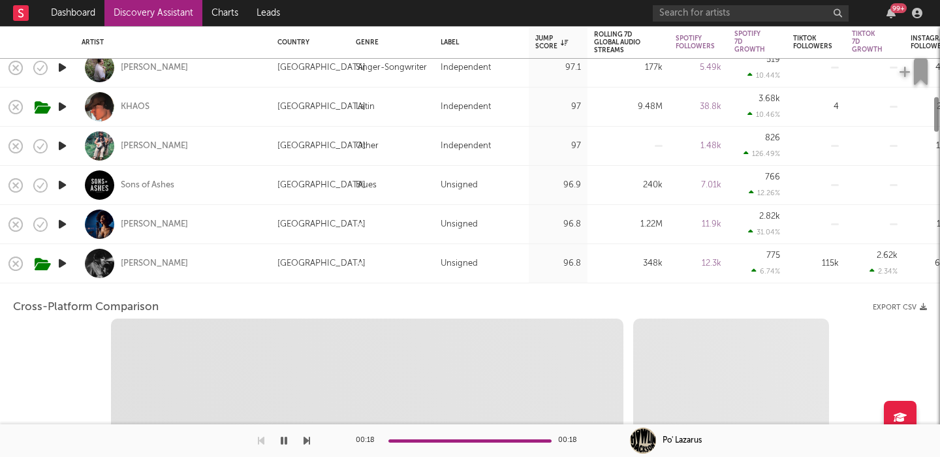
select select "6m"
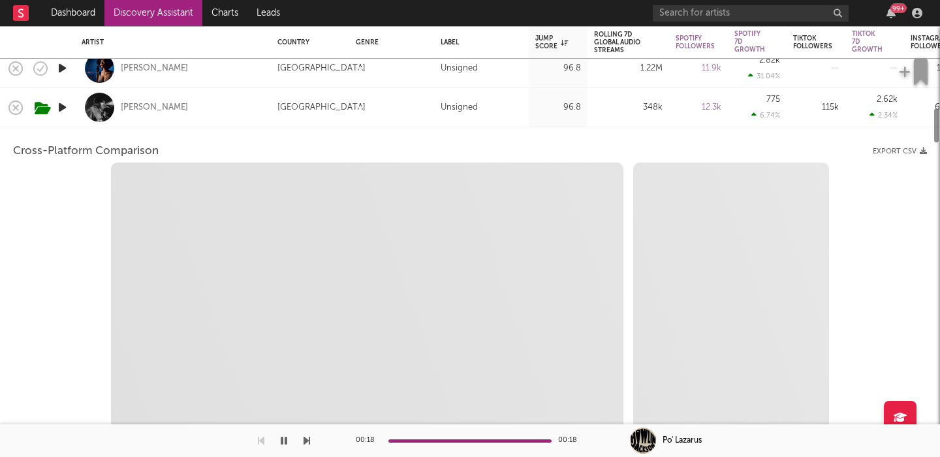
select select "1m"
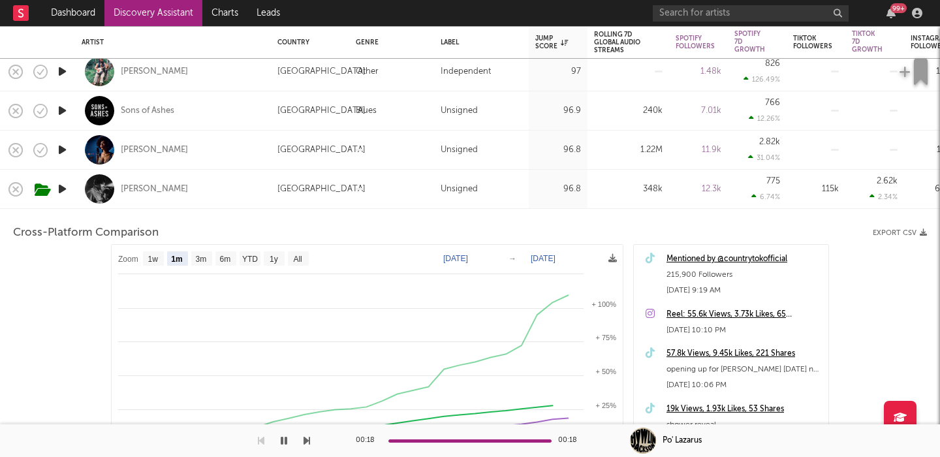
click at [212, 184] on div "Solon Holt" at bounding box center [173, 189] width 183 height 39
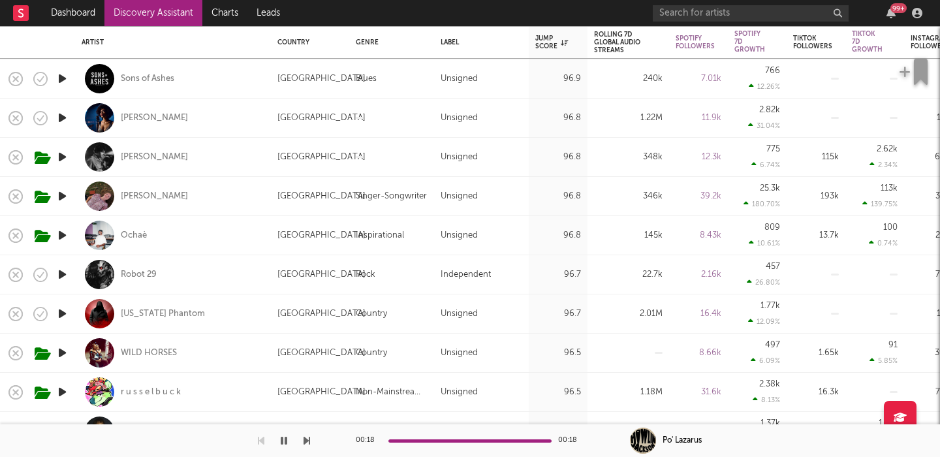
click at [219, 117] on div "Nina Blaze" at bounding box center [173, 118] width 183 height 39
select select "1w"
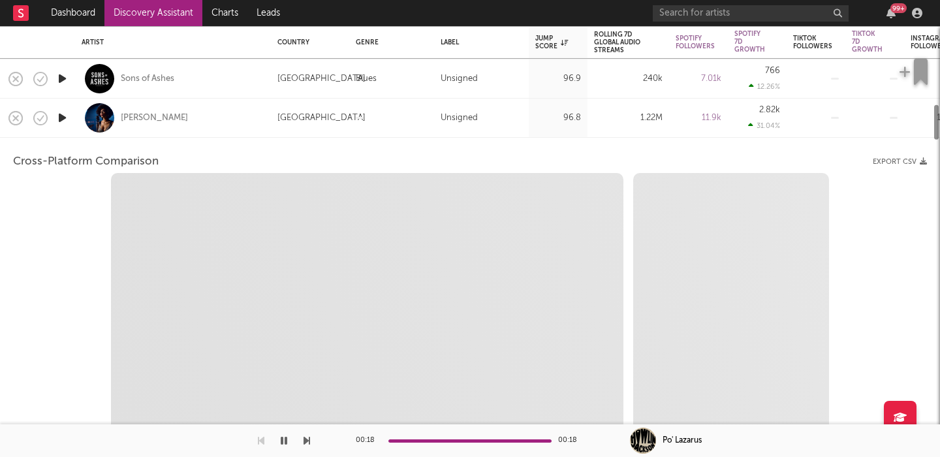
select select "1w"
select select "1m"
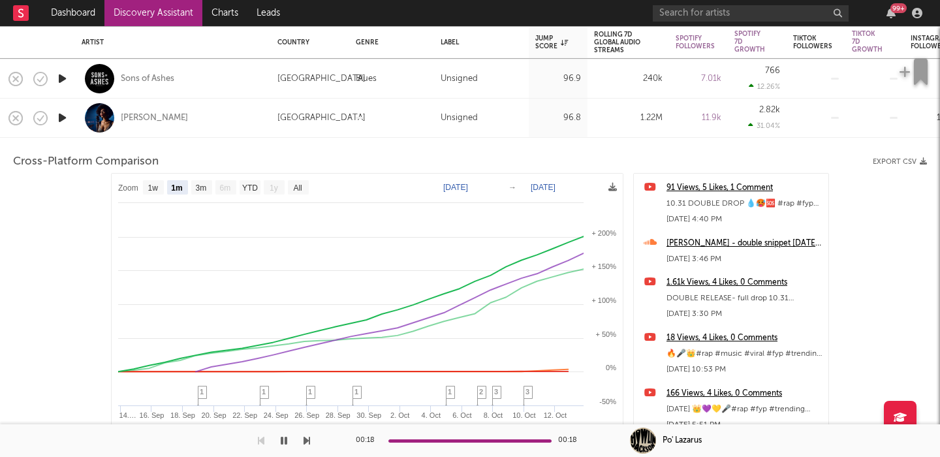
click at [219, 117] on div "Nina Blaze" at bounding box center [173, 118] width 183 height 39
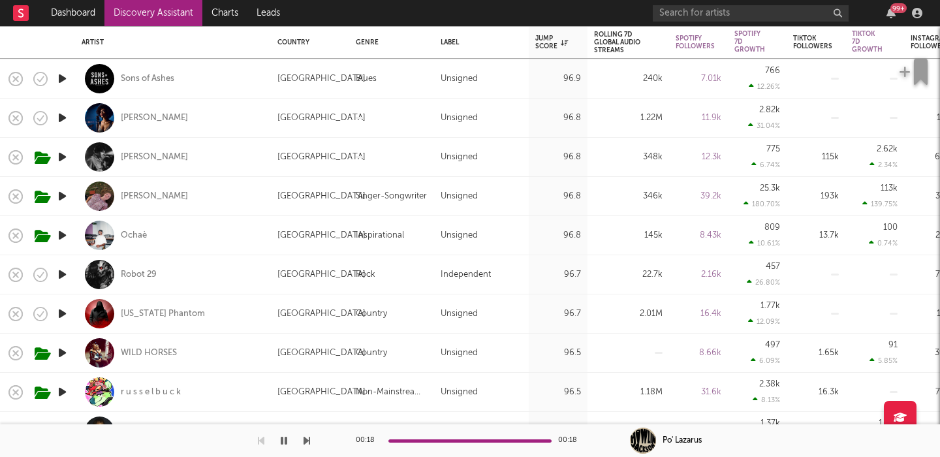
click at [219, 117] on div "Nina Blaze" at bounding box center [173, 118] width 183 height 39
select select "1m"
select select "1w"
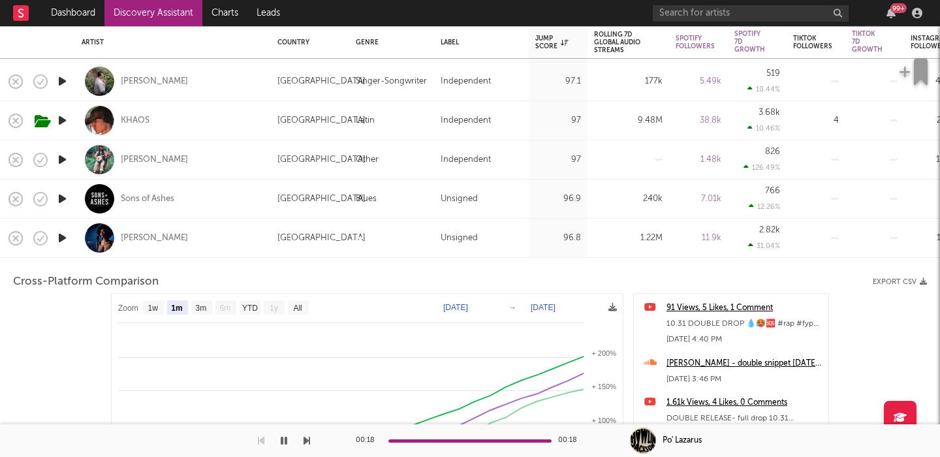
click at [204, 248] on div "Nina Blaze" at bounding box center [173, 238] width 183 height 39
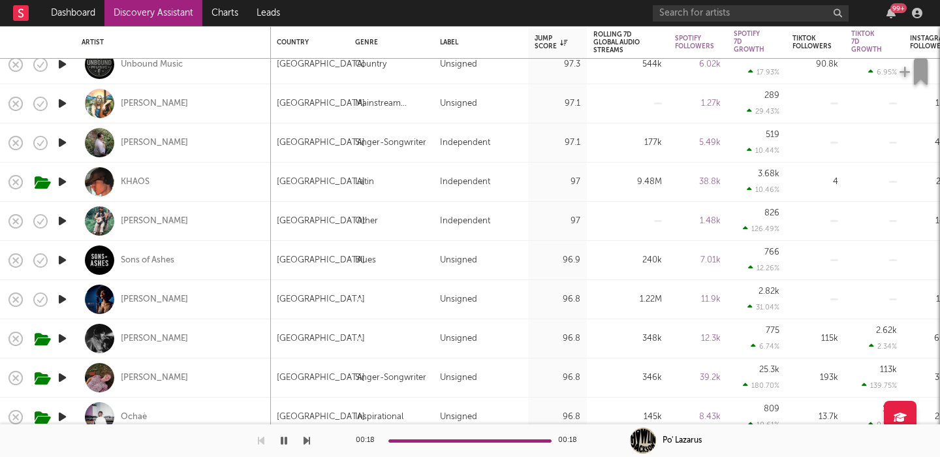
click at [195, 146] on div "Theo Haber" at bounding box center [173, 142] width 183 height 39
select select "1w"
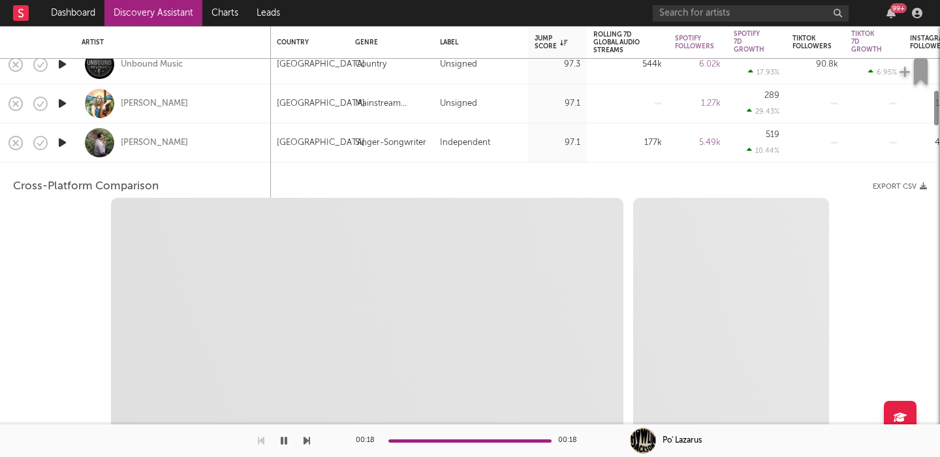
select select "1w"
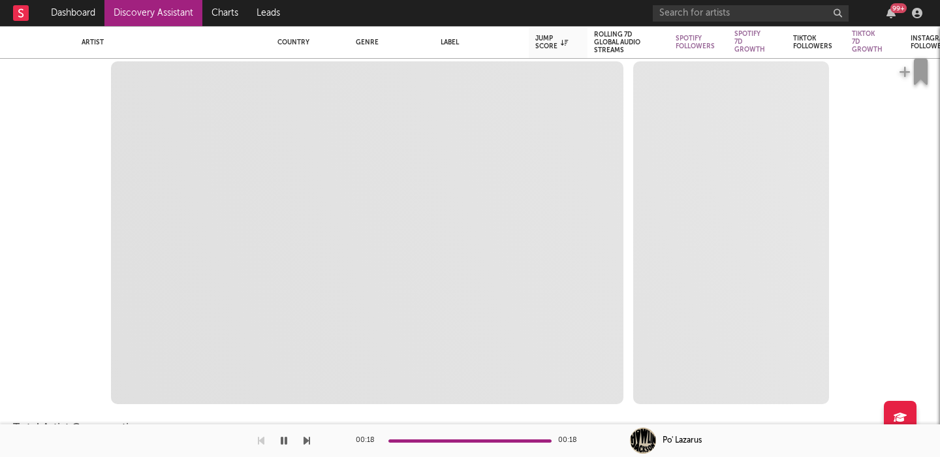
select select "1m"
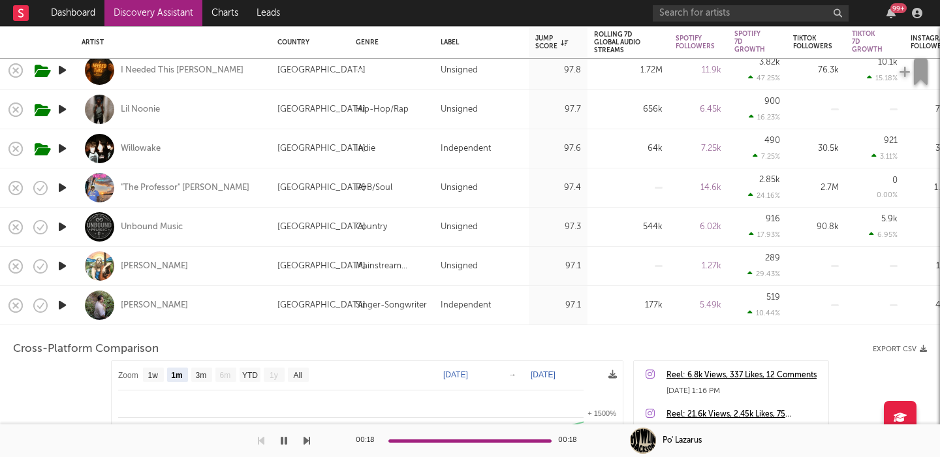
click at [219, 298] on div "Theo Haber" at bounding box center [173, 305] width 183 height 39
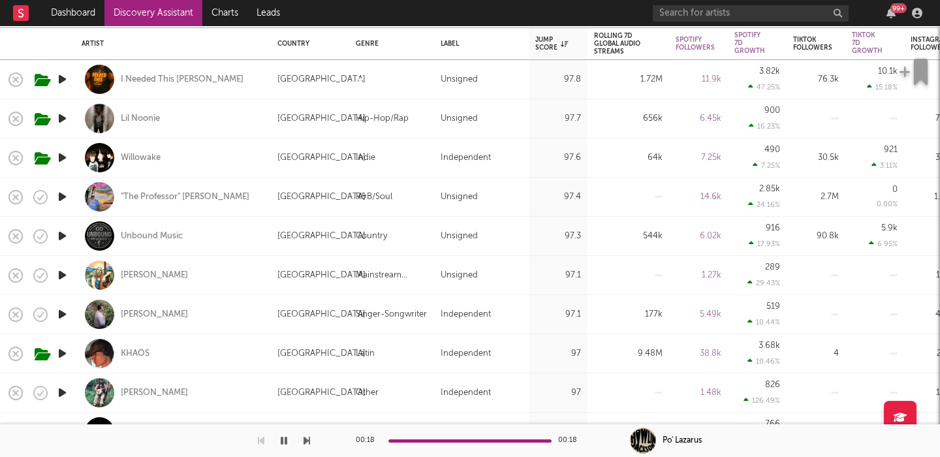
click at [214, 276] on div "Ian Cuthbertson" at bounding box center [173, 275] width 183 height 39
select select "1w"
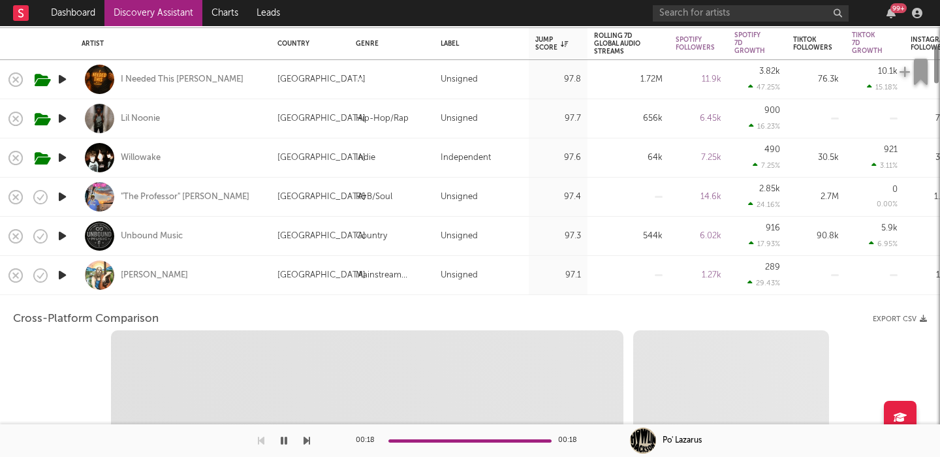
select select "1w"
select select "1m"
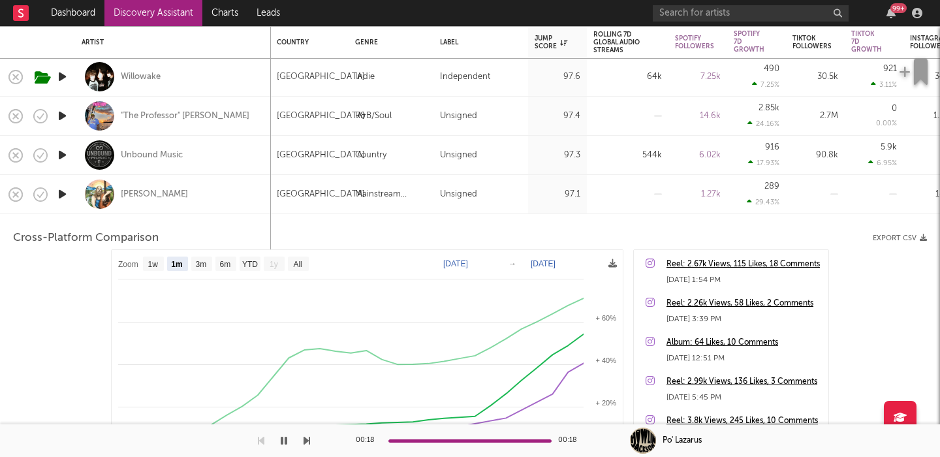
click at [220, 188] on div "Ian Cuthbertson" at bounding box center [173, 194] width 183 height 39
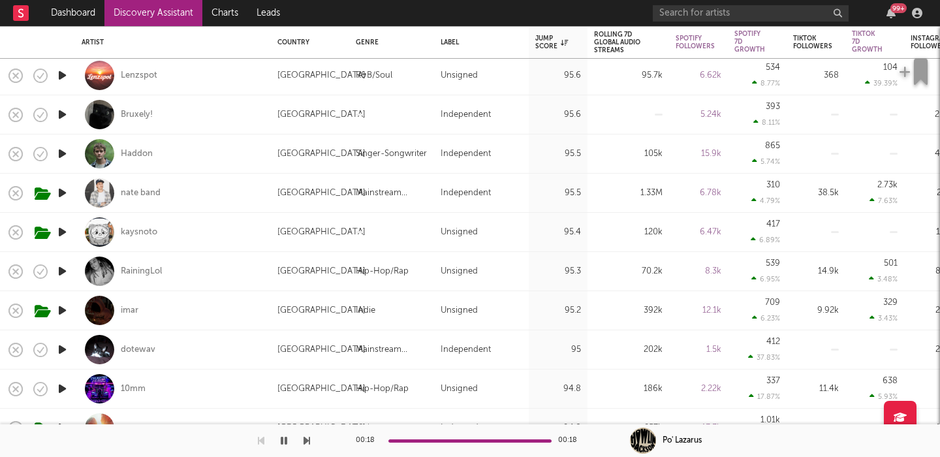
click at [231, 195] on div "nate band" at bounding box center [173, 193] width 183 height 39
select select "1w"
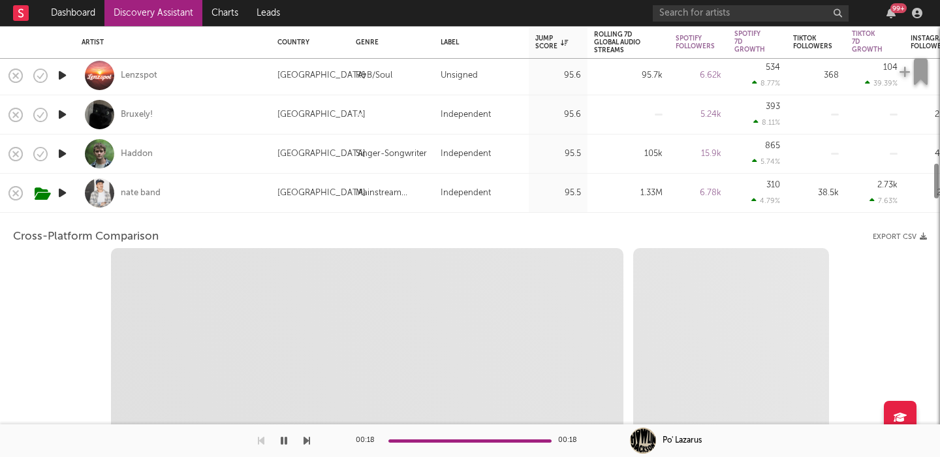
select select "1w"
click at [231, 195] on div "nate band" at bounding box center [173, 193] width 183 height 39
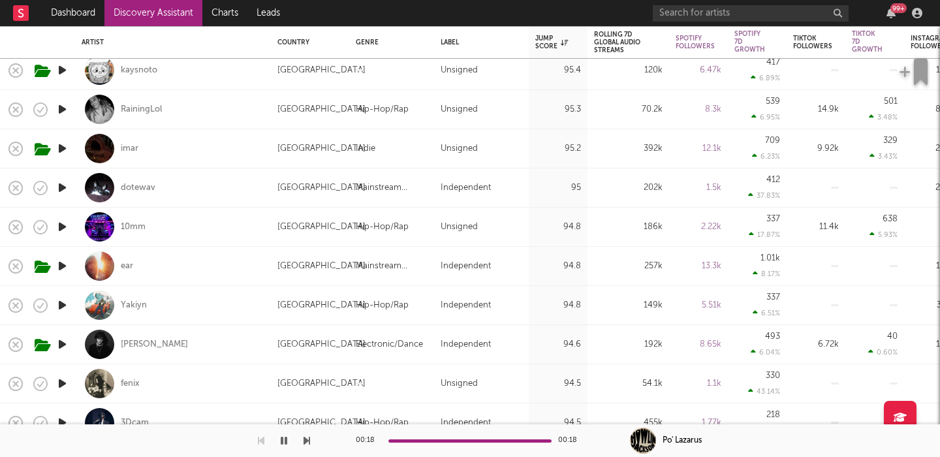
click at [179, 261] on div "ear" at bounding box center [173, 266] width 183 height 39
select select "1w"
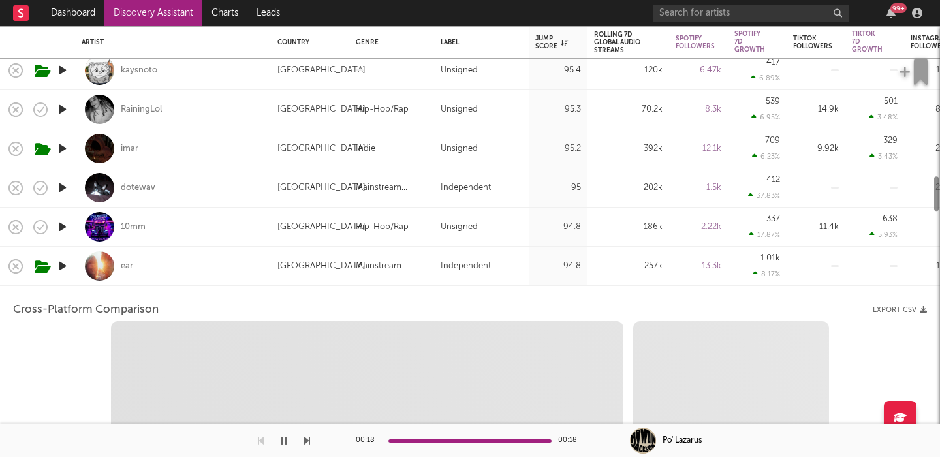
select select "1w"
select select "1m"
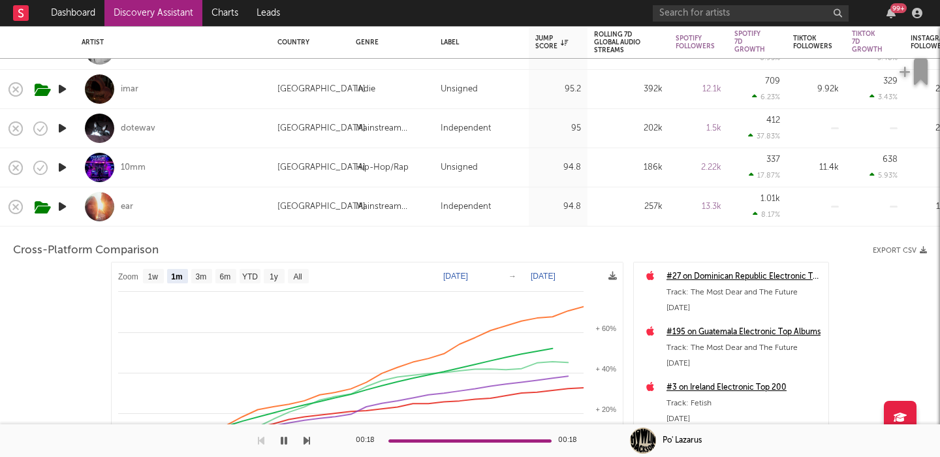
click at [210, 201] on div "ear" at bounding box center [173, 206] width 183 height 39
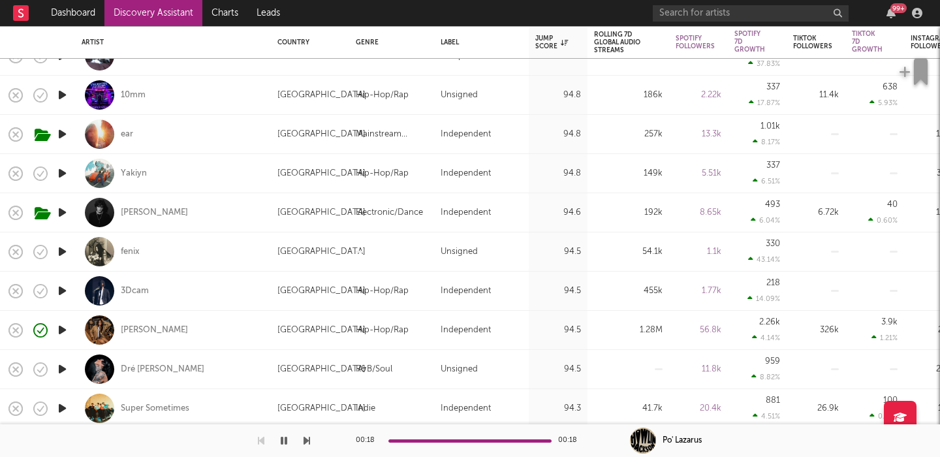
click at [230, 216] on div "Joey Cash" at bounding box center [173, 212] width 183 height 39
select select "1w"
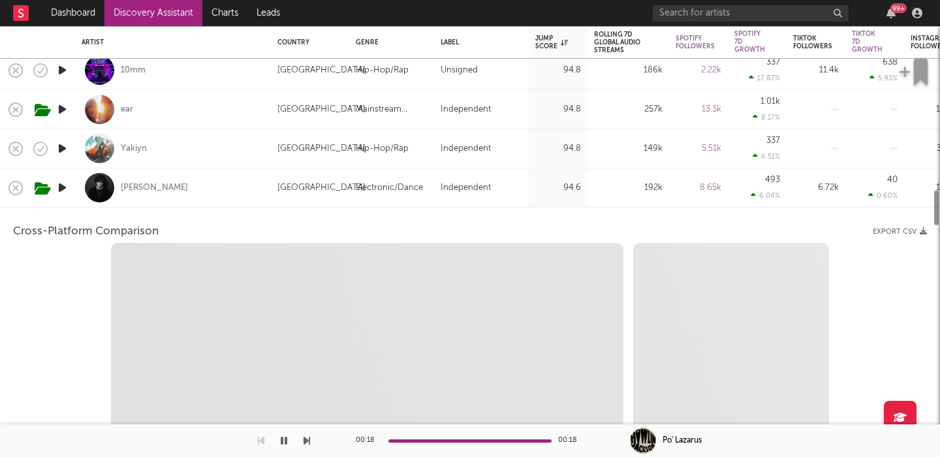
select select "1m"
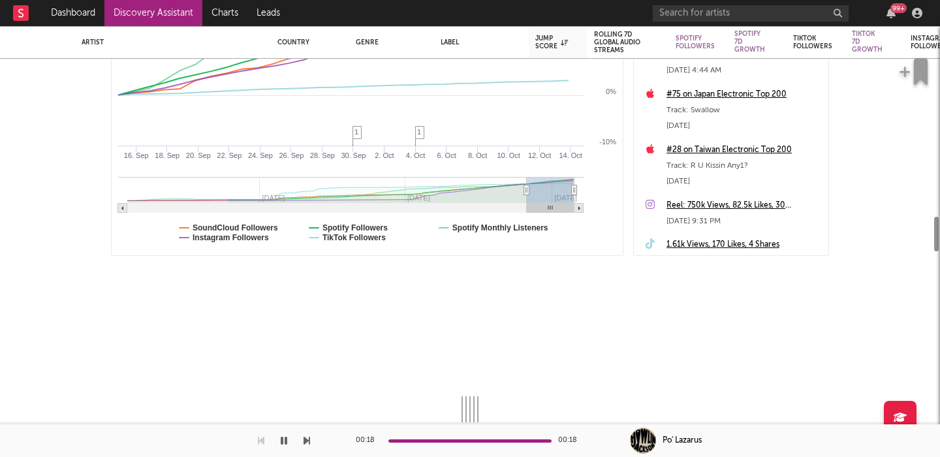
select select "6m"
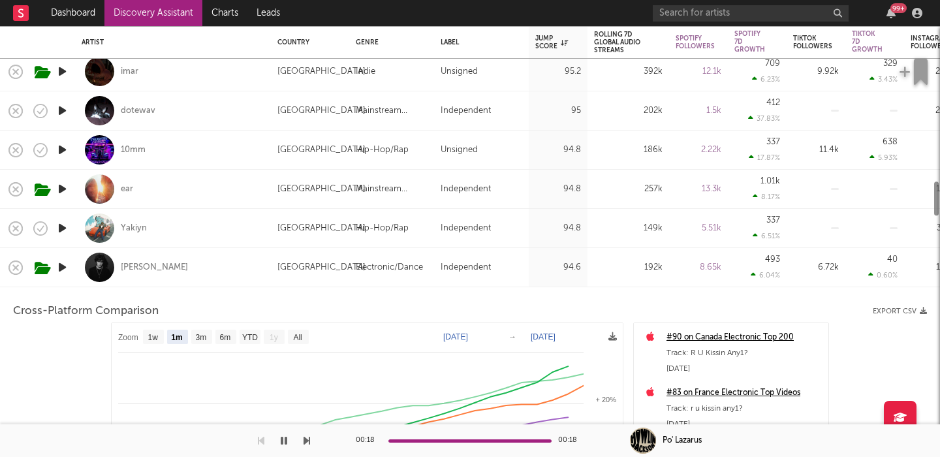
click at [210, 277] on div "Joey Cash" at bounding box center [173, 267] width 183 height 39
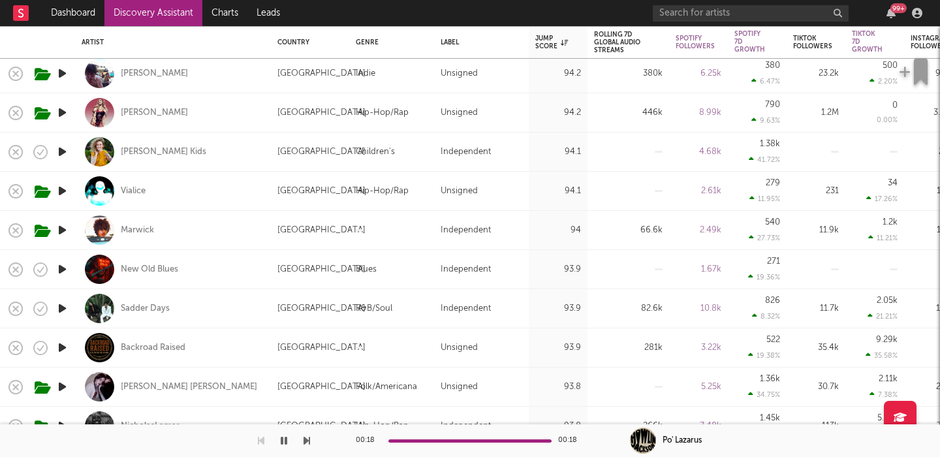
click at [246, 105] on div "Natalie Nunn" at bounding box center [173, 112] width 183 height 39
select select "1w"
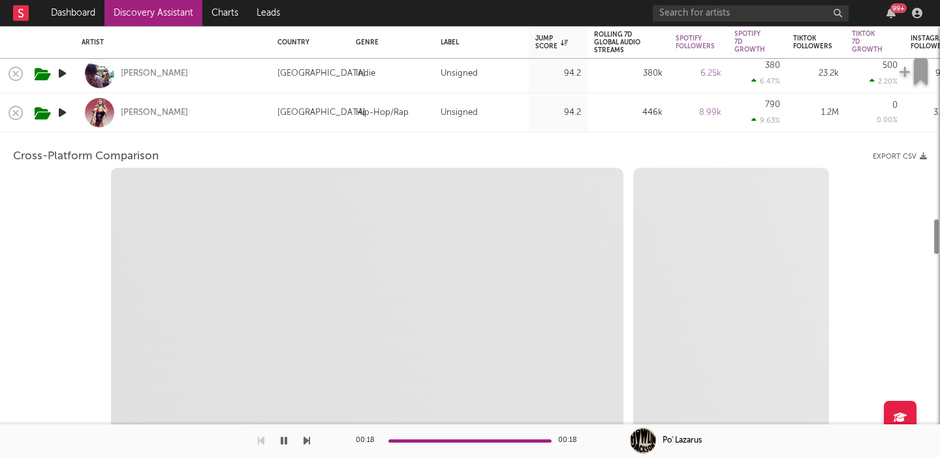
select select "1w"
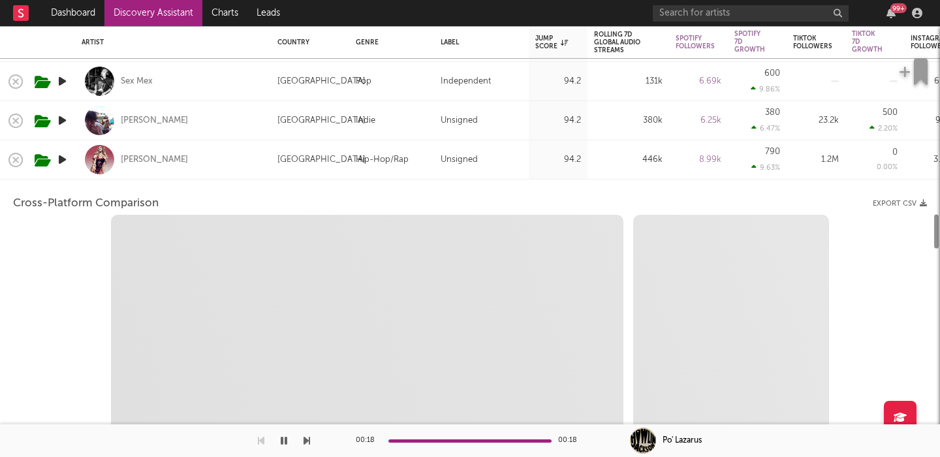
click at [229, 159] on div "Natalie Nunn" at bounding box center [173, 159] width 183 height 39
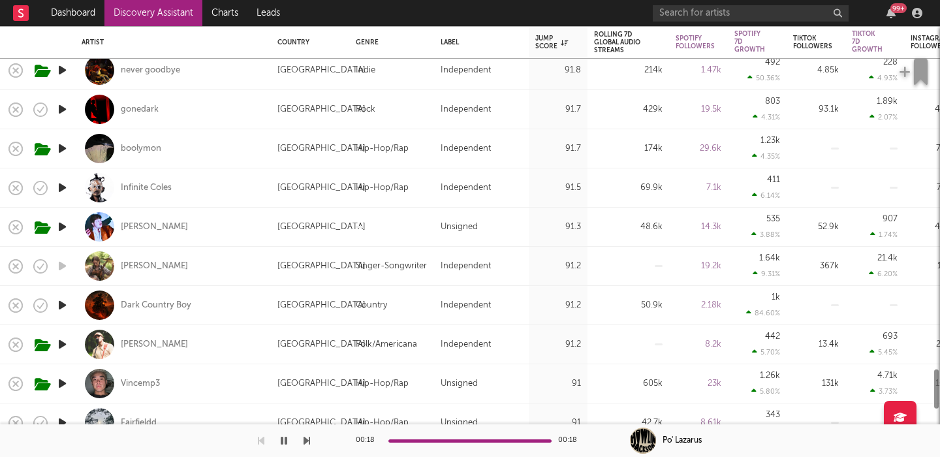
click at [232, 261] on div "gabrielle hope" at bounding box center [173, 266] width 183 height 39
select select "1w"
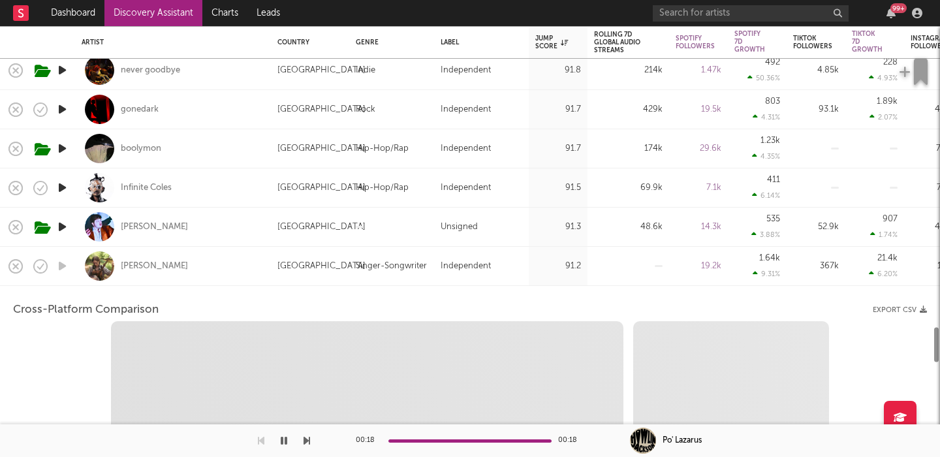
select select "6m"
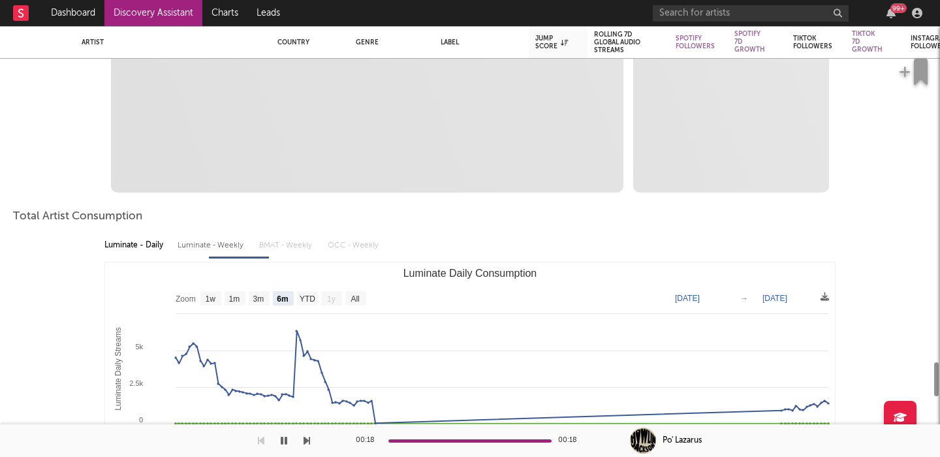
select select "1m"
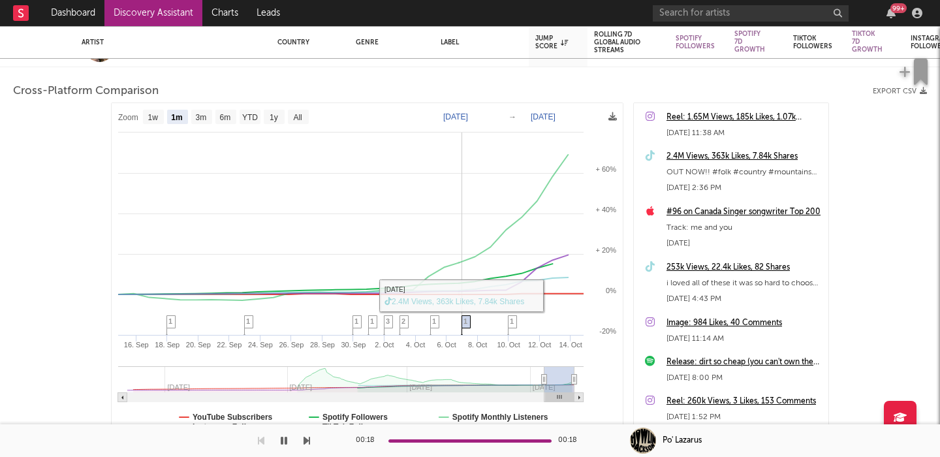
click at [466, 320] on span "1" at bounding box center [466, 321] width 4 height 8
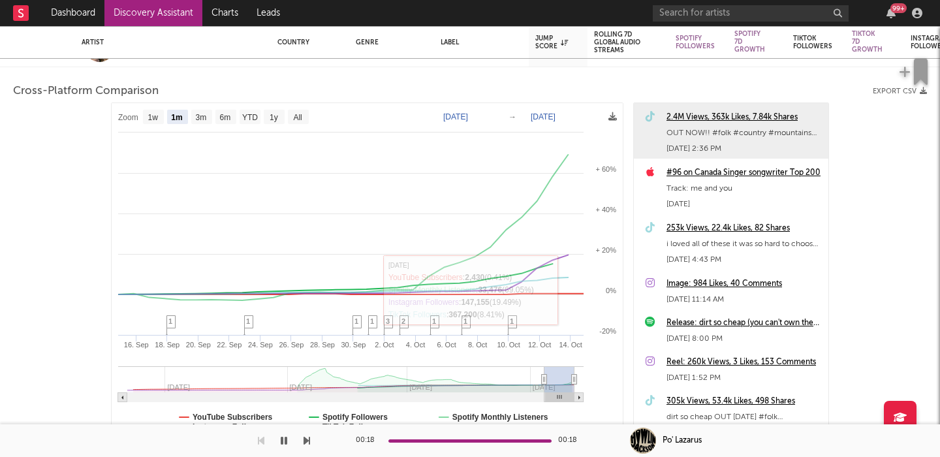
click at [712, 118] on div "2.4M Views, 363k Likes, 7.84k Shares" at bounding box center [744, 118] width 155 height 16
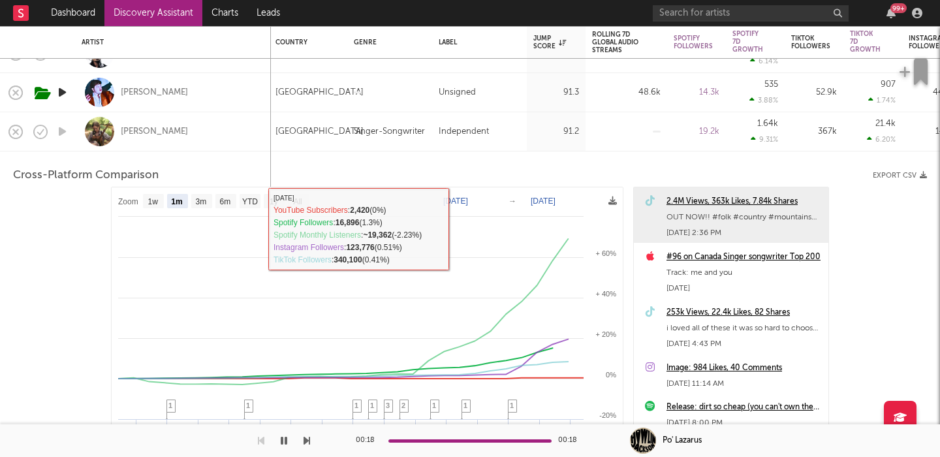
click at [238, 138] on div "gabrielle hope" at bounding box center [173, 131] width 183 height 39
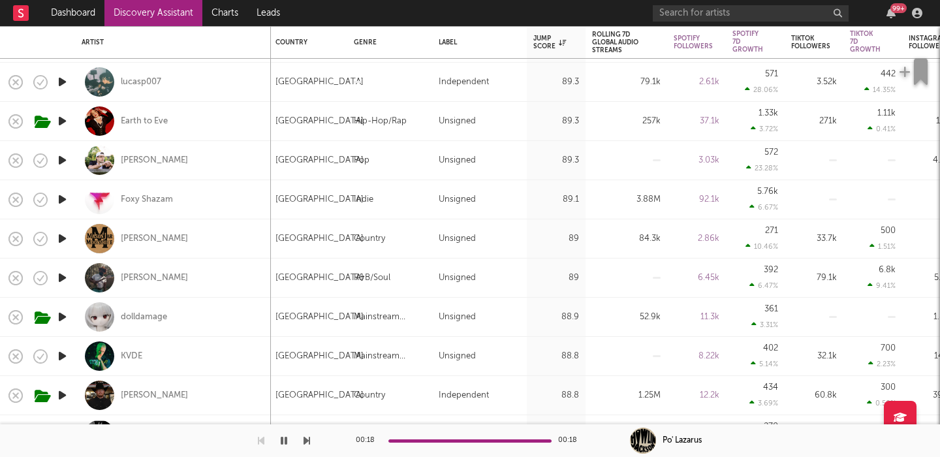
click at [186, 333] on div "dolldamage" at bounding box center [173, 317] width 183 height 39
select select "1w"
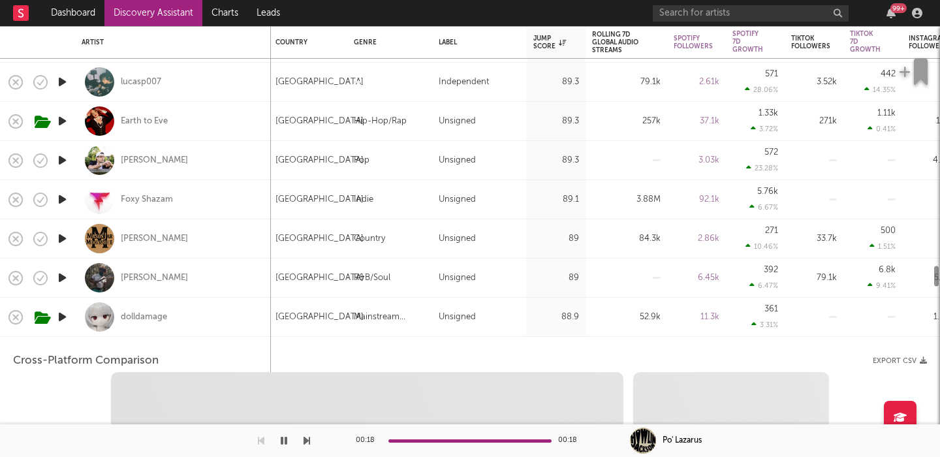
select select "6m"
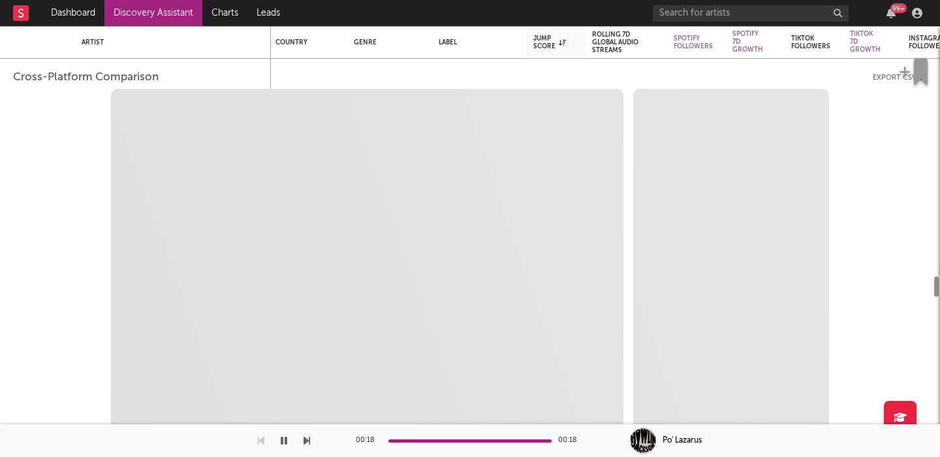
select select "1m"
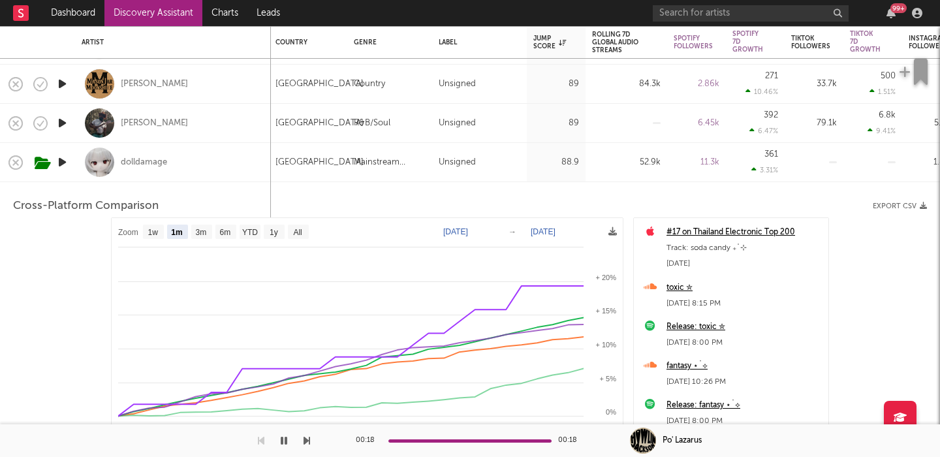
click at [223, 166] on div "dolldamage" at bounding box center [173, 162] width 183 height 39
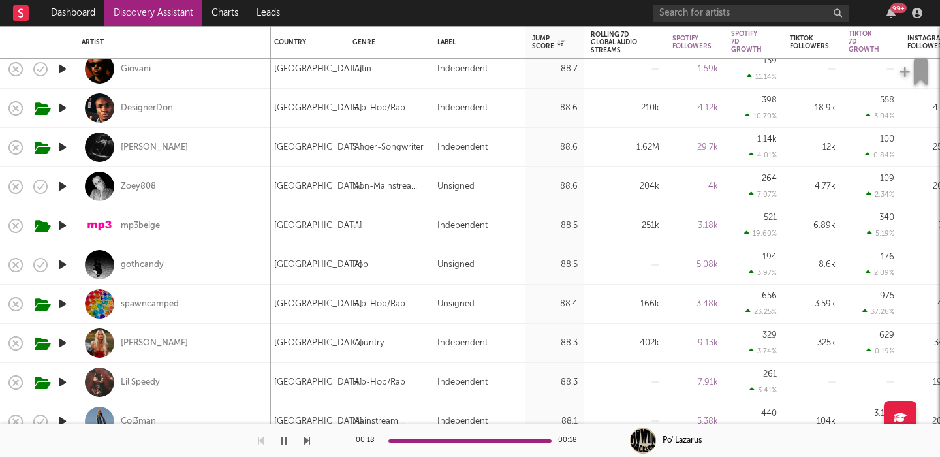
click at [218, 291] on div "spawncamped" at bounding box center [173, 304] width 183 height 39
select select "1w"
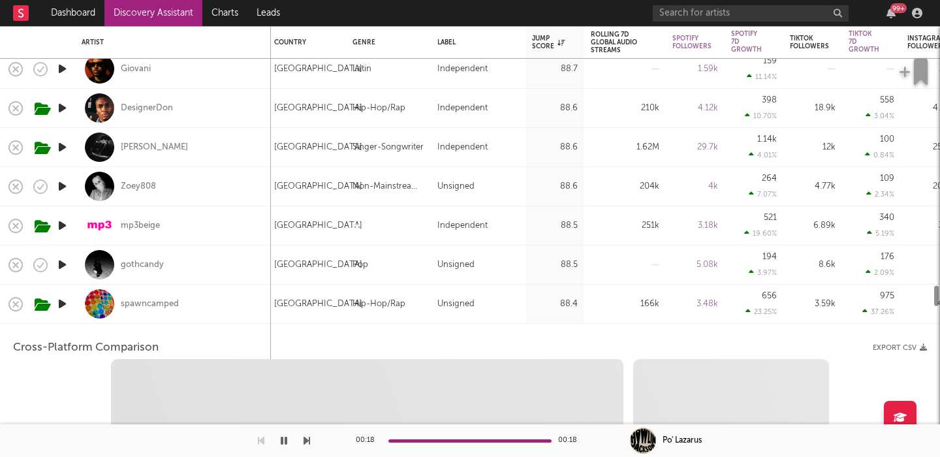
select select "1w"
select select "1m"
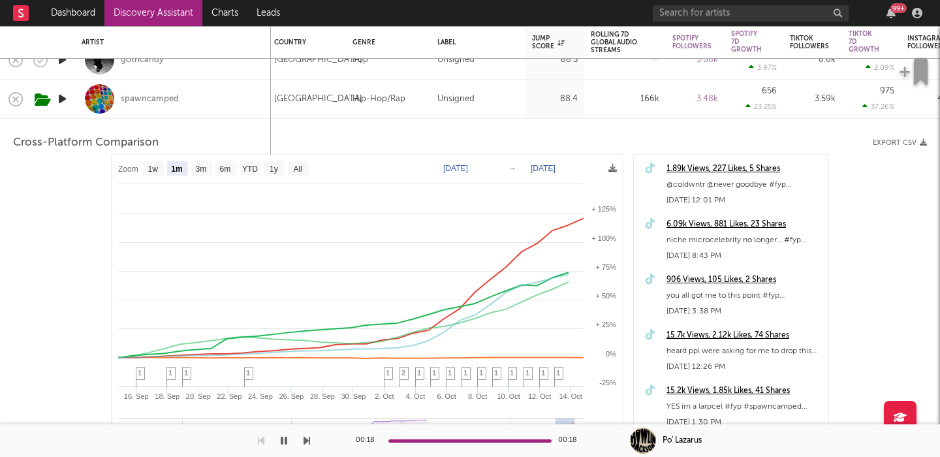
click at [255, 108] on div "spawncamped" at bounding box center [173, 99] width 183 height 39
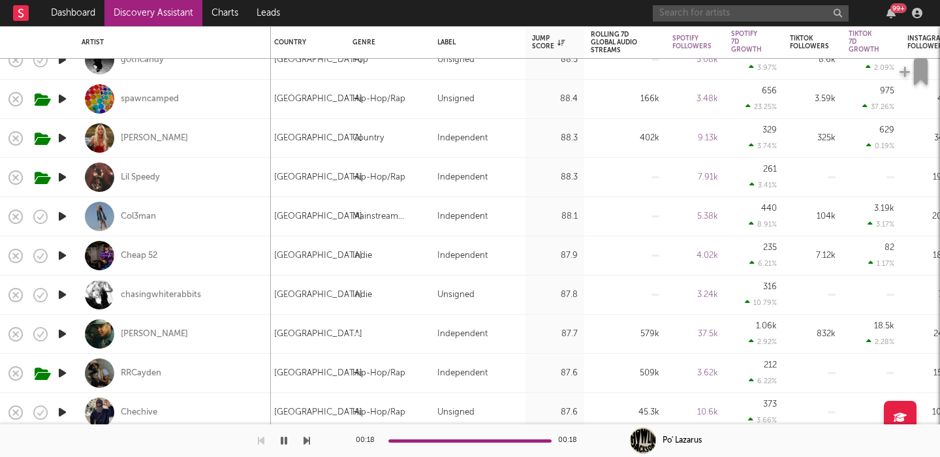
click at [743, 10] on input "text" at bounding box center [751, 13] width 196 height 16
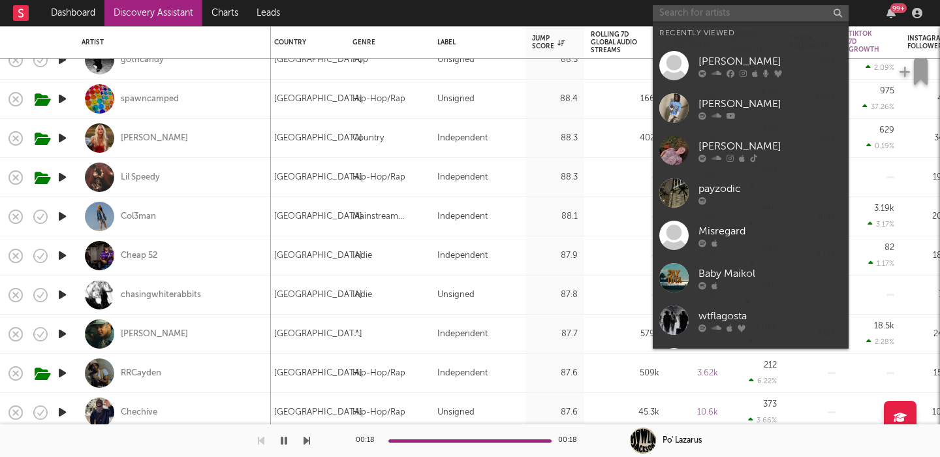
paste input "Spawncamped"
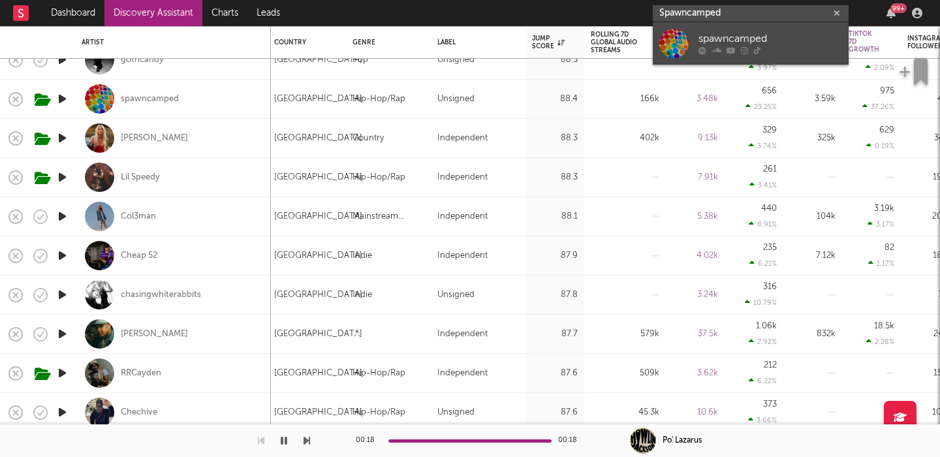
type input "Spawncamped"
click at [793, 61] on link "spawncamped" at bounding box center [751, 43] width 196 height 42
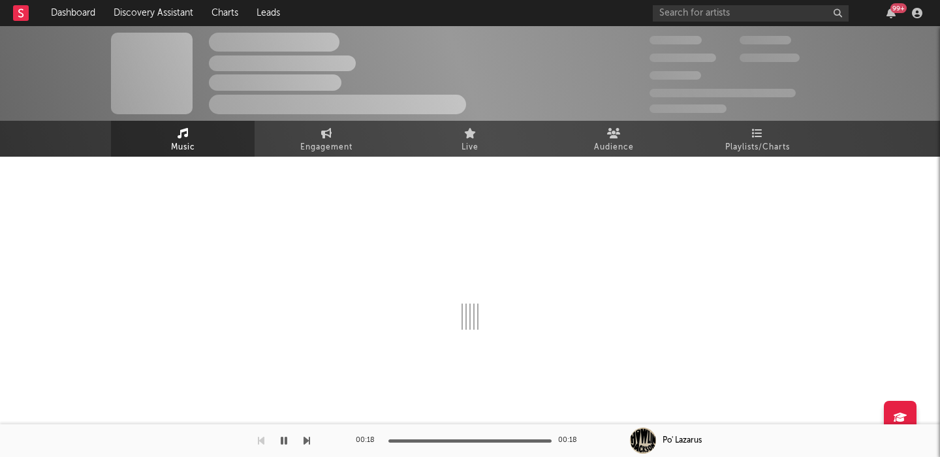
select select "1w"
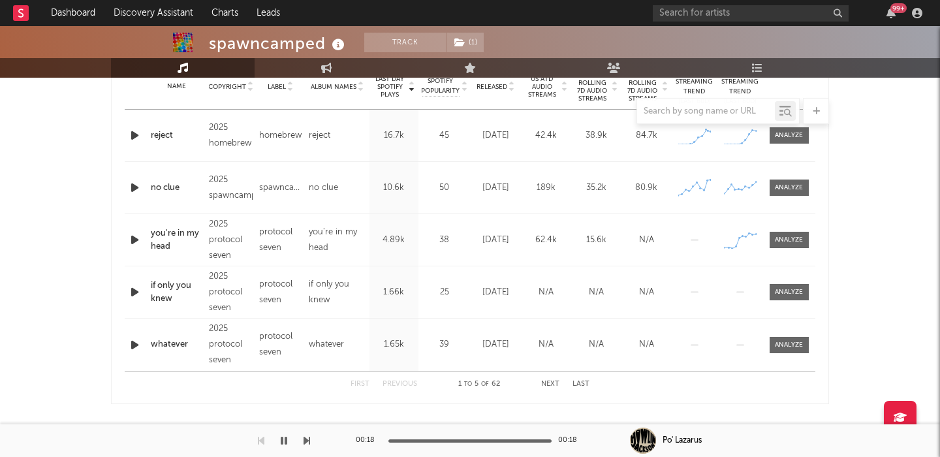
scroll to position [767, 0]
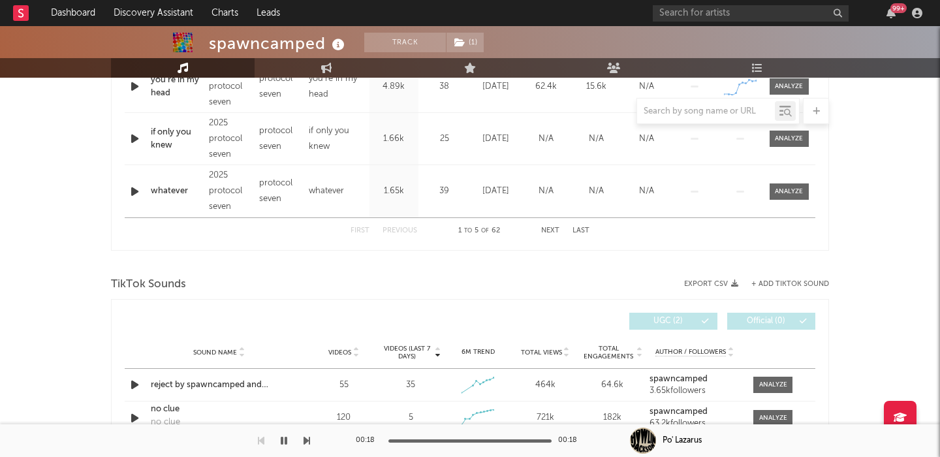
click at [148, 189] on div "Name whatever" at bounding box center [177, 191] width 58 height 13
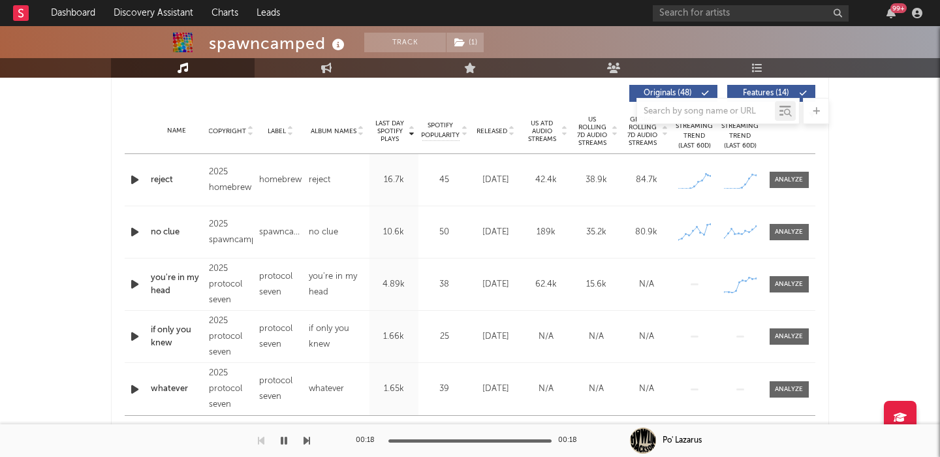
scroll to position [470, 0]
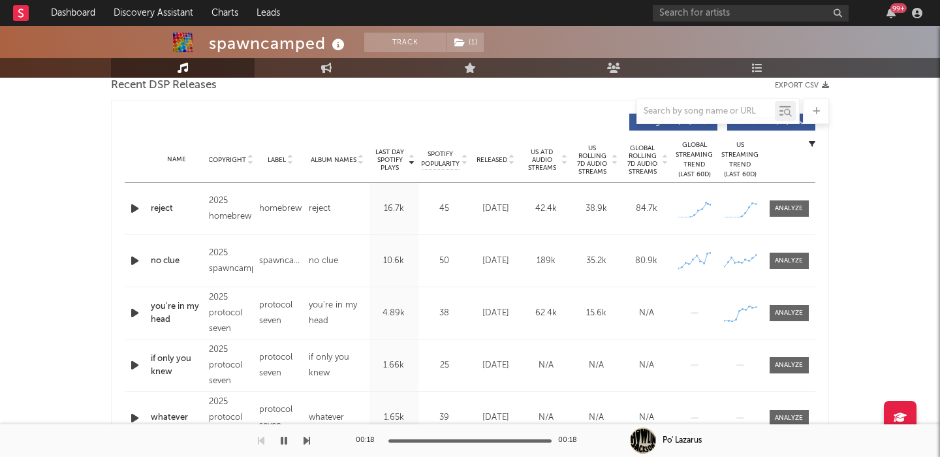
click at [132, 258] on icon "button" at bounding box center [135, 261] width 14 height 16
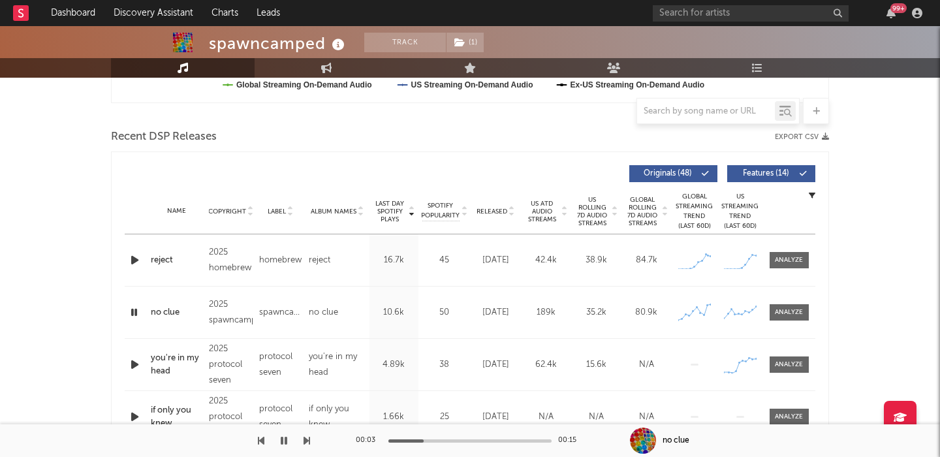
click at [801, 174] on icon at bounding box center [803, 174] width 8 height 8
click at [139, 259] on icon "button" at bounding box center [135, 260] width 14 height 16
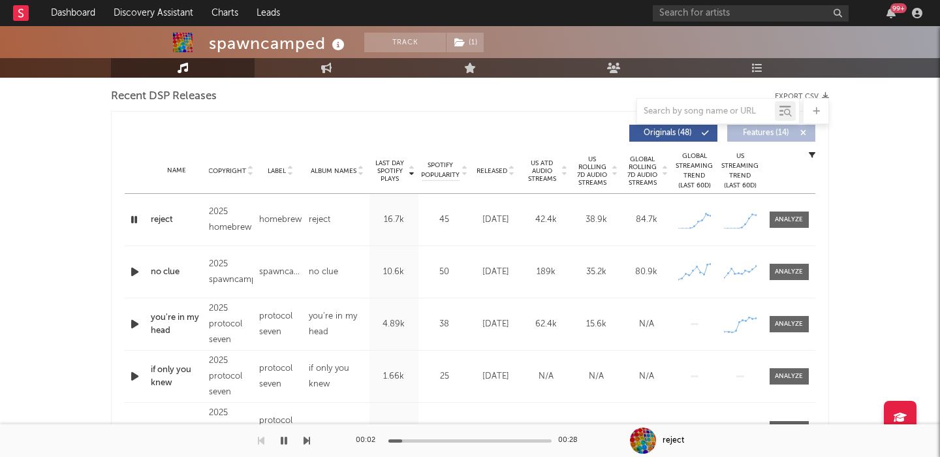
click at [134, 326] on icon "button" at bounding box center [135, 324] width 14 height 16
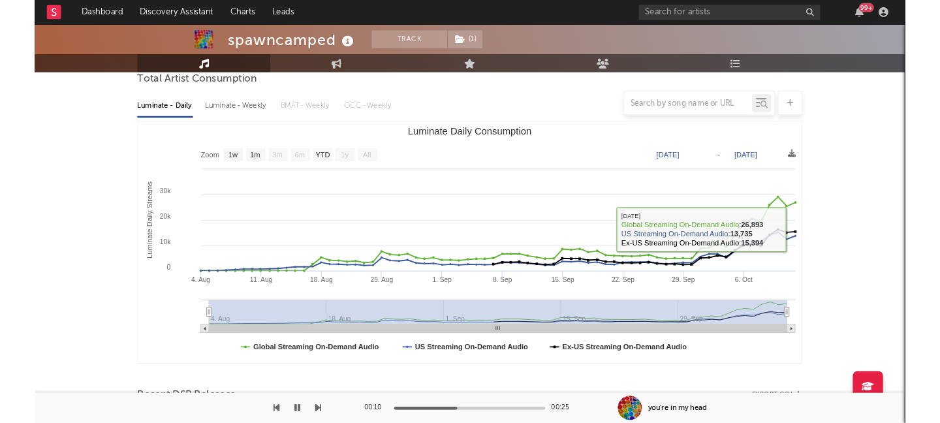
scroll to position [0, 0]
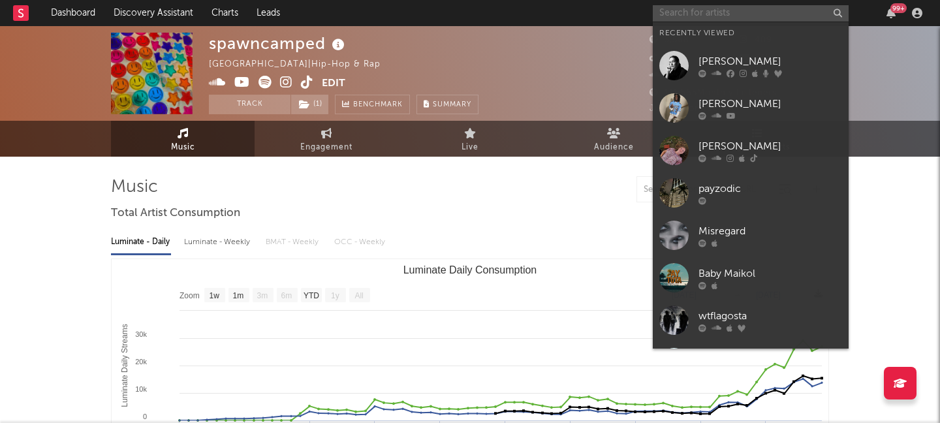
click at [741, 10] on input "text" at bounding box center [751, 13] width 196 height 16
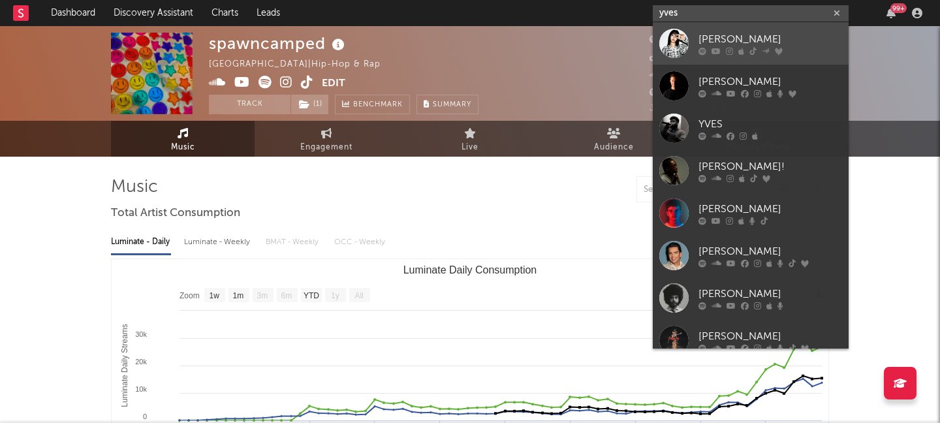
type input "yves"
click at [778, 33] on div "Yves" at bounding box center [771, 39] width 144 height 16
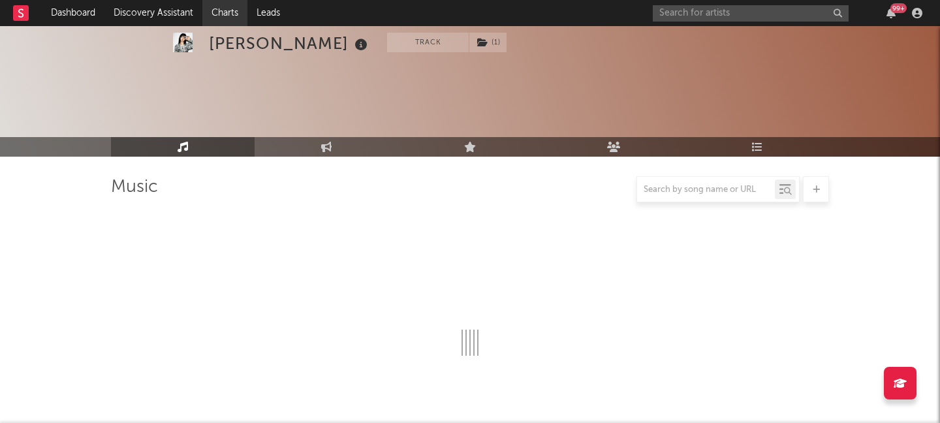
select select "6m"
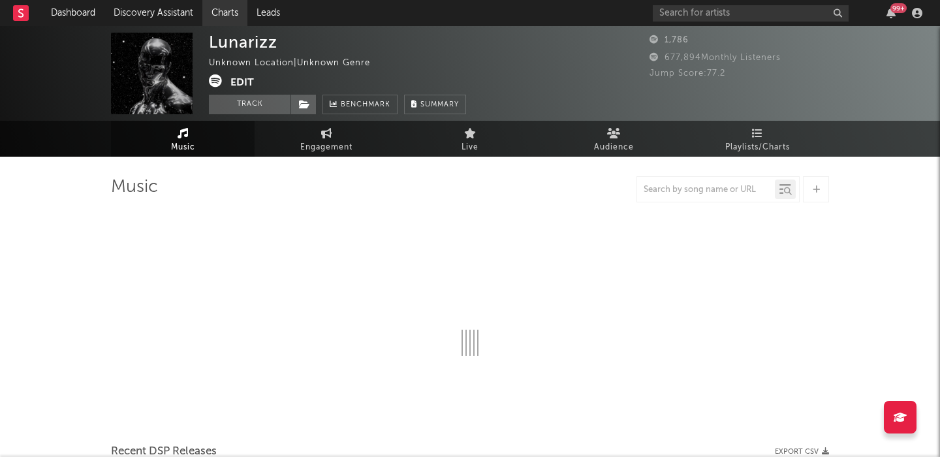
select select "1w"
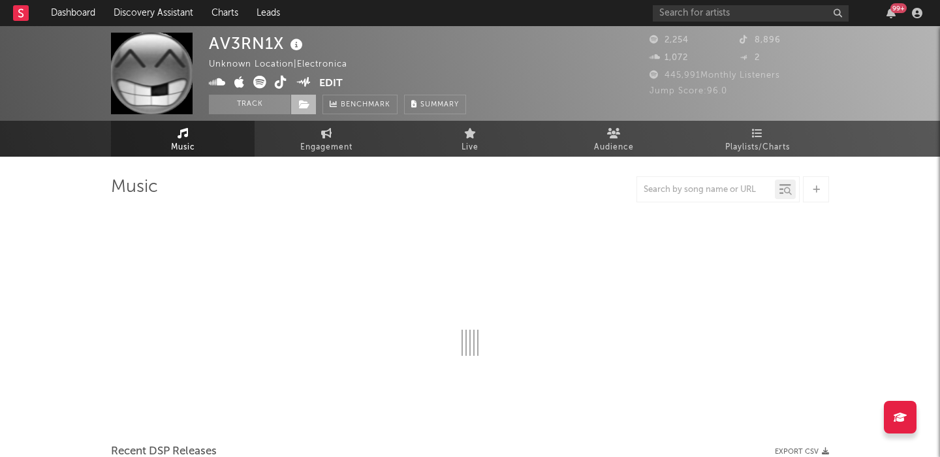
select select "1w"
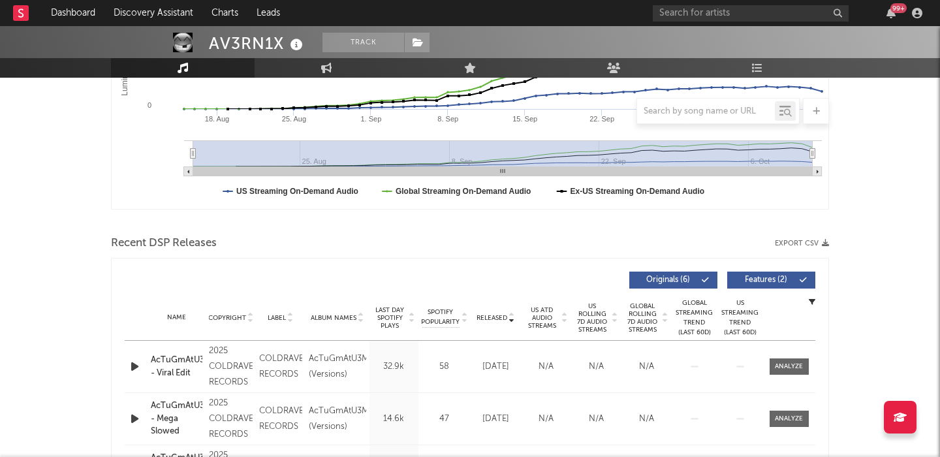
scroll to position [341, 0]
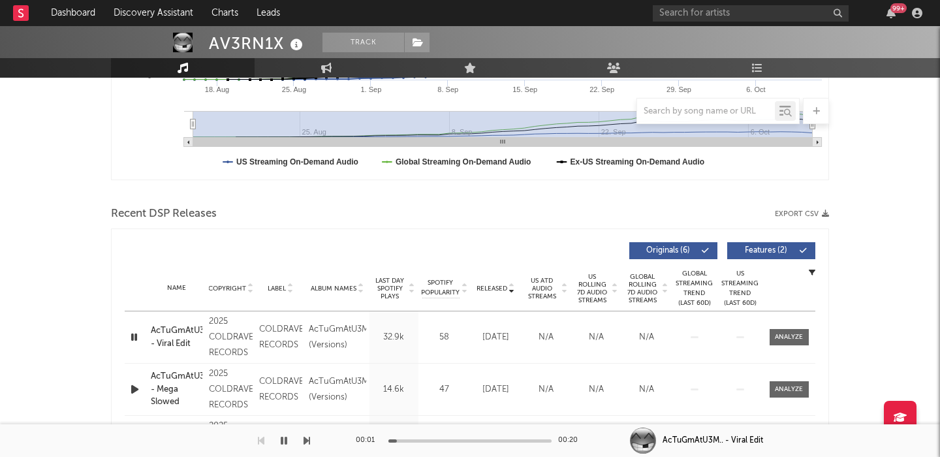
click at [766, 252] on span "Features ( 2 )" at bounding box center [766, 251] width 60 height 8
click at [598, 287] on span "US Rolling 7D Audio Streams" at bounding box center [593, 288] width 36 height 31
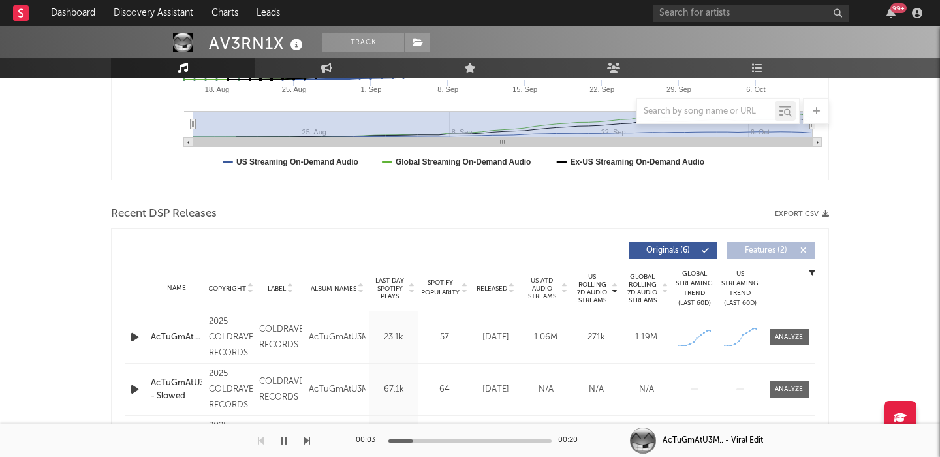
scroll to position [0, 0]
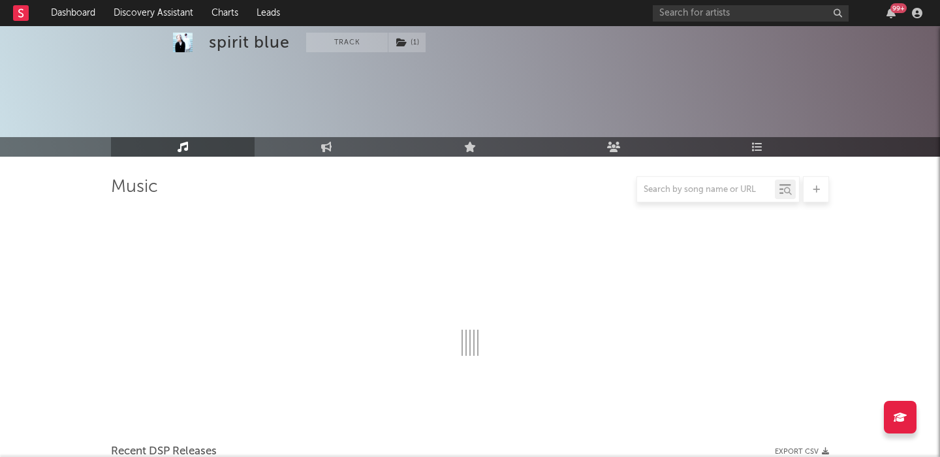
select select "6m"
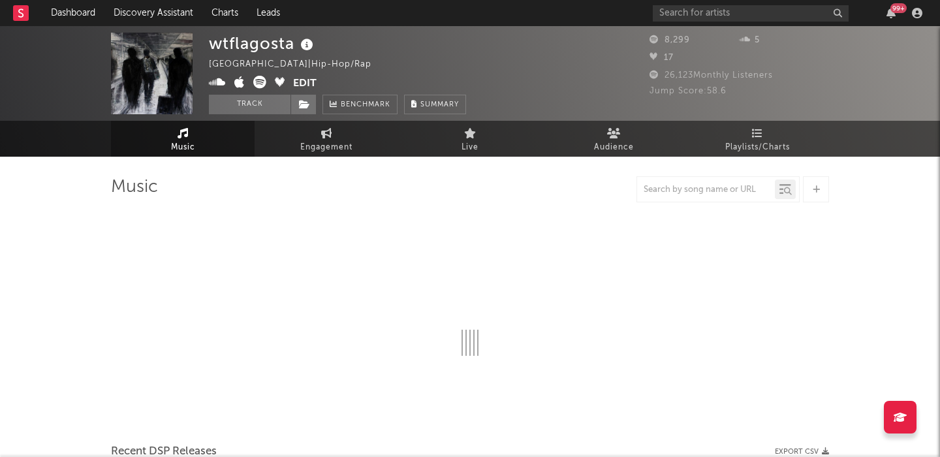
select select "6m"
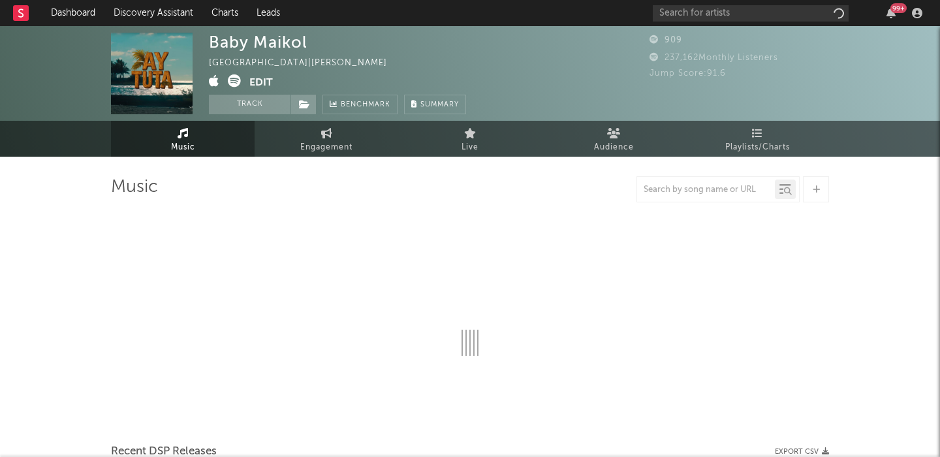
select select "1w"
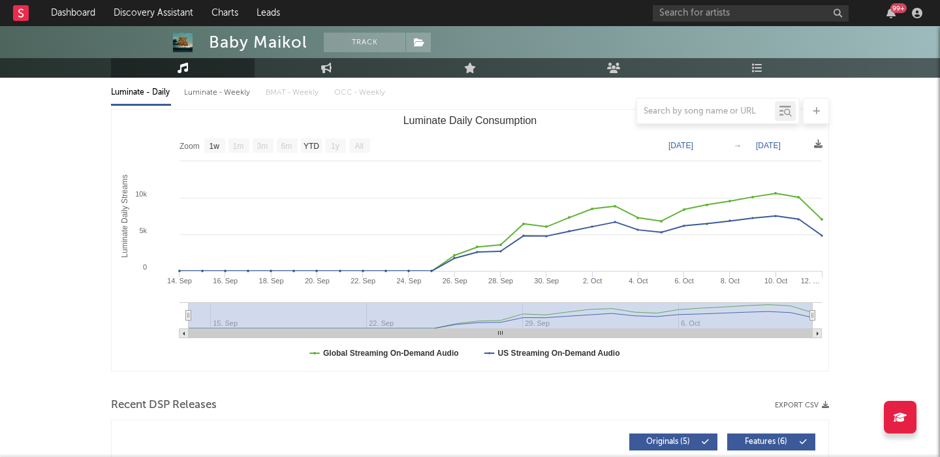
scroll to position [327, 0]
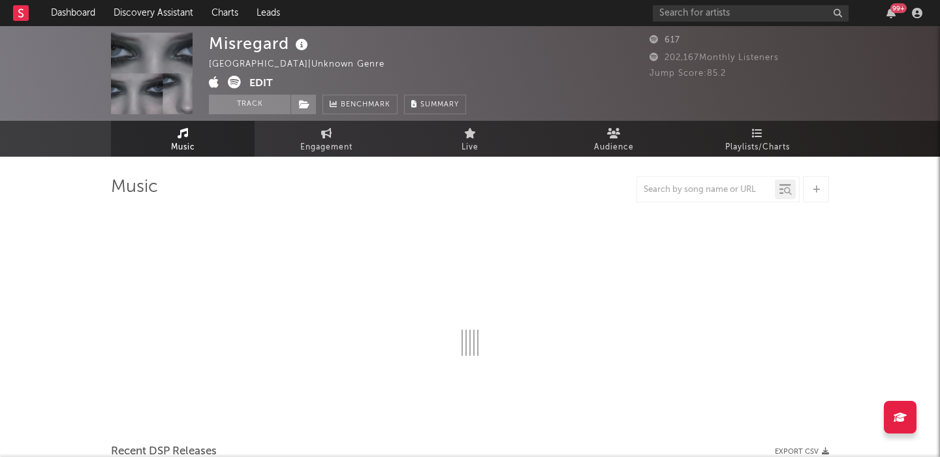
select select "1w"
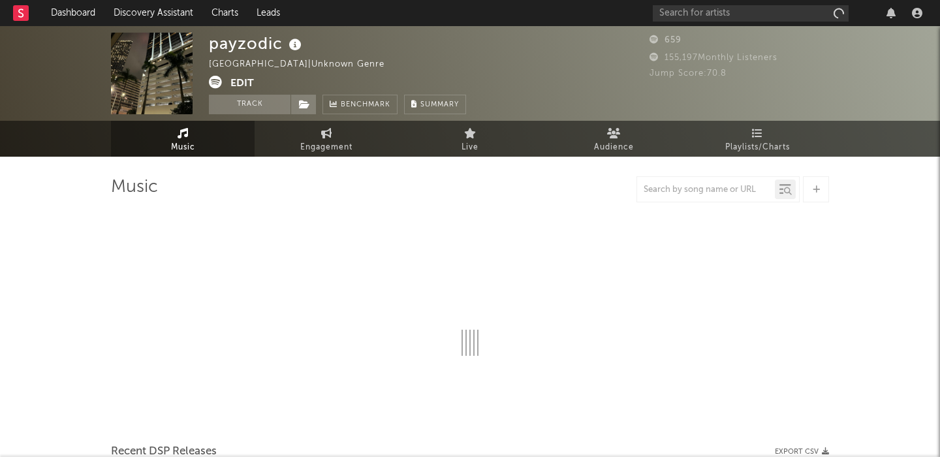
select select "6m"
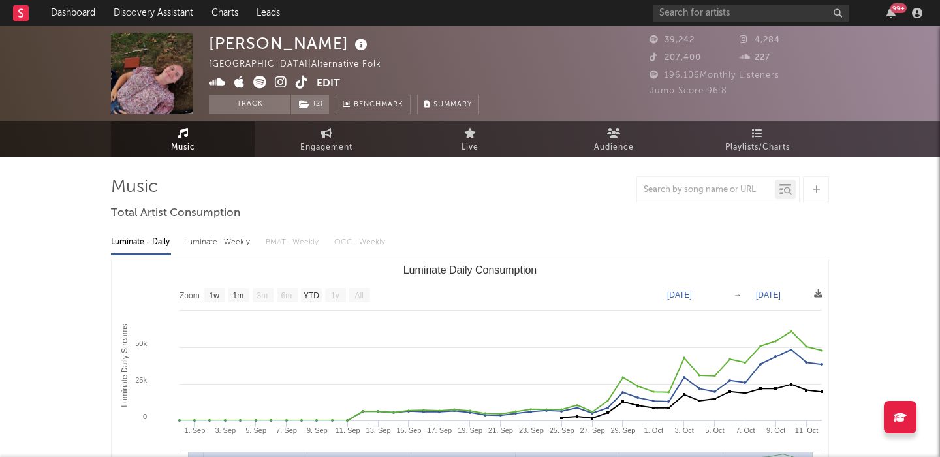
select select "1w"
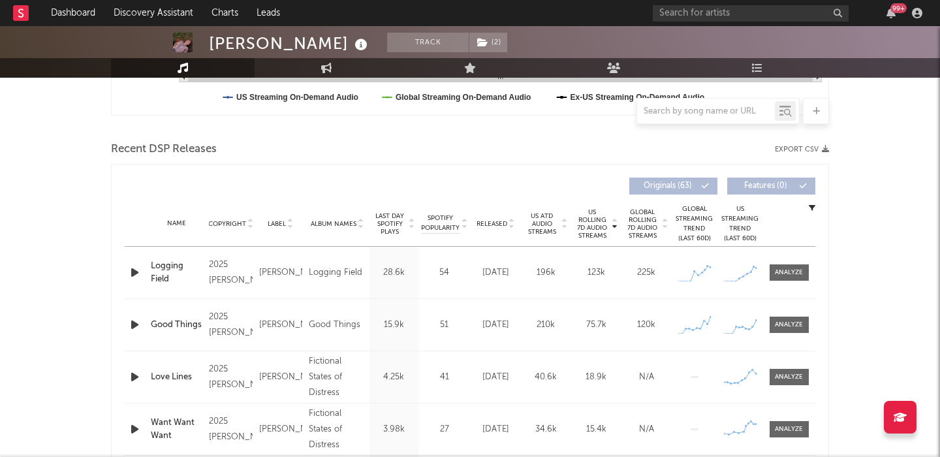
scroll to position [439, 0]
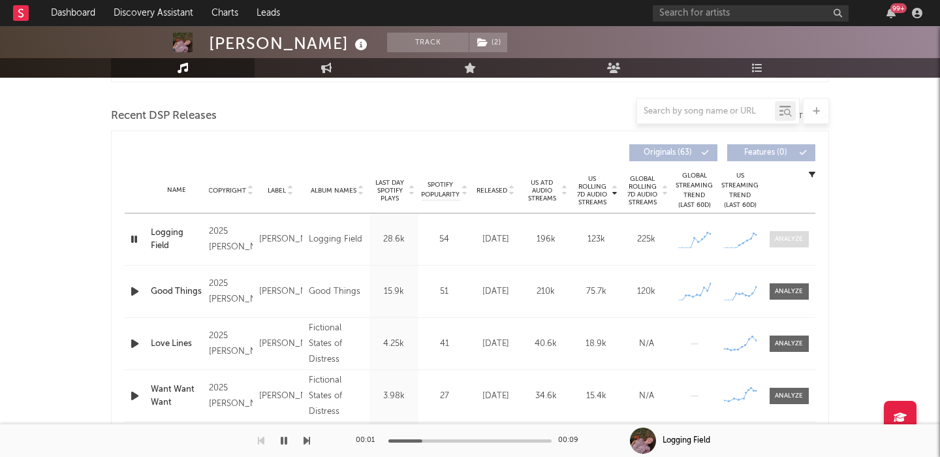
click at [793, 244] on span at bounding box center [789, 239] width 39 height 16
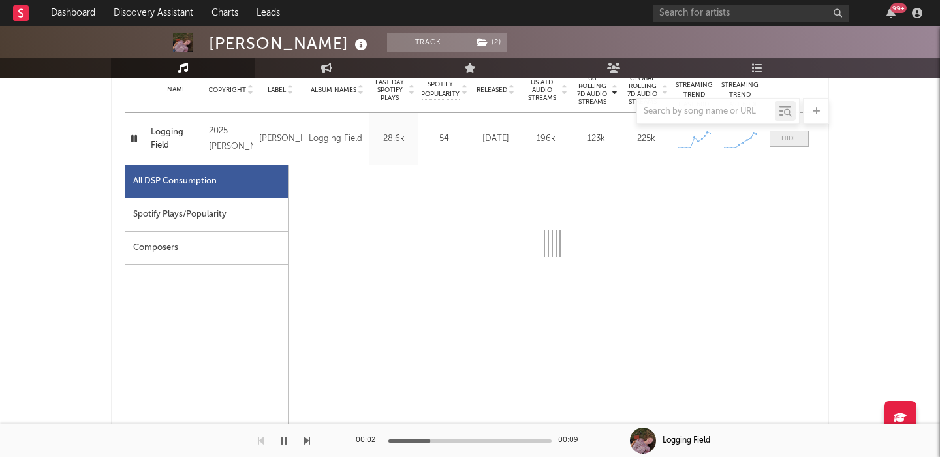
select select "1w"
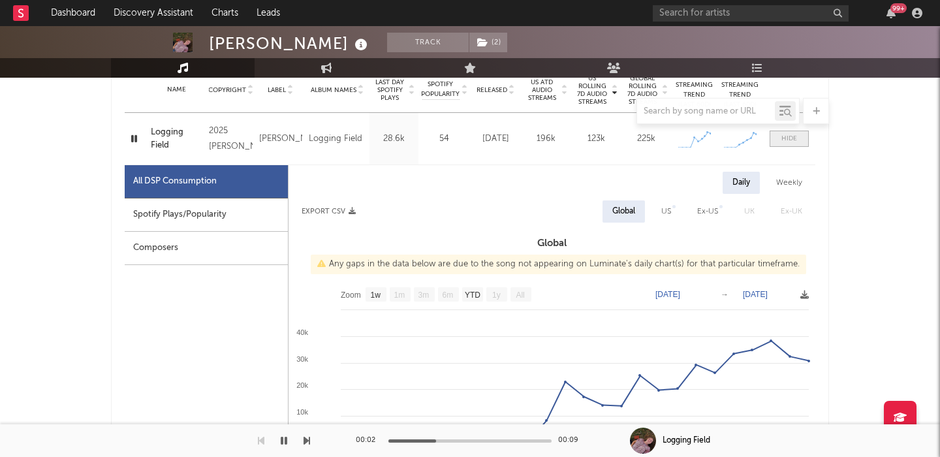
scroll to position [567, 0]
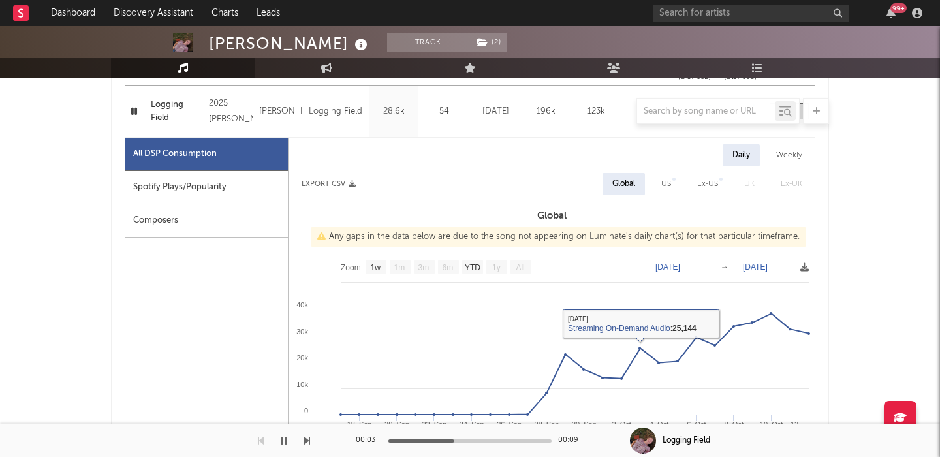
click at [229, 187] on div "Spotify Plays/Popularity" at bounding box center [206, 187] width 163 height 33
select select "1w"
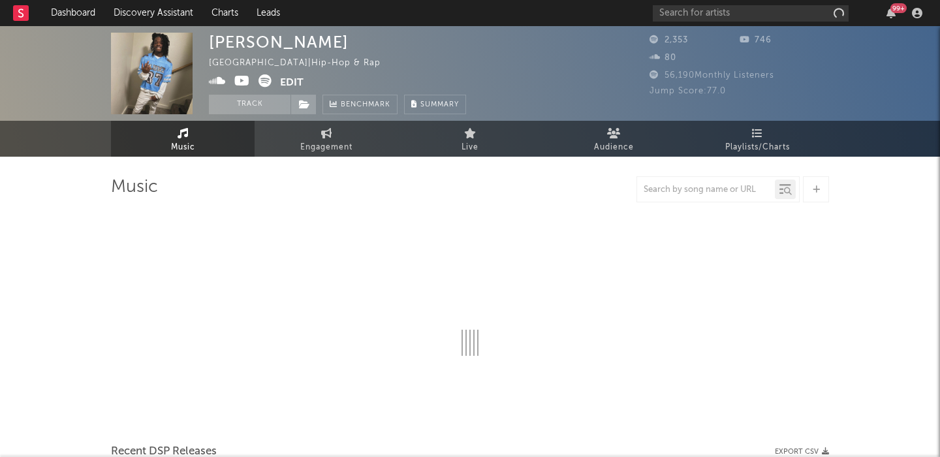
select select "6m"
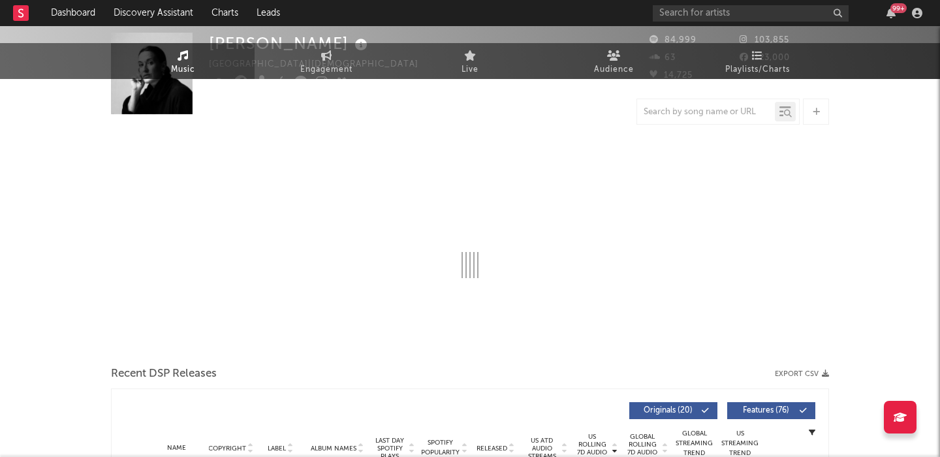
select select "6m"
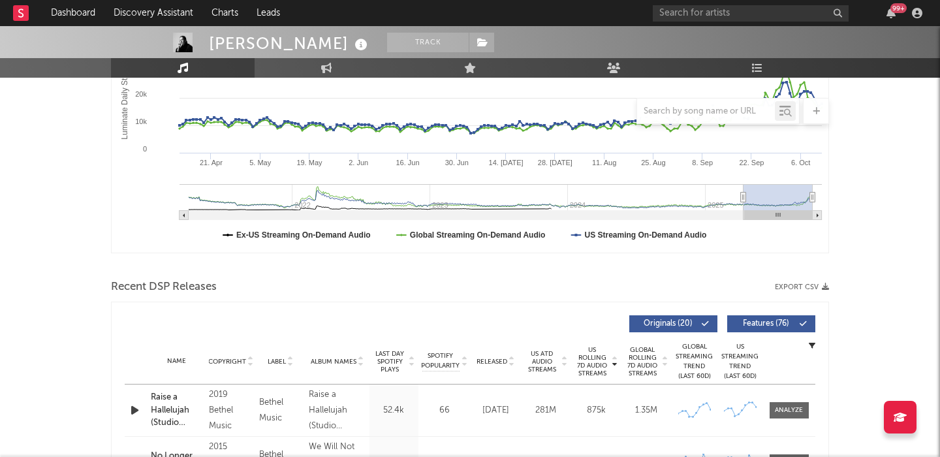
scroll to position [347, 0]
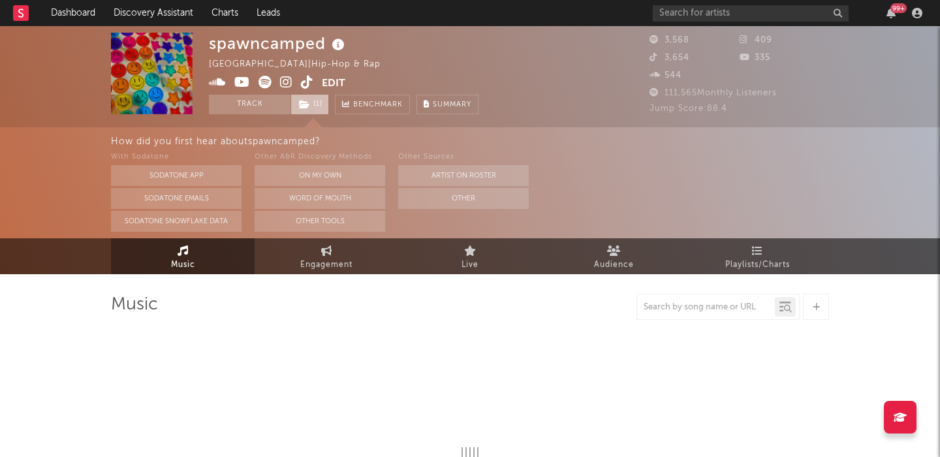
click at [309, 100] on icon at bounding box center [304, 104] width 11 height 9
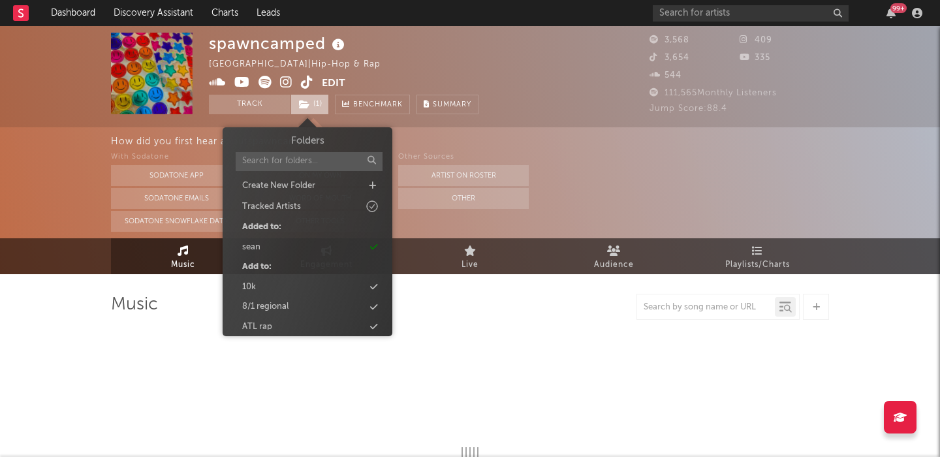
select select "1w"
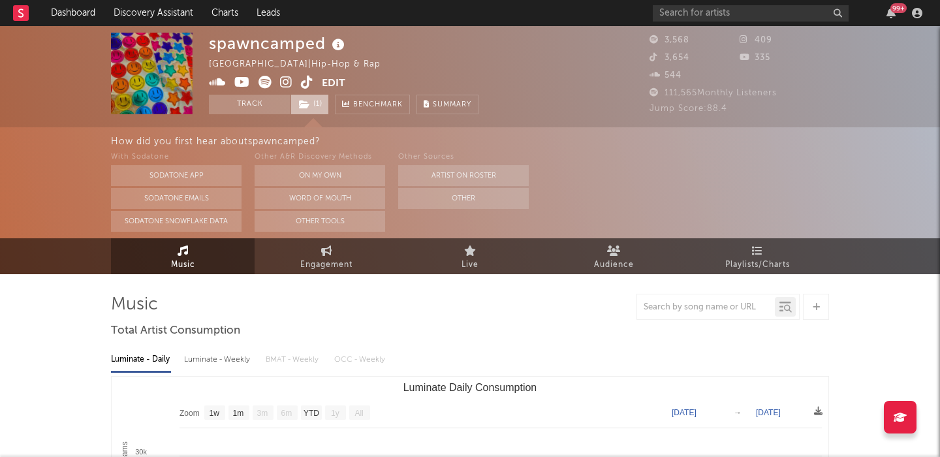
click at [309, 100] on icon at bounding box center [304, 104] width 11 height 9
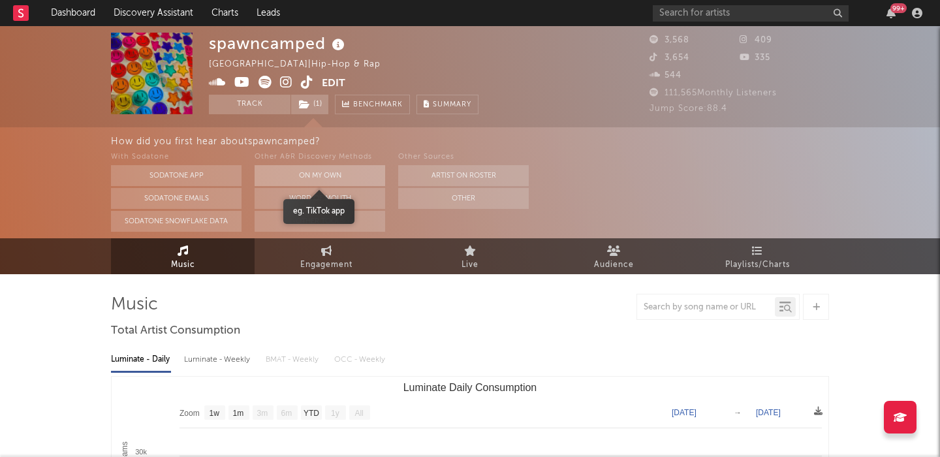
click at [334, 170] on button "On My Own" at bounding box center [320, 175] width 131 height 21
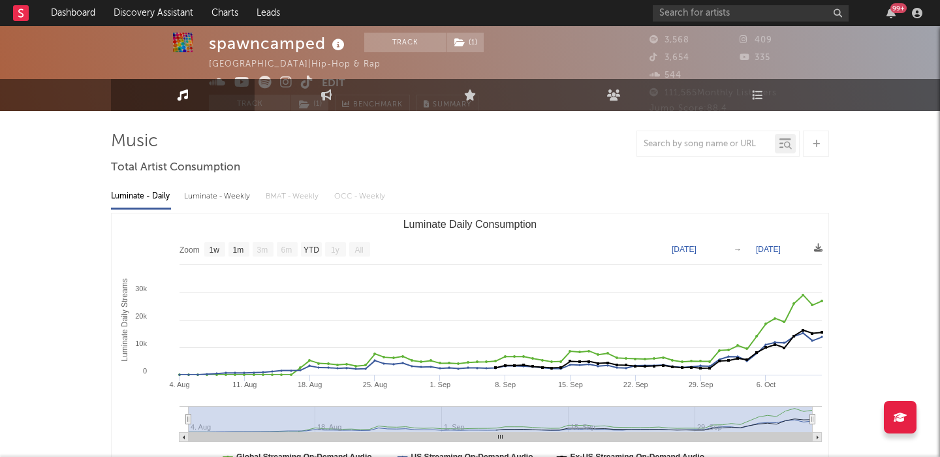
scroll to position [5, 0]
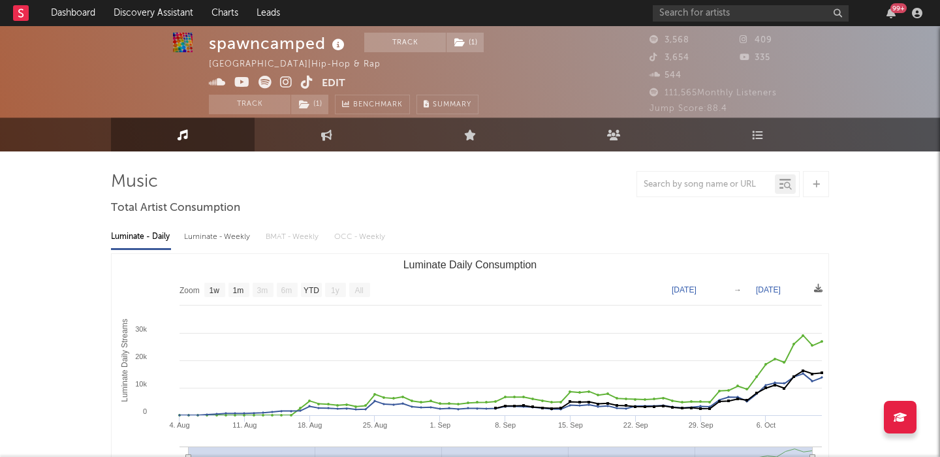
click at [211, 230] on div "Luminate - Weekly" at bounding box center [218, 237] width 69 height 22
select select "6m"
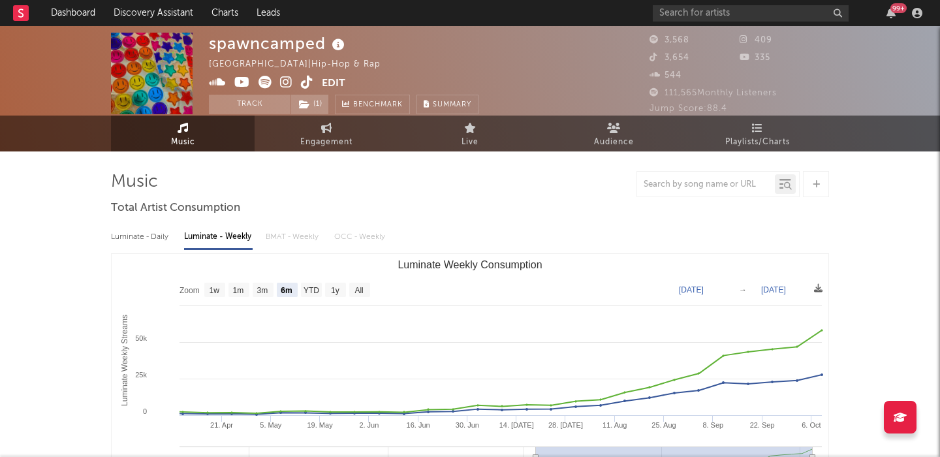
scroll to position [0, 0]
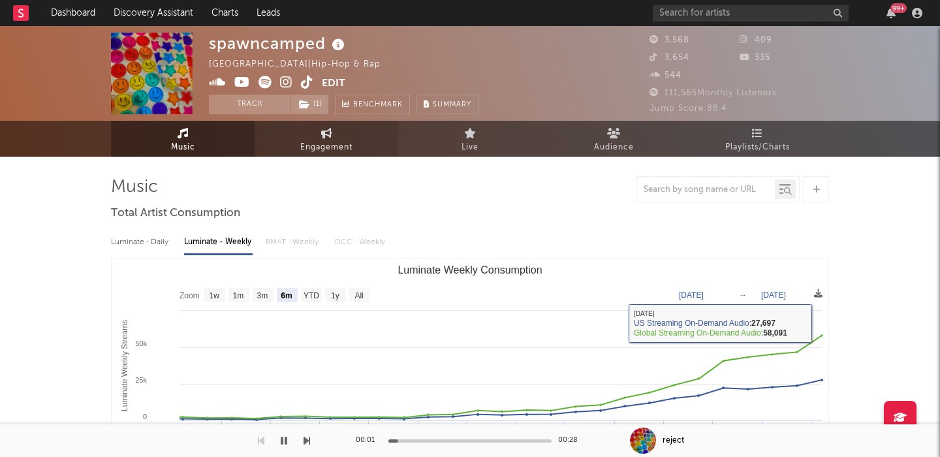
click at [306, 133] on link "Engagement" at bounding box center [327, 139] width 144 height 36
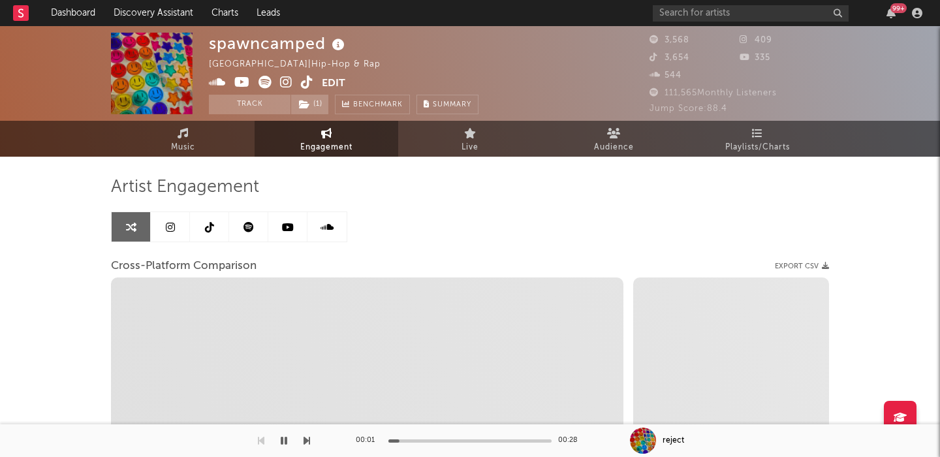
select select "1w"
click at [272, 44] on div "spawncamped" at bounding box center [278, 44] width 139 height 22
copy div "spawncamped"
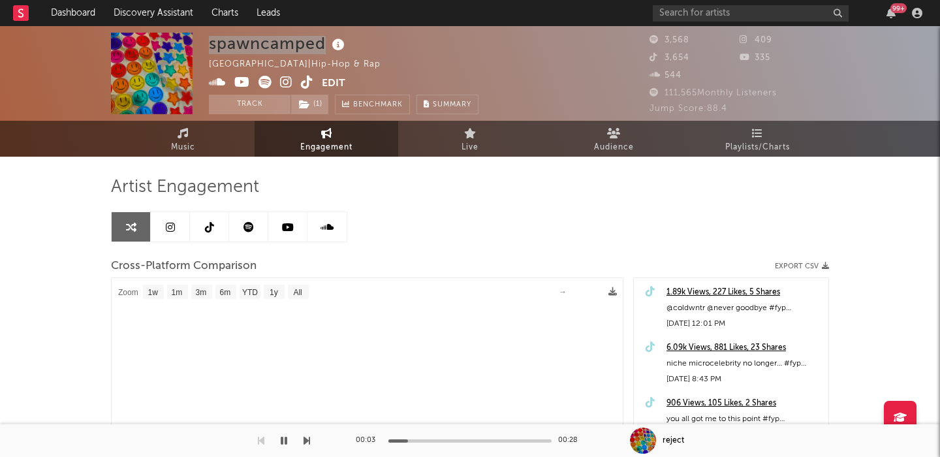
select select "1m"
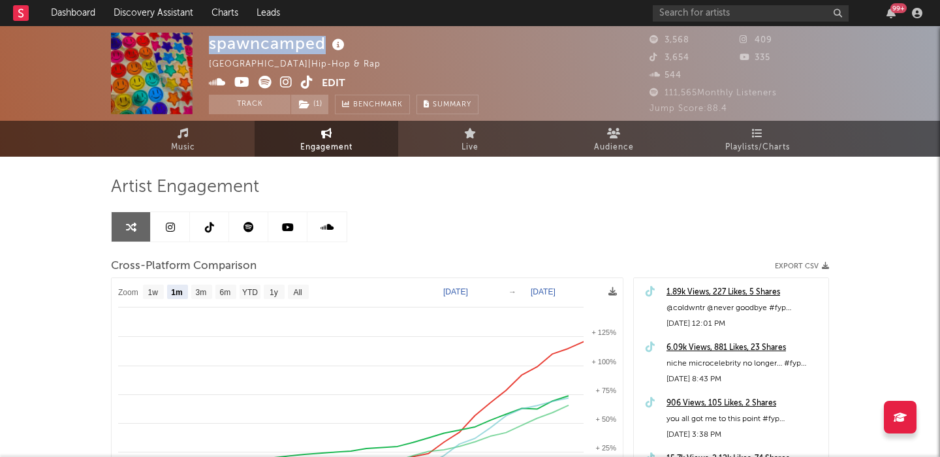
click at [289, 76] on icon at bounding box center [286, 82] width 12 height 13
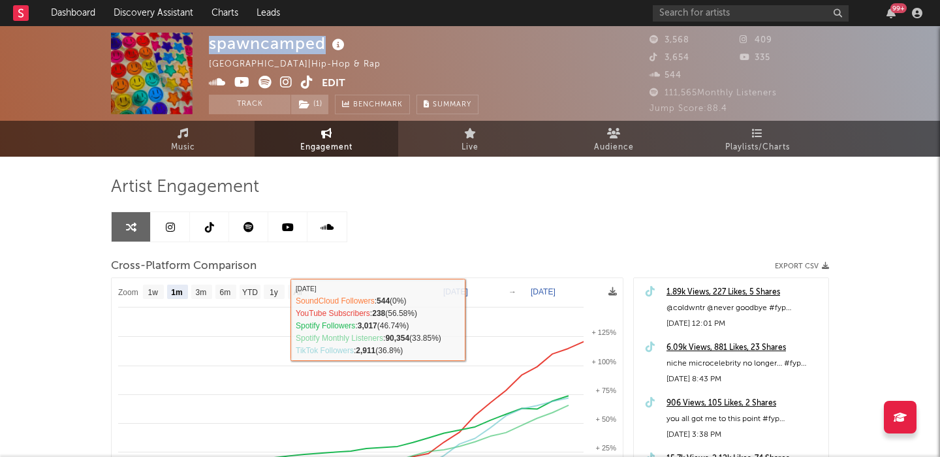
click at [170, 228] on icon at bounding box center [170, 227] width 9 height 10
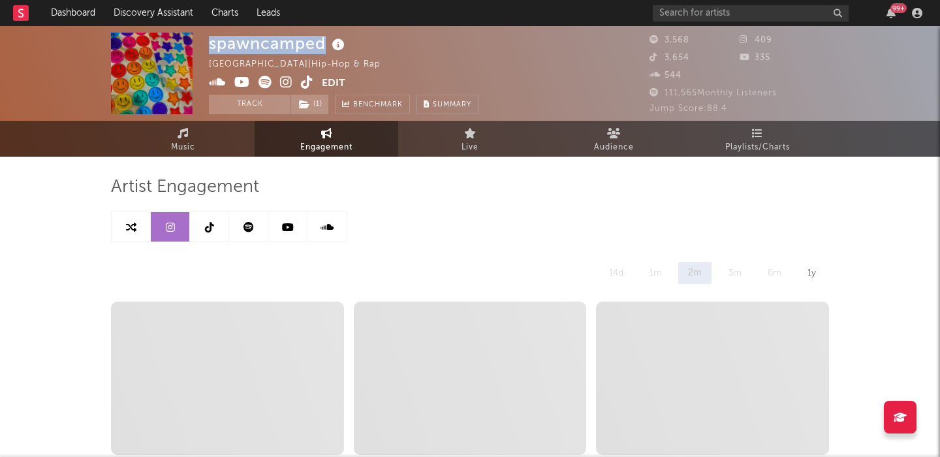
select select "6m"
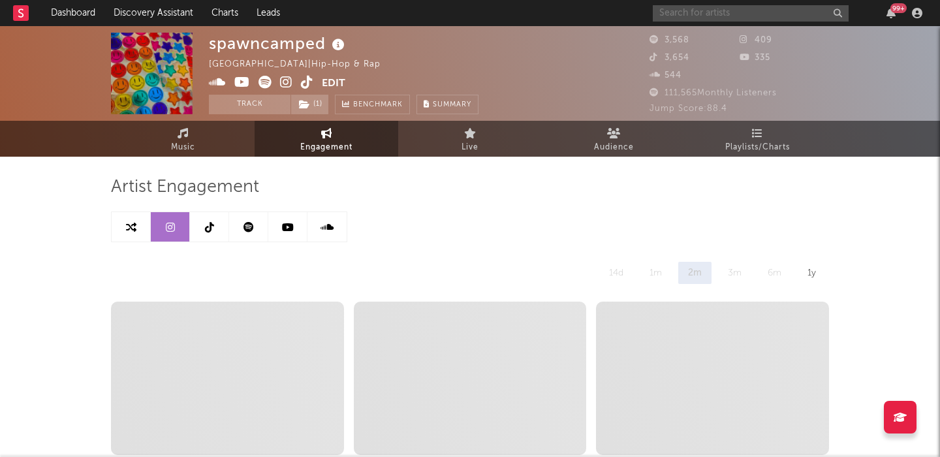
click at [757, 20] on input "text" at bounding box center [751, 13] width 196 height 16
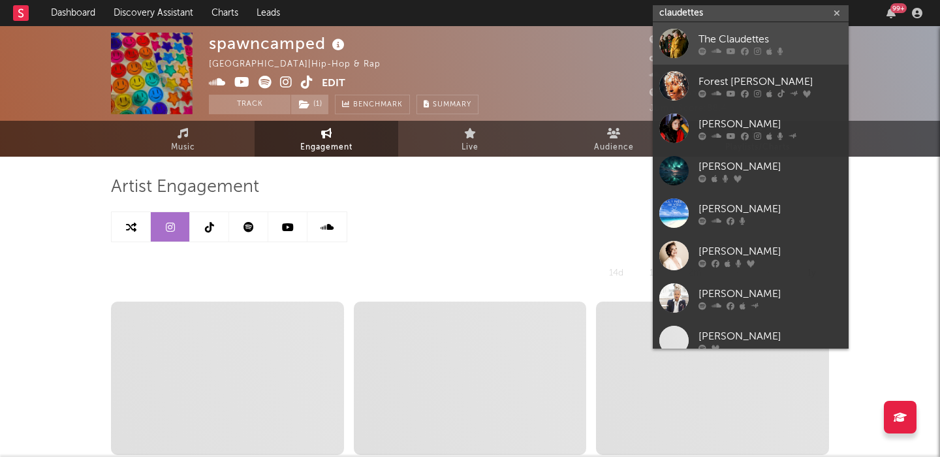
type input "claudettes"
click at [784, 40] on div "The Claudettes" at bounding box center [771, 39] width 144 height 16
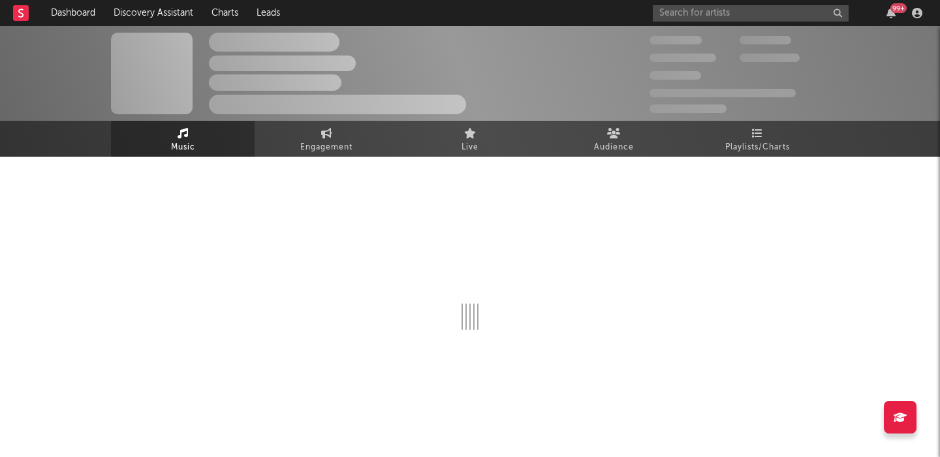
select select "1w"
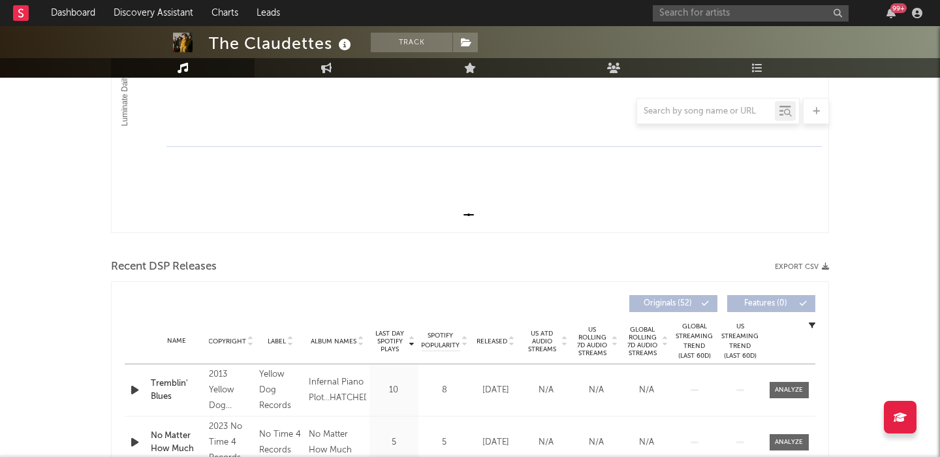
scroll to position [332, 0]
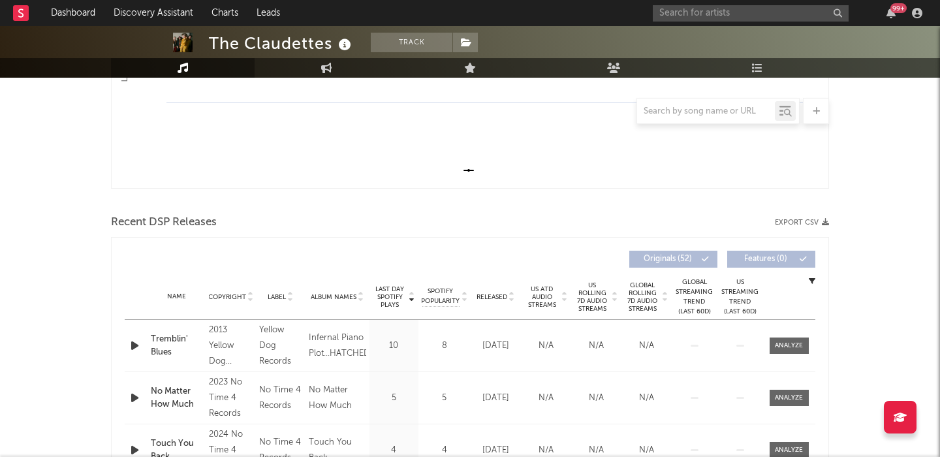
click at [502, 297] on span "Released" at bounding box center [492, 297] width 31 height 8
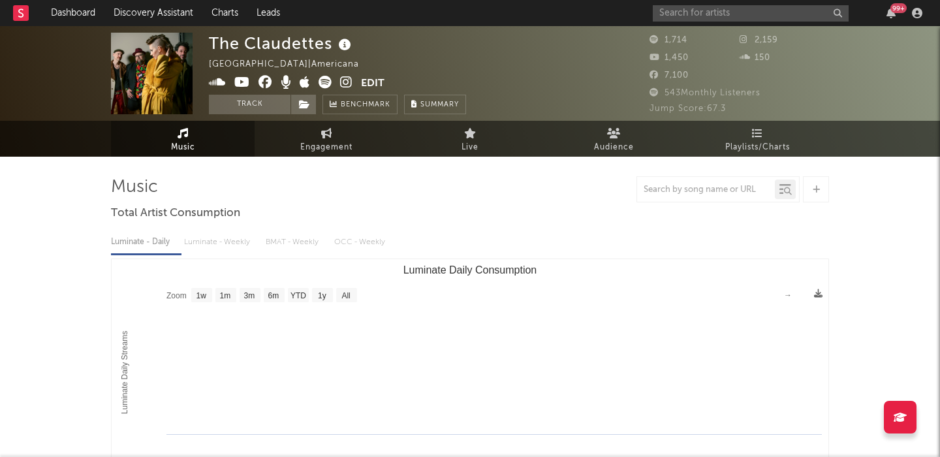
click at [342, 78] on icon at bounding box center [346, 82] width 12 height 13
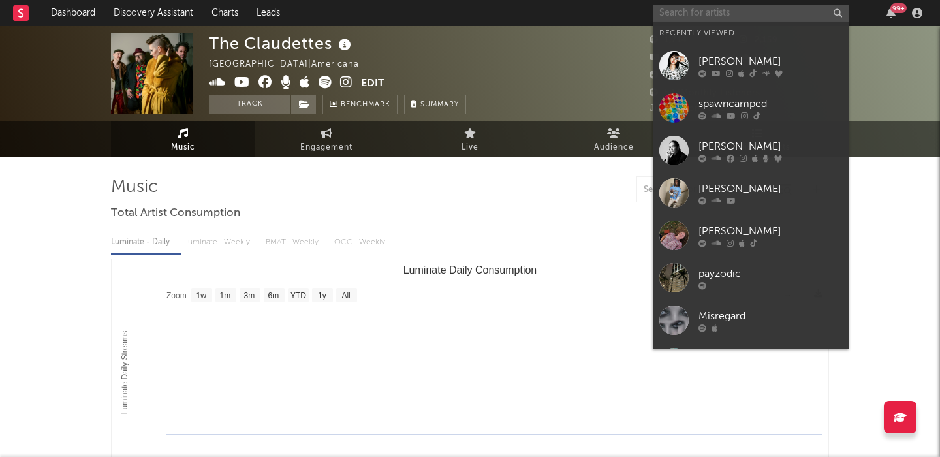
click at [683, 12] on input "text" at bounding box center [751, 13] width 196 height 16
paste input "[URL][DOMAIN_NAME]"
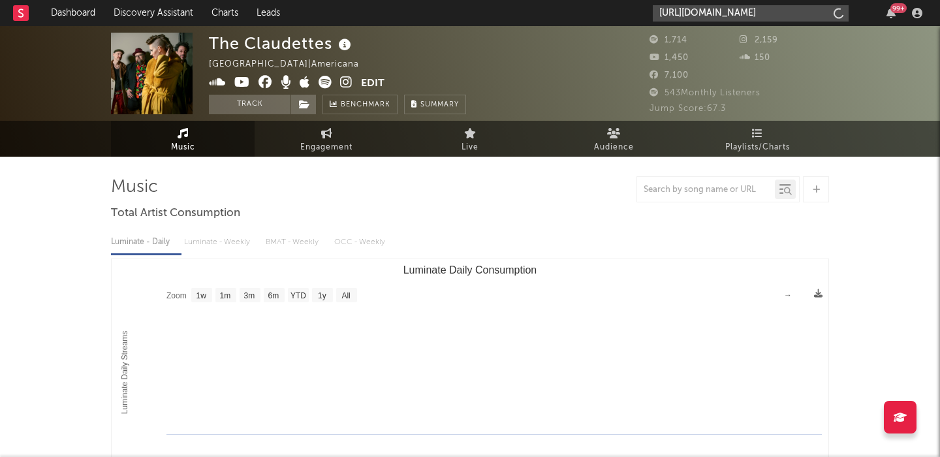
type input "[URL][DOMAIN_NAME]"
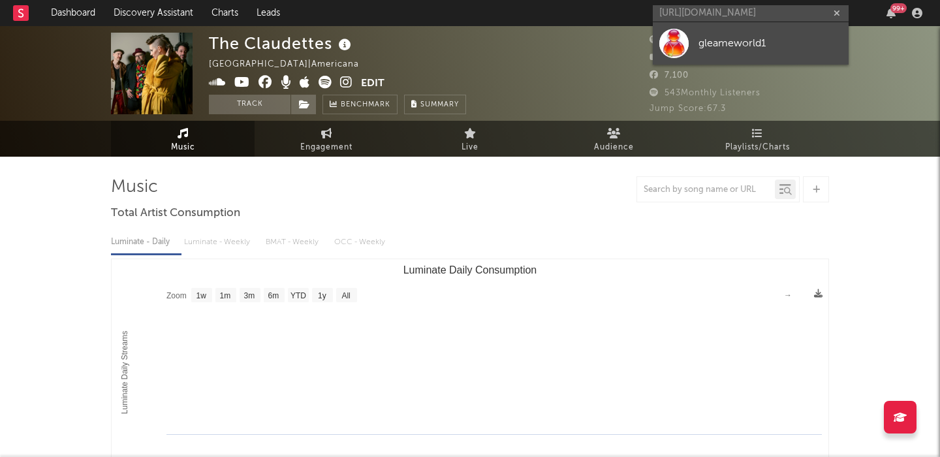
click at [793, 29] on link "gleameworld1" at bounding box center [751, 43] width 196 height 42
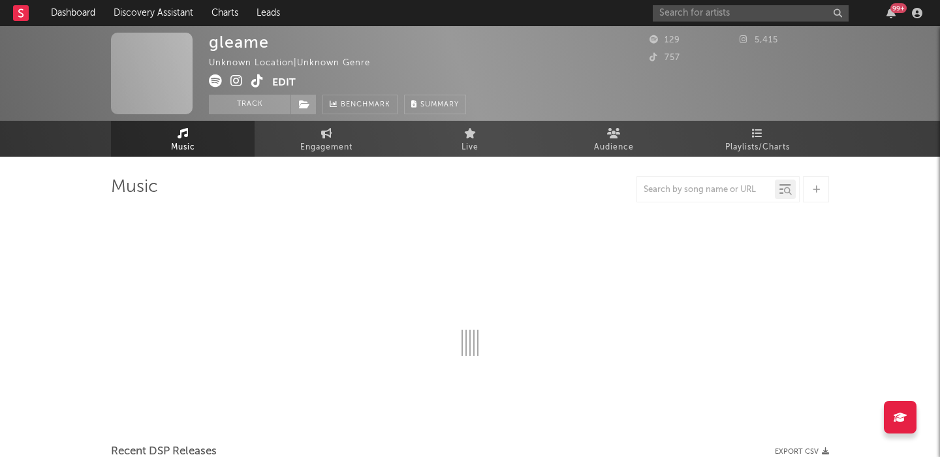
select select "1w"
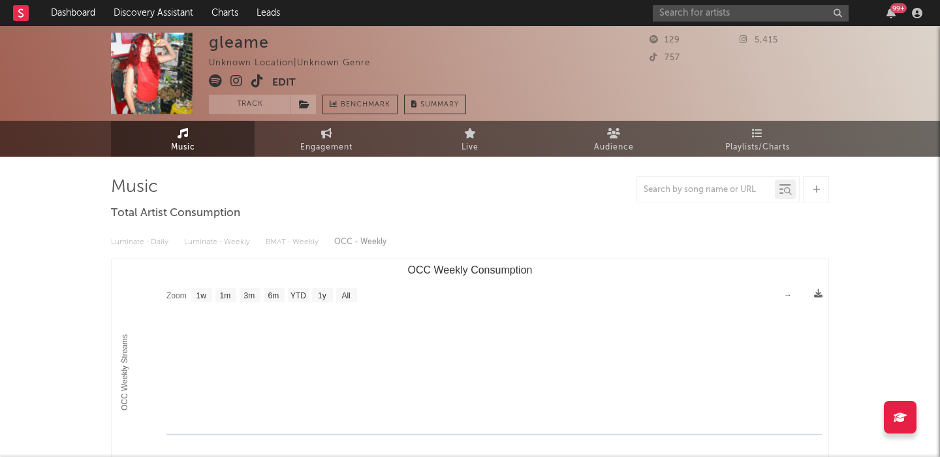
click at [224, 35] on div "gleame" at bounding box center [239, 42] width 60 height 19
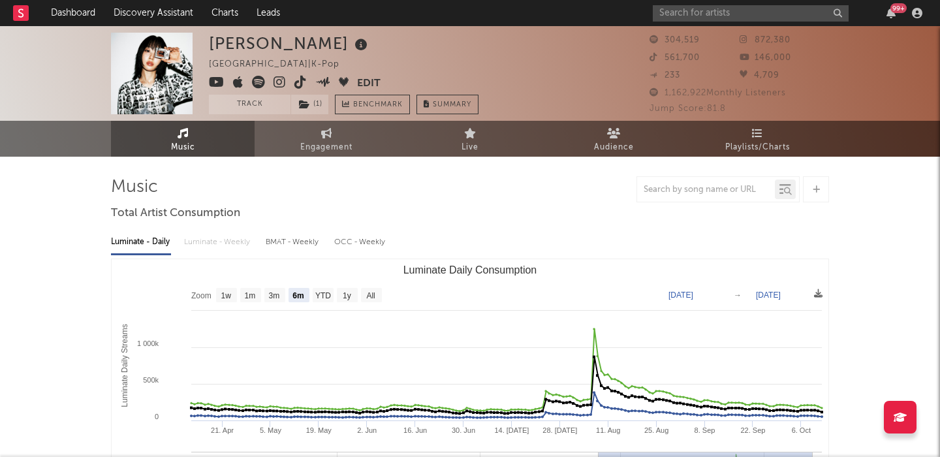
select select "6m"
click at [675, 13] on input "text" at bounding box center [751, 13] width 196 height 16
paste input "Vincemp3"
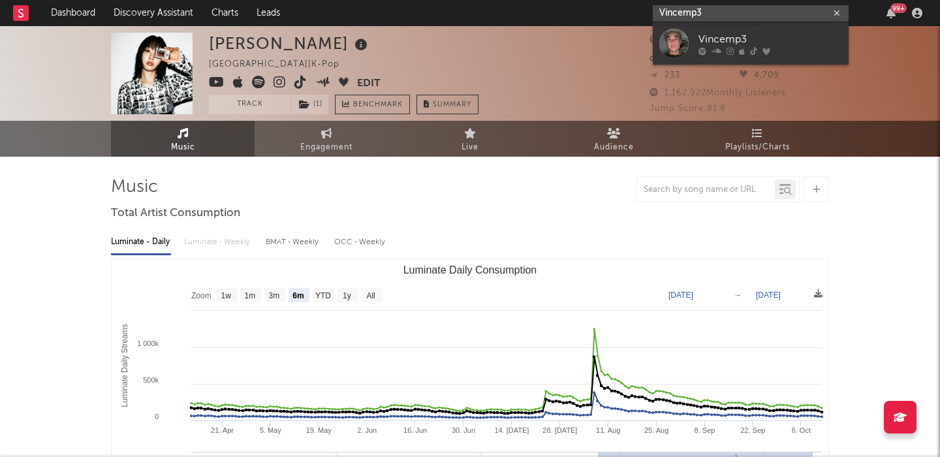
type input "Vincemp3"
click at [783, 50] on div at bounding box center [771, 51] width 144 height 8
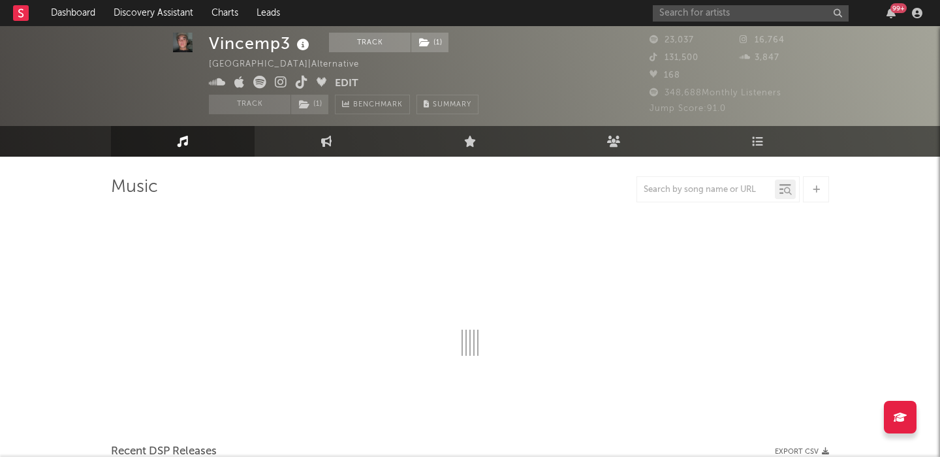
select select "6m"
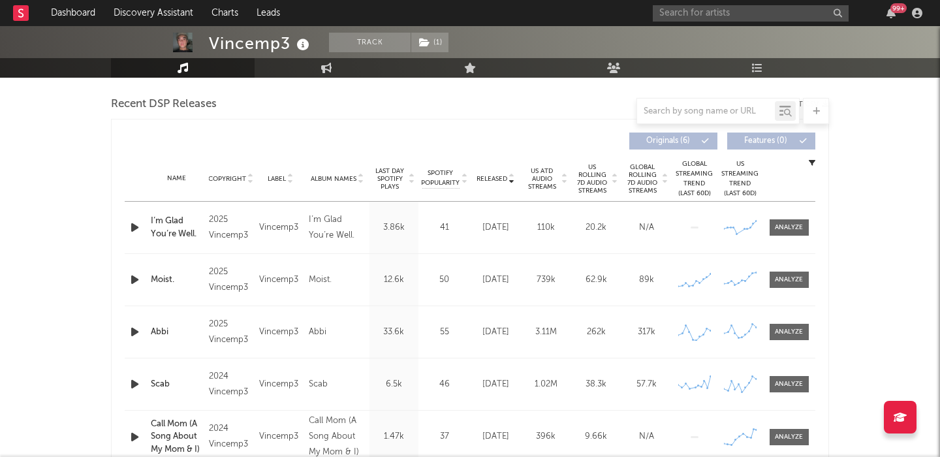
scroll to position [441, 0]
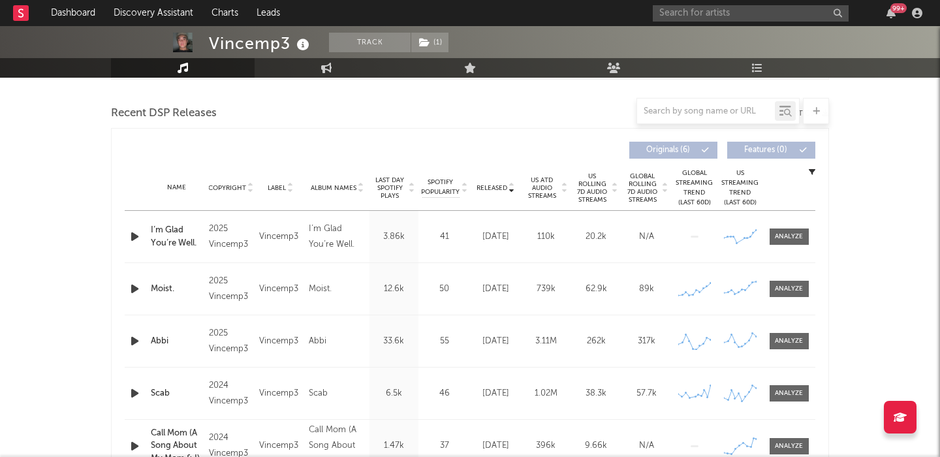
click at [599, 189] on span "US Rolling 7D Audio Streams" at bounding box center [593, 187] width 36 height 31
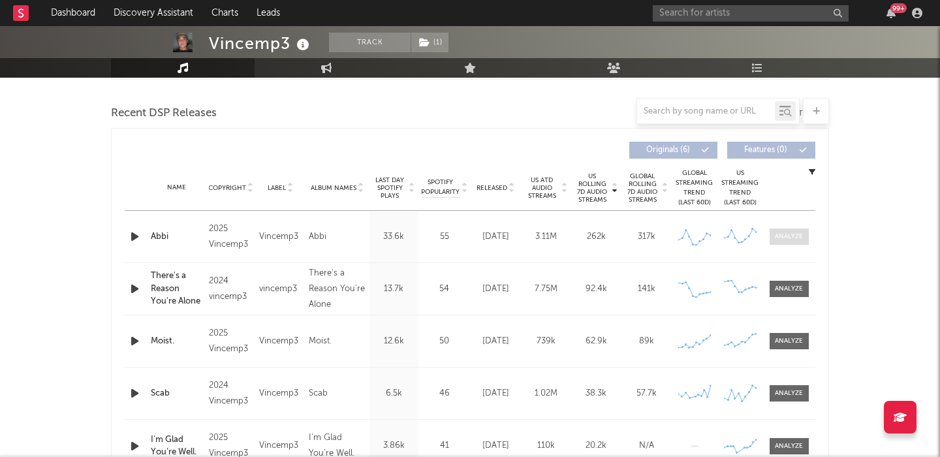
click at [782, 240] on div at bounding box center [789, 237] width 28 height 10
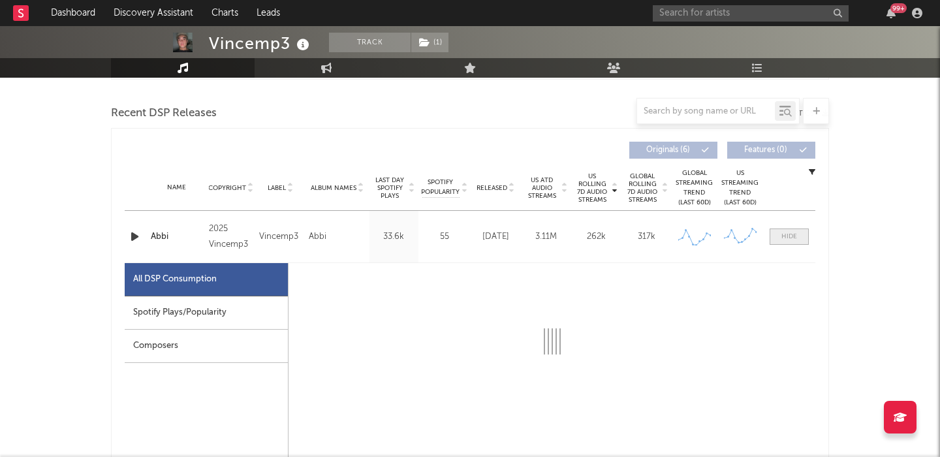
scroll to position [530, 0]
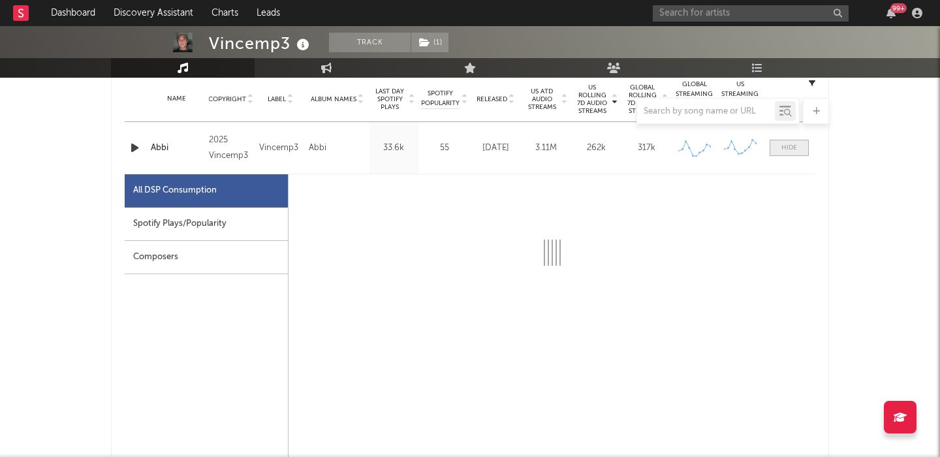
select select "6m"
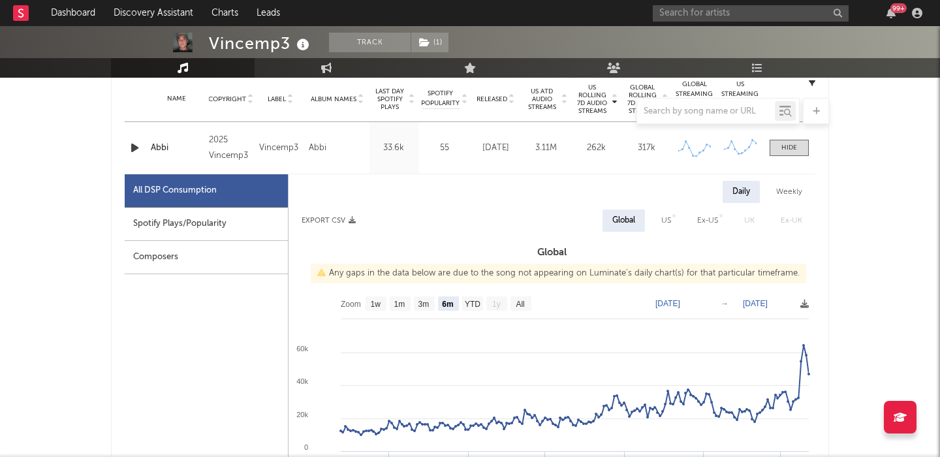
scroll to position [444, 0]
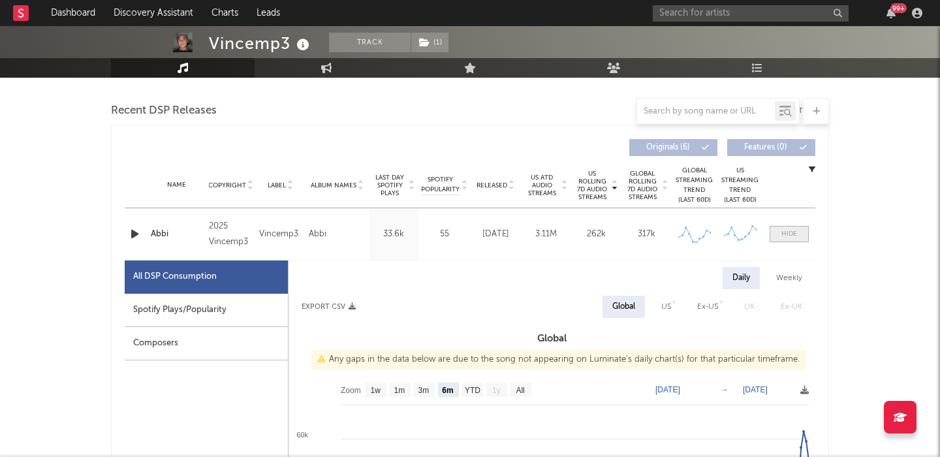
click at [782, 234] on div at bounding box center [790, 234] width 16 height 10
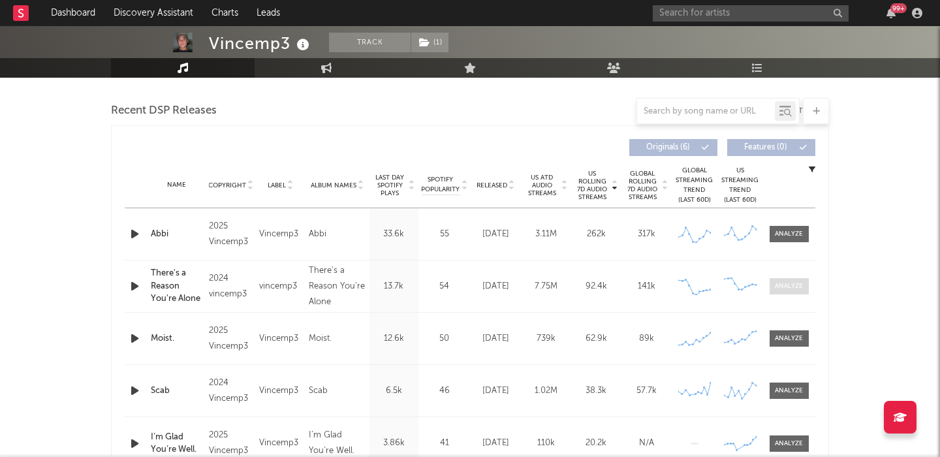
click at [784, 291] on div at bounding box center [789, 286] width 28 height 10
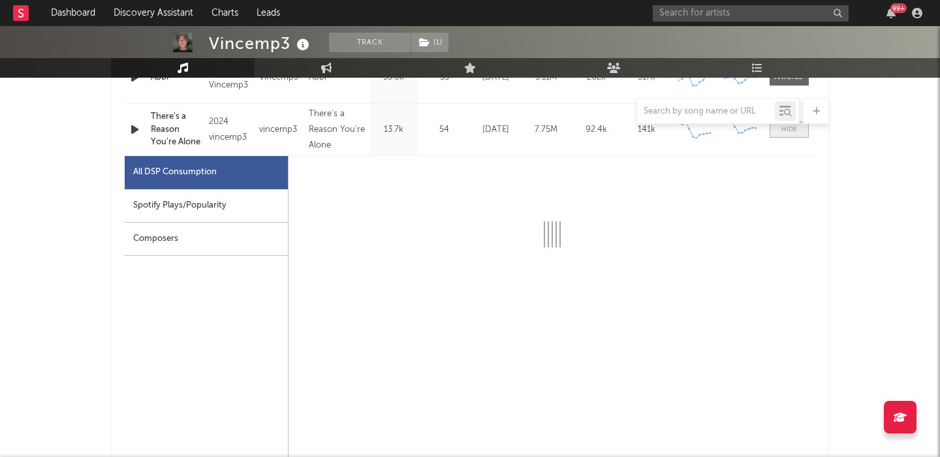
scroll to position [598, 0]
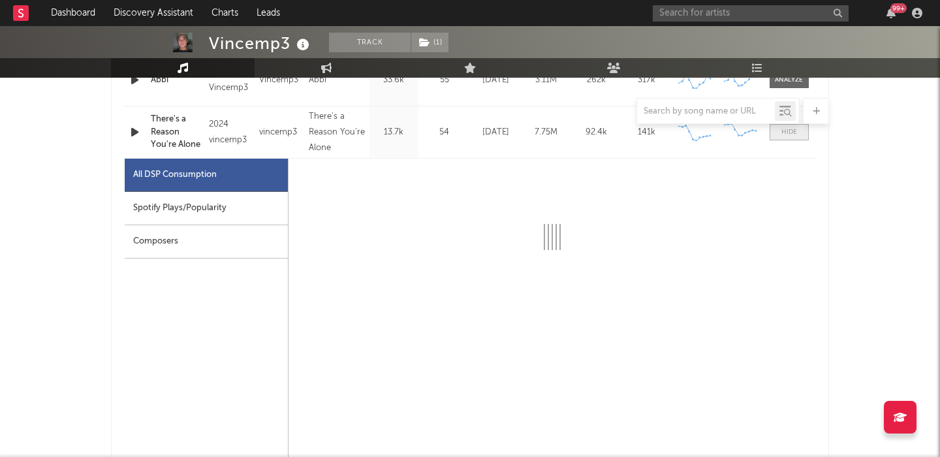
select select "6m"
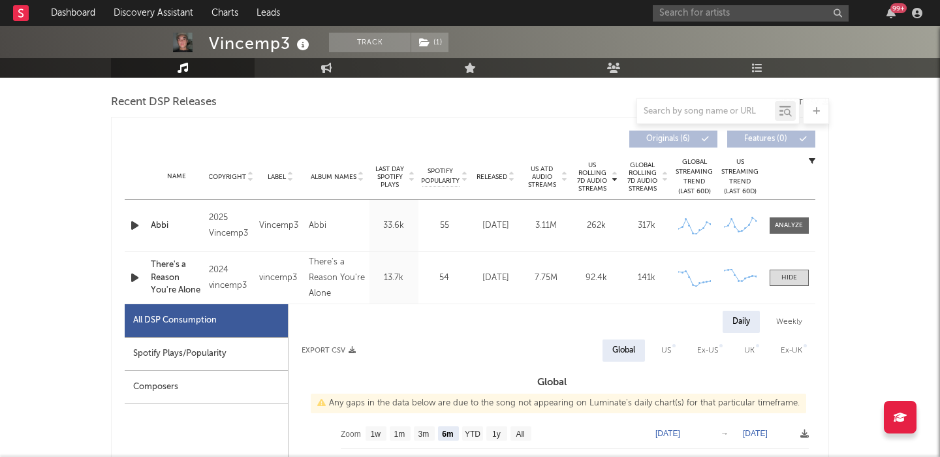
scroll to position [452, 0]
click at [787, 221] on span at bounding box center [789, 226] width 39 height 16
select select "6m"
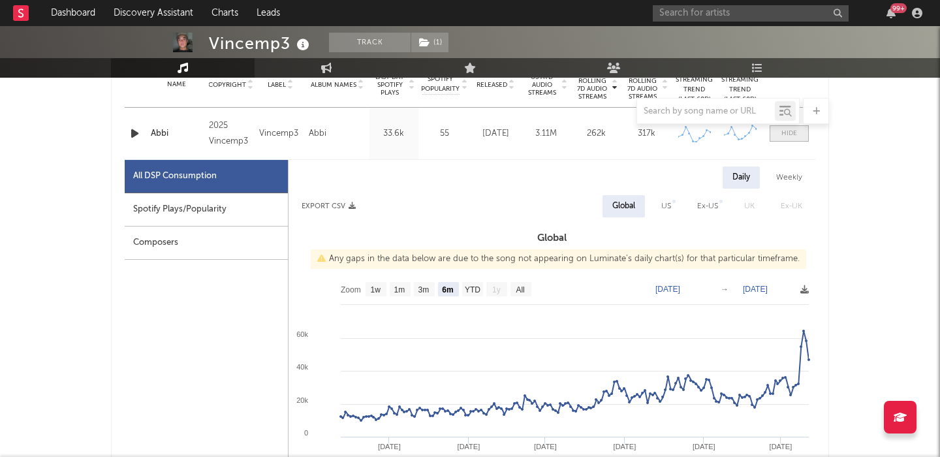
scroll to position [564, 0]
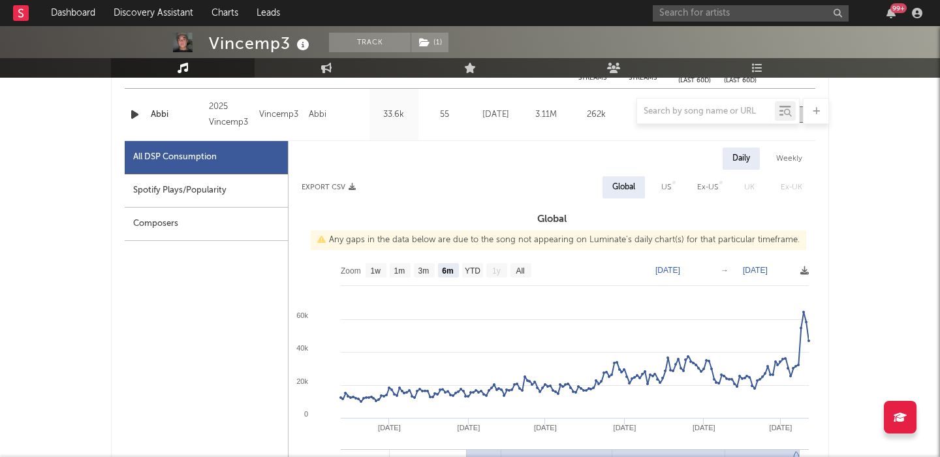
click at [254, 178] on div "Spotify Plays/Popularity" at bounding box center [206, 190] width 163 height 33
select select "6m"
select select "1w"
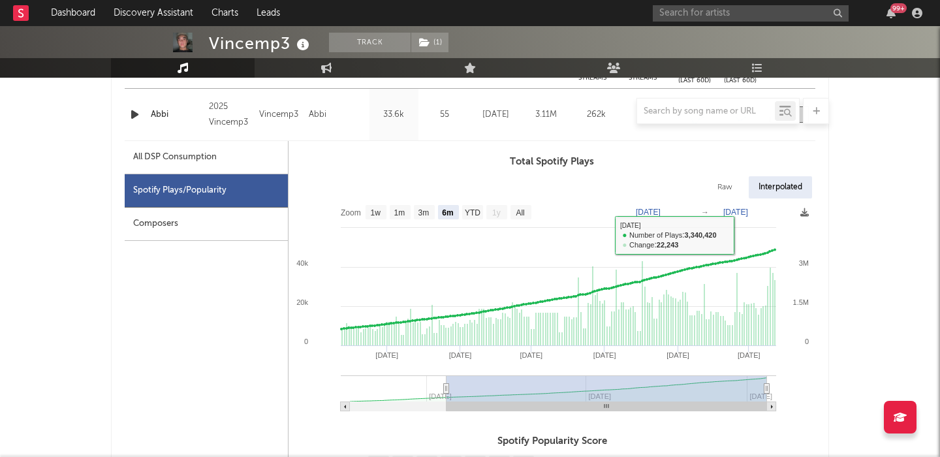
click at [729, 180] on div "Raw" at bounding box center [725, 187] width 35 height 22
select select "6m"
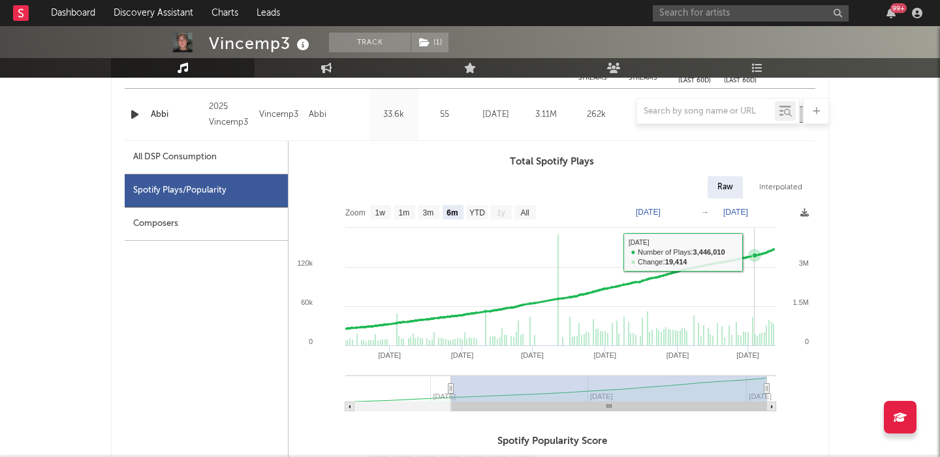
drag, startPoint x: 755, startPoint y: 254, endPoint x: 801, endPoint y: 254, distance: 45.7
type input "[DATE]"
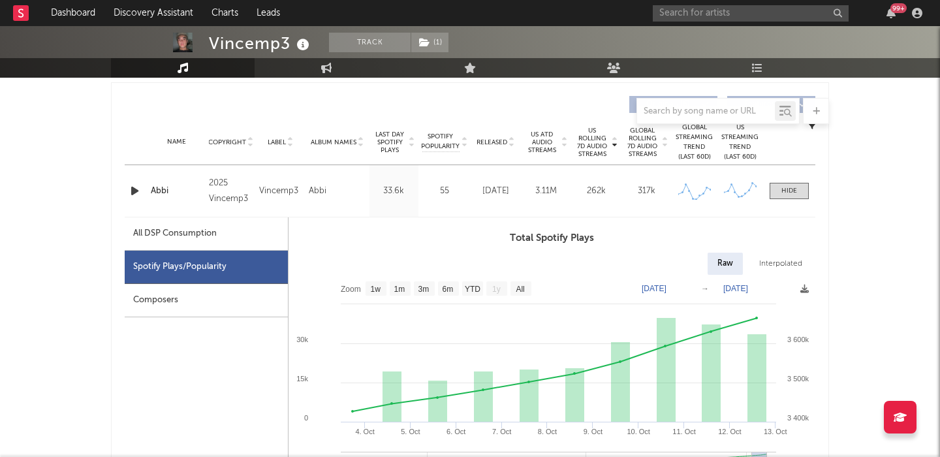
scroll to position [94, 0]
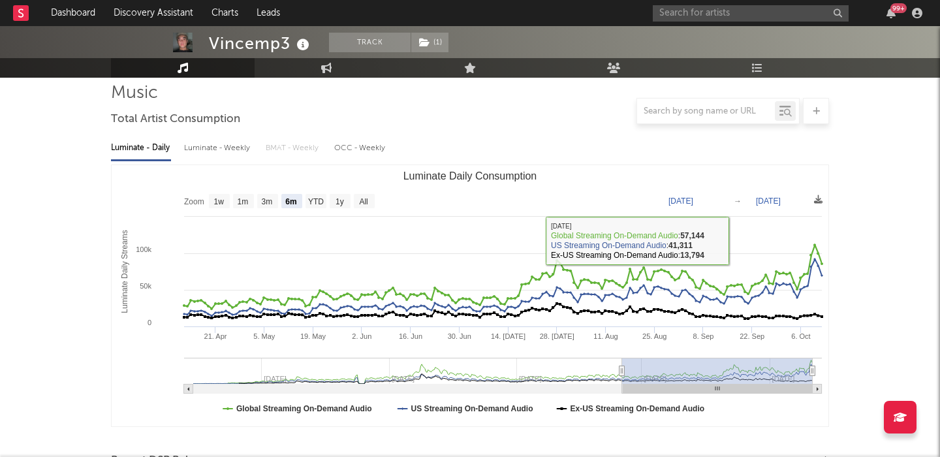
click at [220, 150] on div "Luminate - Weekly" at bounding box center [218, 148] width 69 height 22
select select "6m"
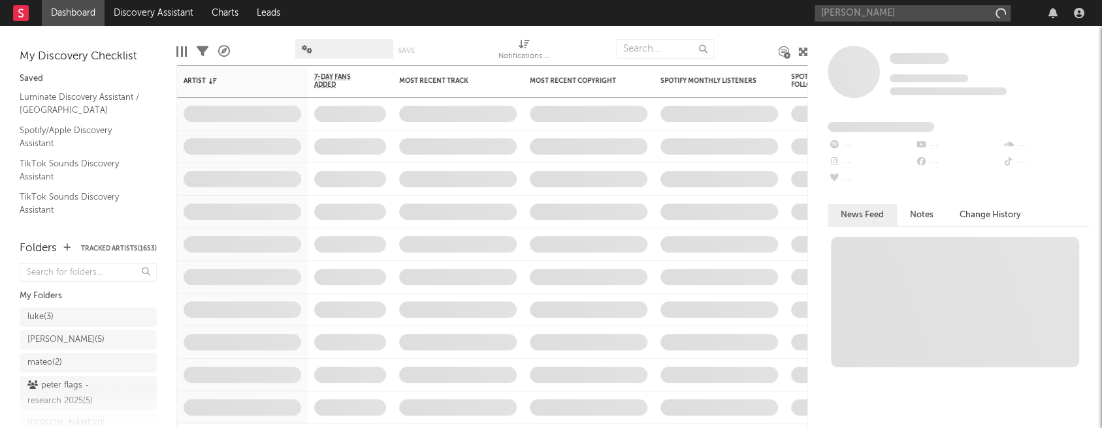
type input "[PERSON_NAME]"
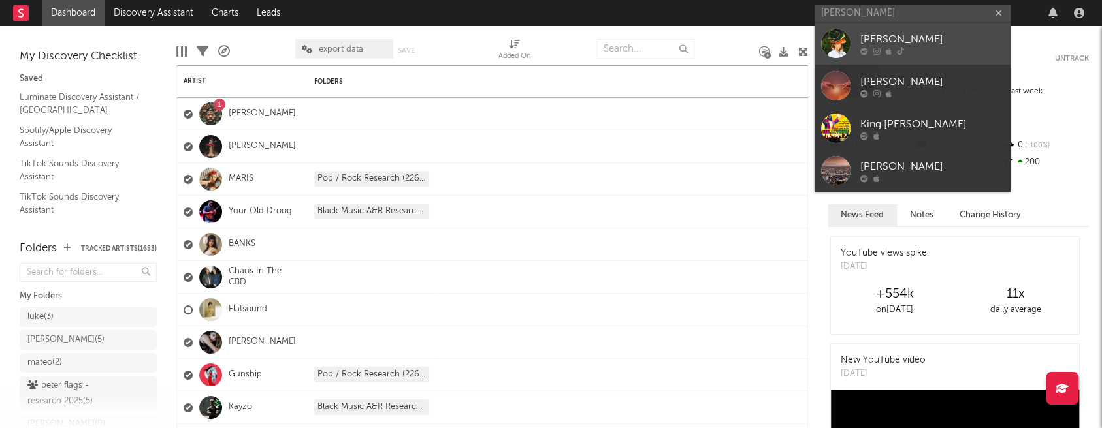
click at [893, 35] on div "[PERSON_NAME]" at bounding box center [932, 39] width 144 height 16
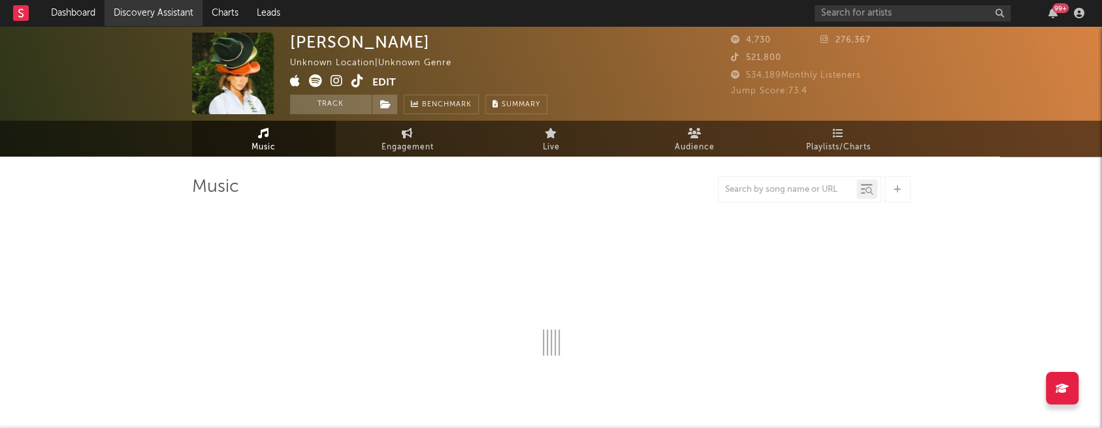
select select "1w"
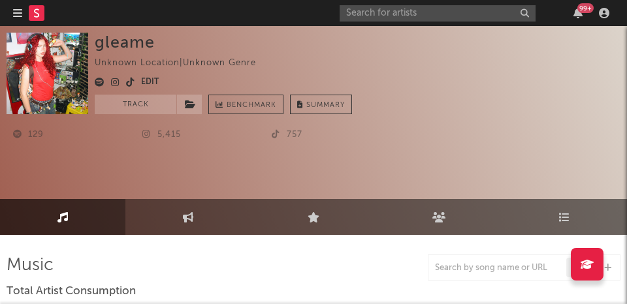
select select "1w"
click at [475, 11] on input "text" at bounding box center [438, 13] width 196 height 16
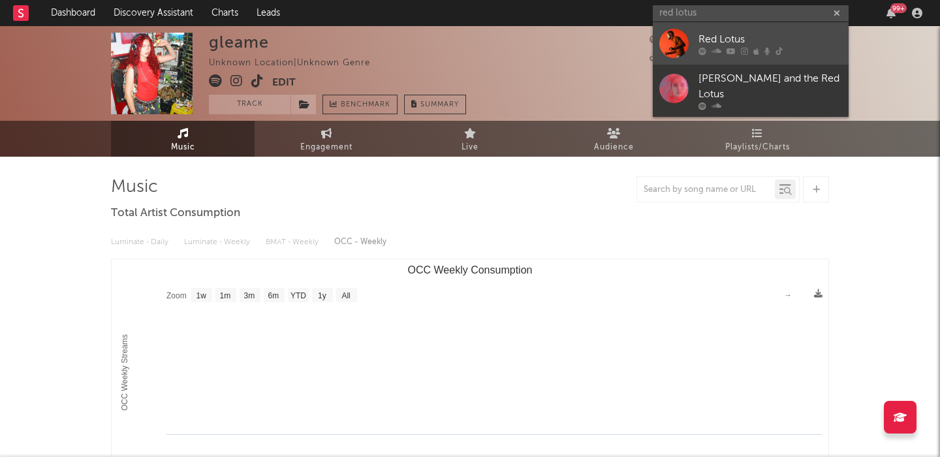
type input "red lotus"
click at [626, 54] on icon at bounding box center [731, 51] width 9 height 8
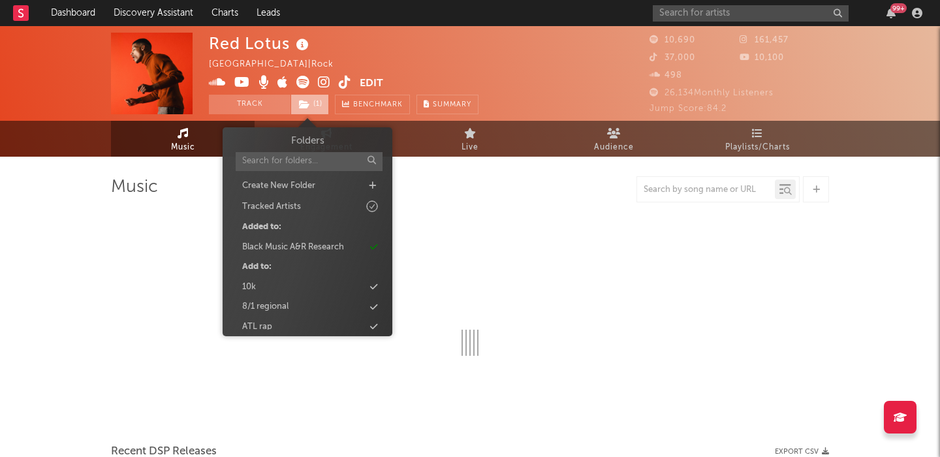
click at [315, 103] on span "( 1 )" at bounding box center [310, 105] width 39 height 20
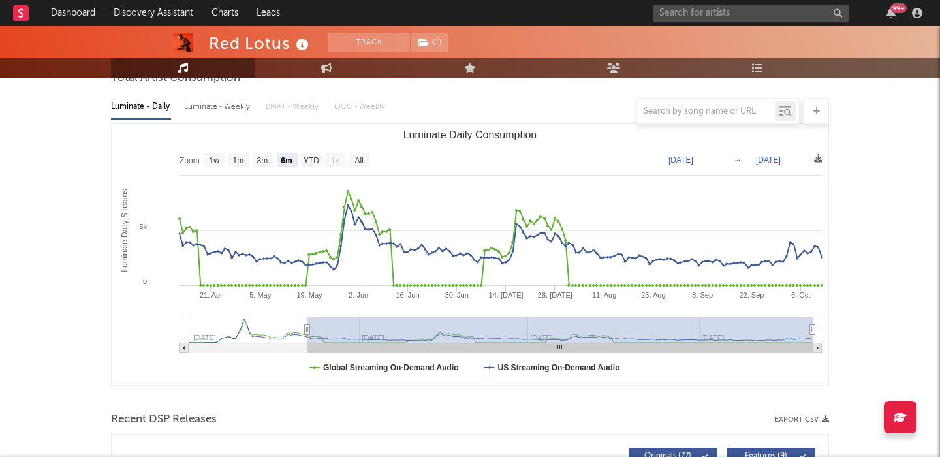
scroll to position [97, 0]
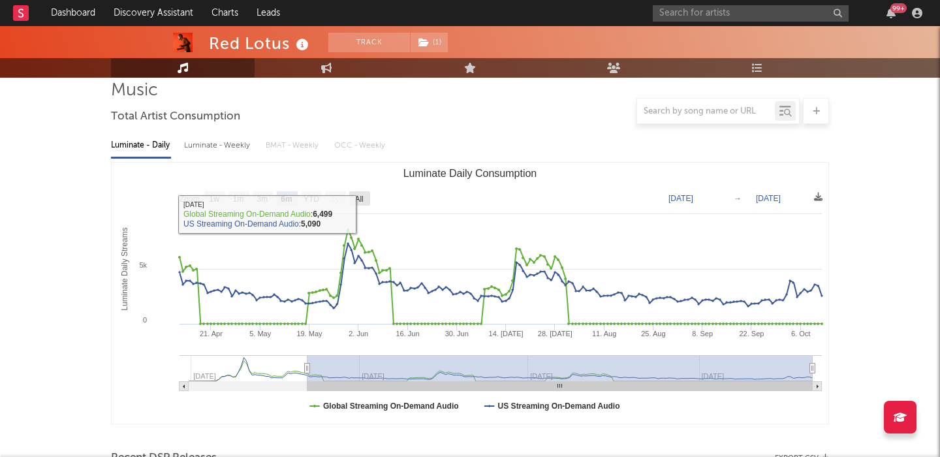
click at [353, 197] on rect "Luminate Daily Consumption" at bounding box center [359, 198] width 21 height 14
select select "All"
type input "[DATE]"
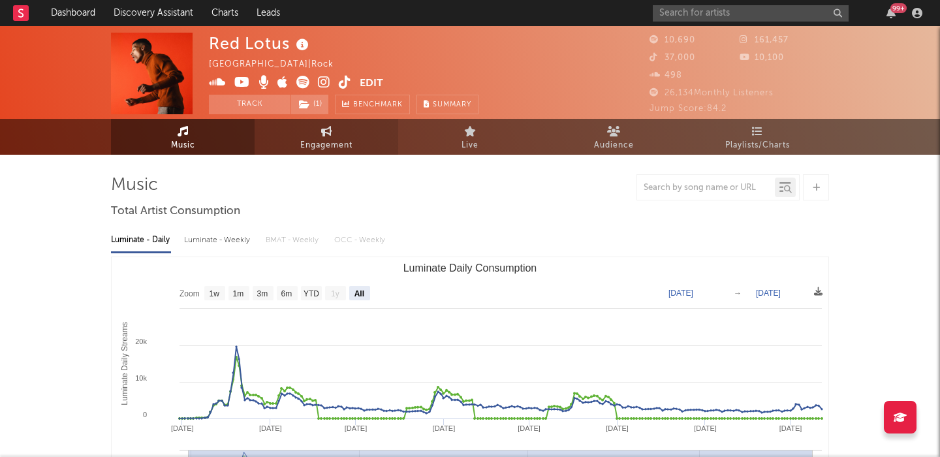
scroll to position [0, 0]
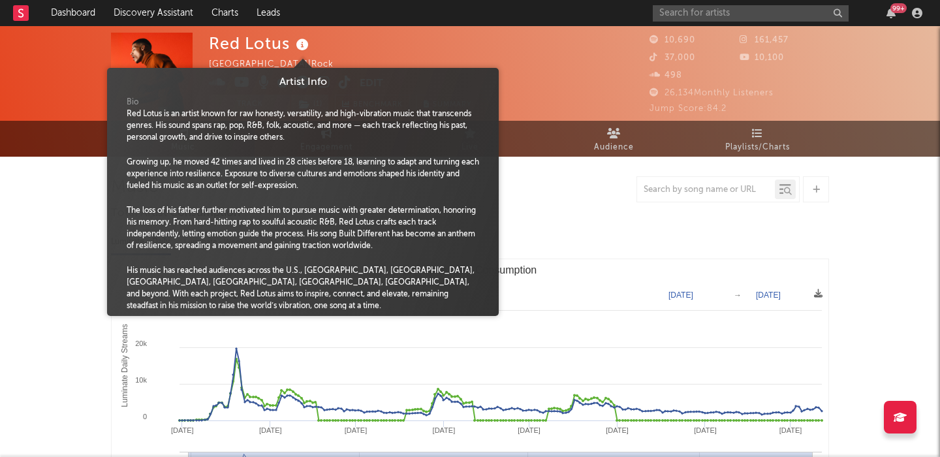
click at [298, 46] on icon at bounding box center [302, 45] width 19 height 18
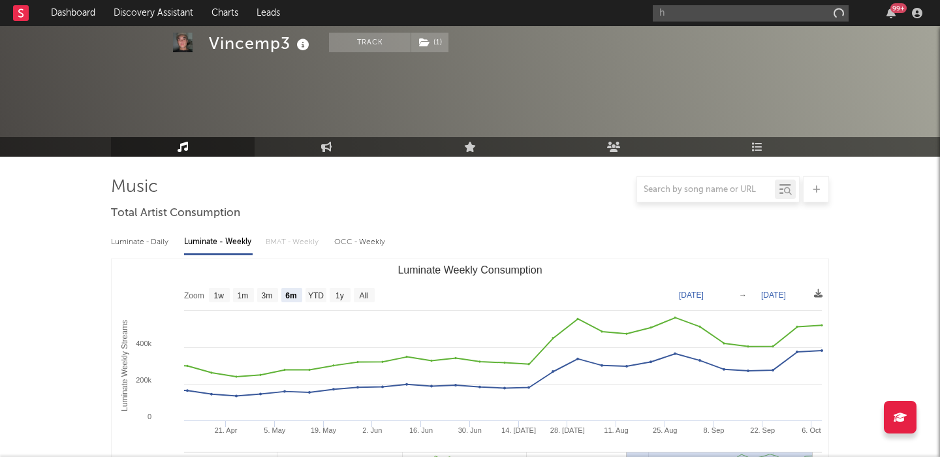
select select "6m"
select select "1w"
select select "6m"
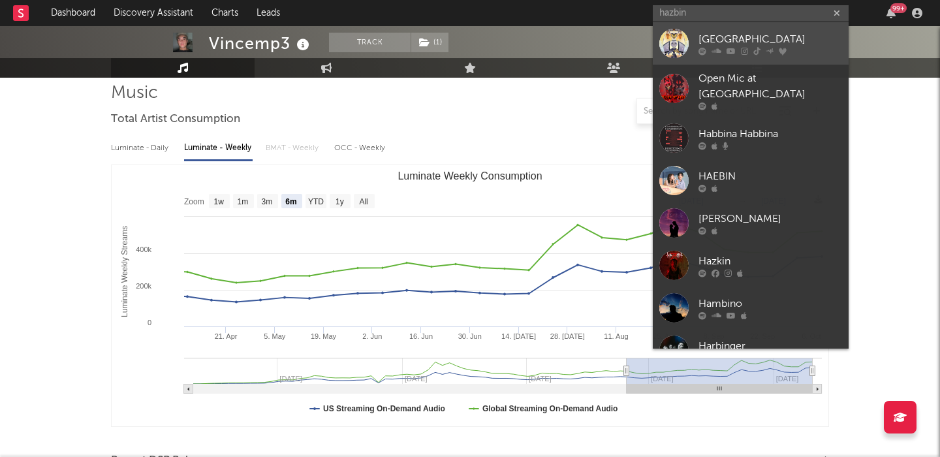
type input "hazbin"
click at [713, 32] on div "[GEOGRAPHIC_DATA]" at bounding box center [771, 39] width 144 height 16
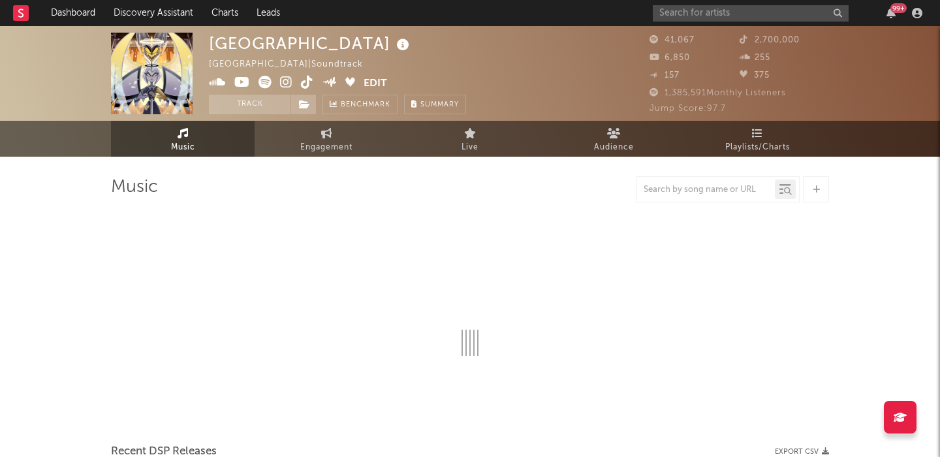
select select "1w"
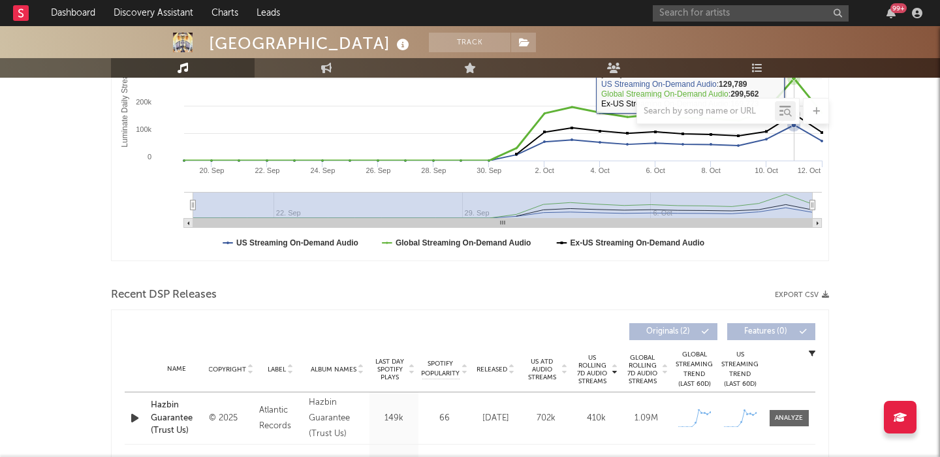
scroll to position [423, 0]
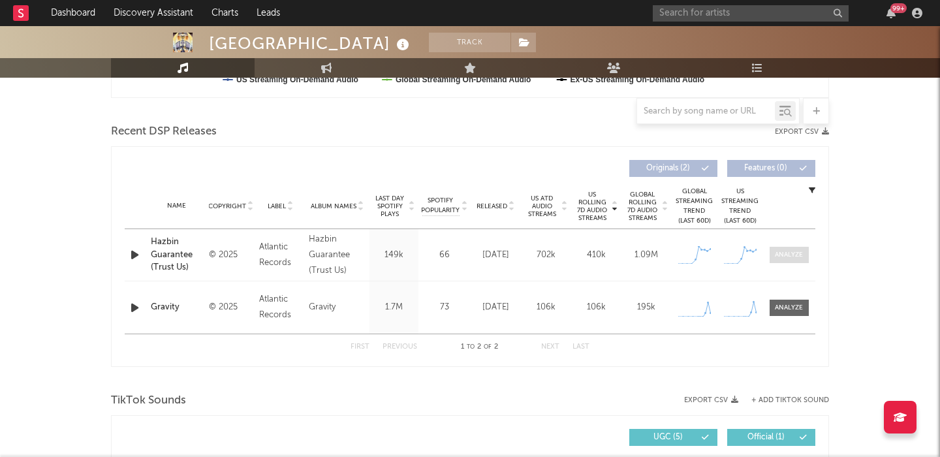
click at [787, 261] on span at bounding box center [789, 255] width 39 height 16
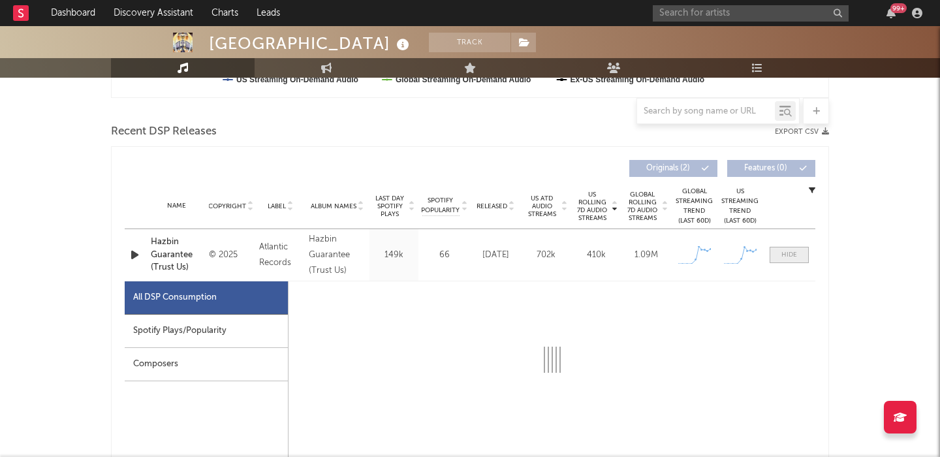
select select "1w"
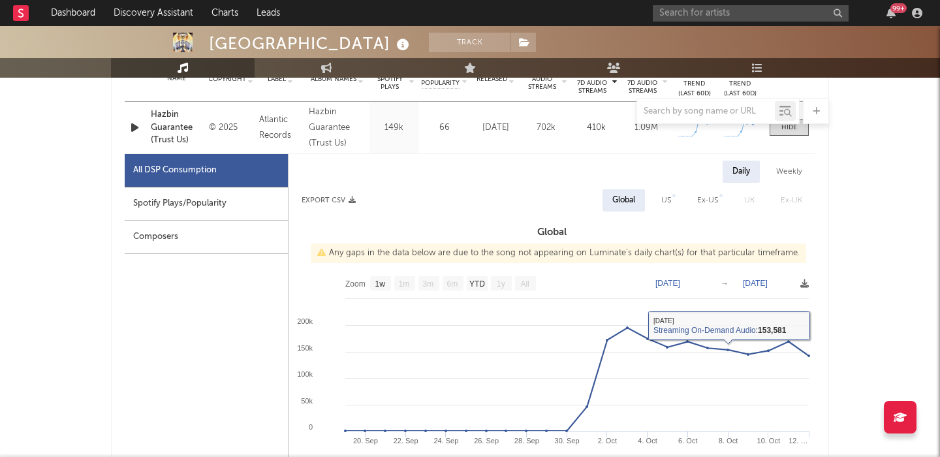
scroll to position [476, 0]
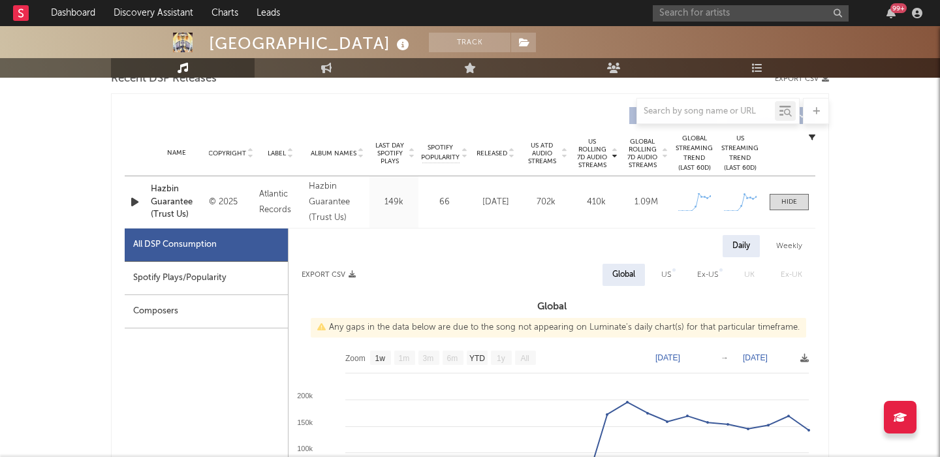
click at [773, 187] on div "Name Hazbin Guarantee (Trust Us) Copyright © 2025 Label Atlantic Records Album …" at bounding box center [470, 202] width 691 height 52
click at [778, 200] on span at bounding box center [789, 202] width 39 height 16
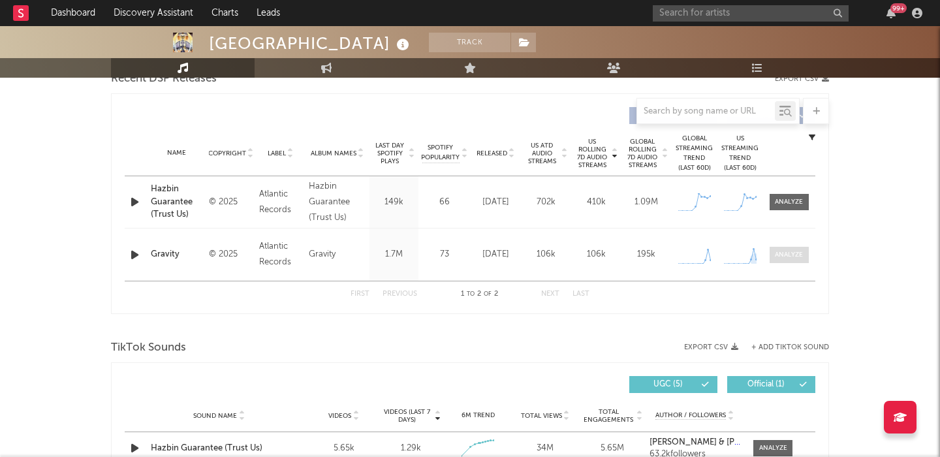
click at [775, 259] on span at bounding box center [789, 255] width 39 height 16
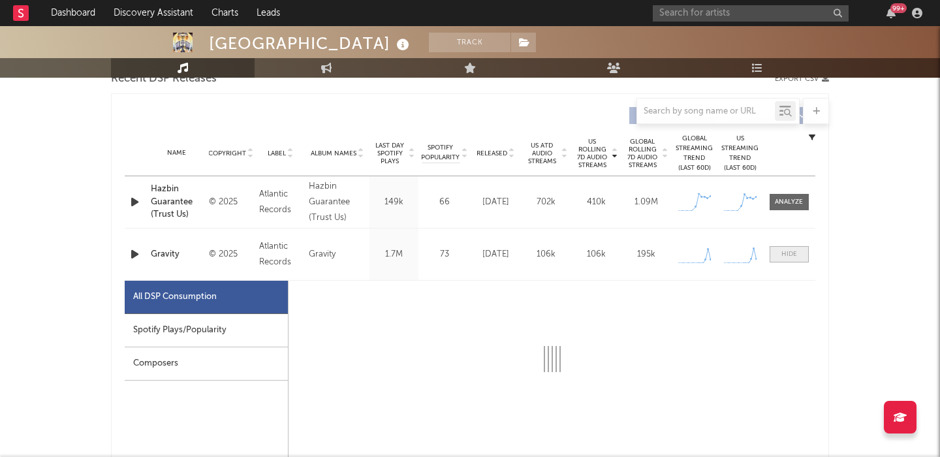
select select "1w"
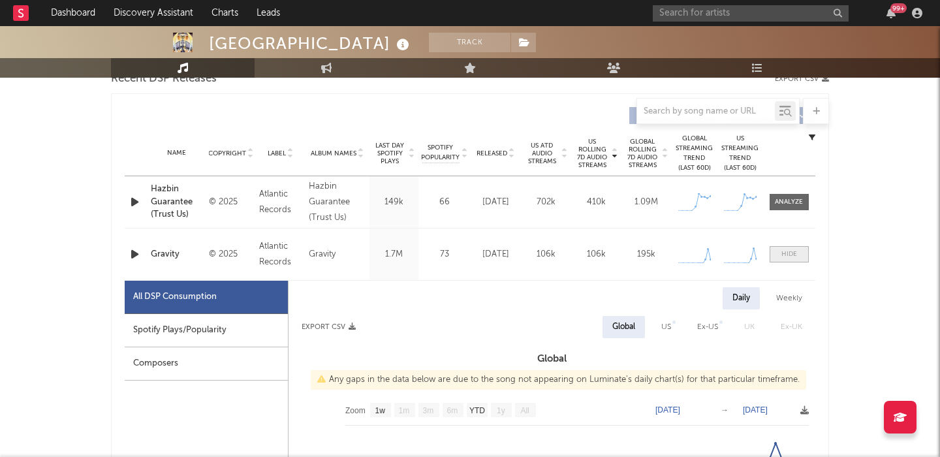
scroll to position [641, 0]
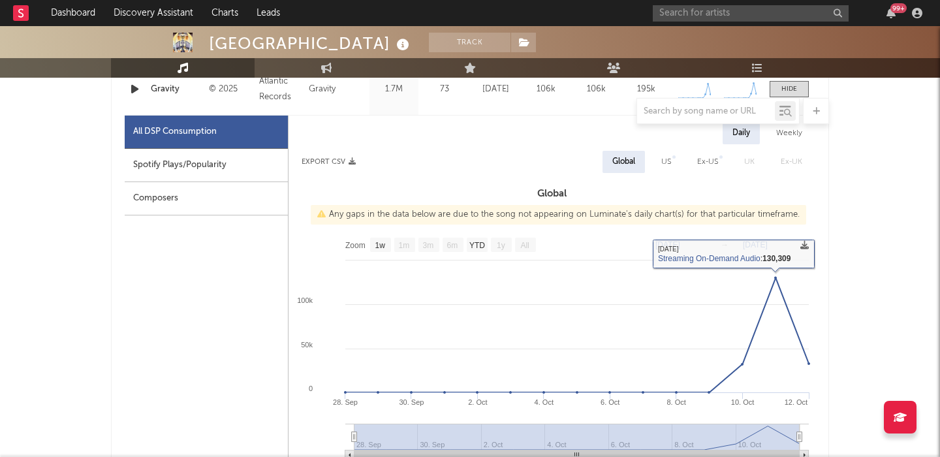
click at [658, 154] on div "US" at bounding box center [666, 162] width 29 height 22
select select "1w"
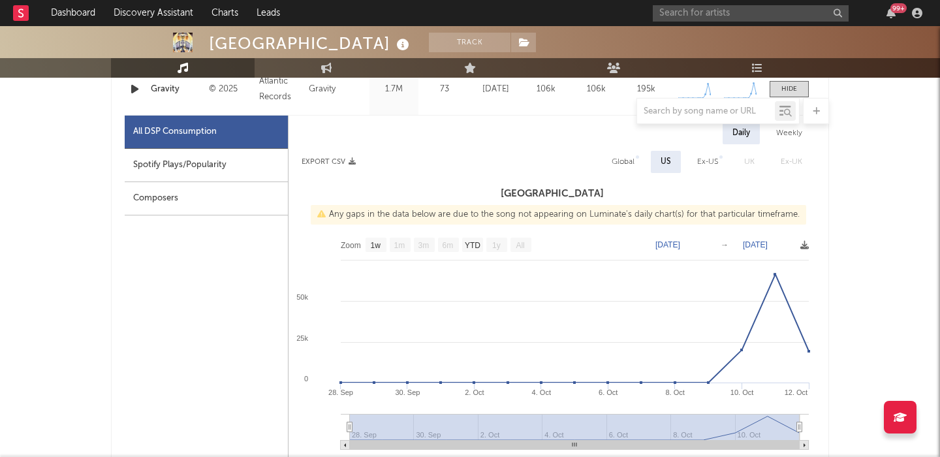
click at [280, 155] on div "Spotify Plays/Popularity" at bounding box center [206, 165] width 163 height 33
select select "1w"
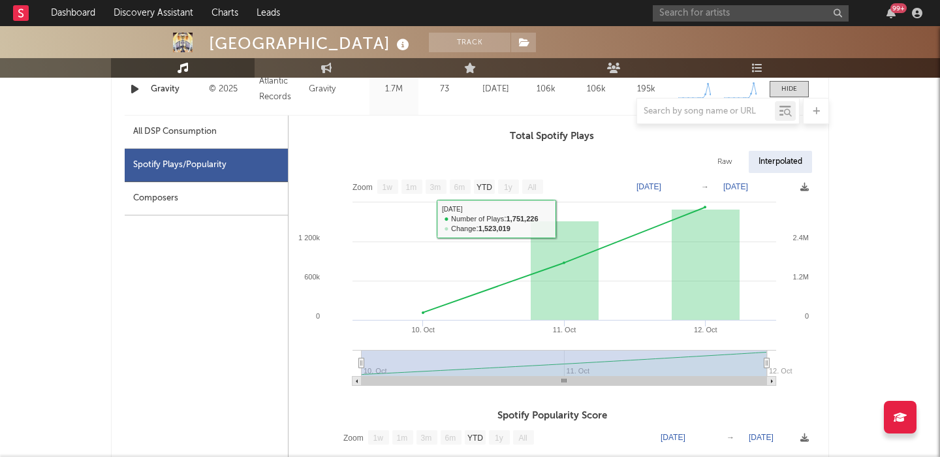
click at [208, 129] on div "All DSP Consumption" at bounding box center [175, 132] width 84 height 16
select select "1w"
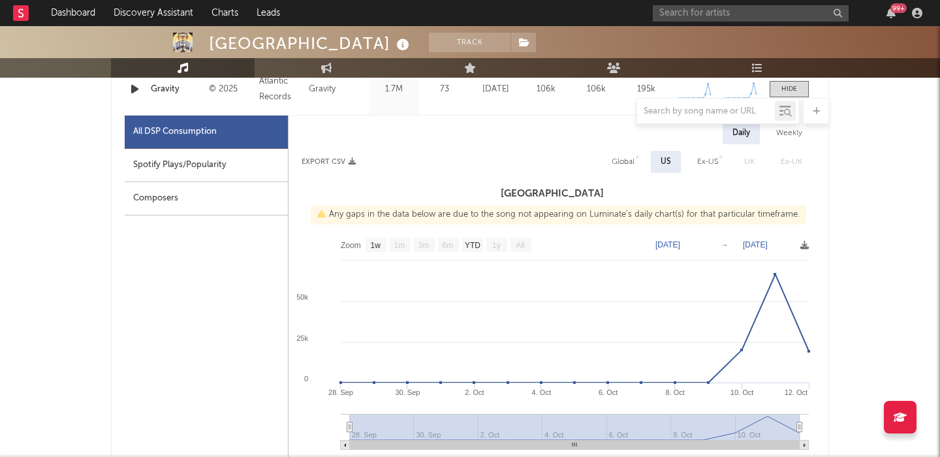
click at [627, 153] on div "Global" at bounding box center [623, 162] width 42 height 22
select select "1w"
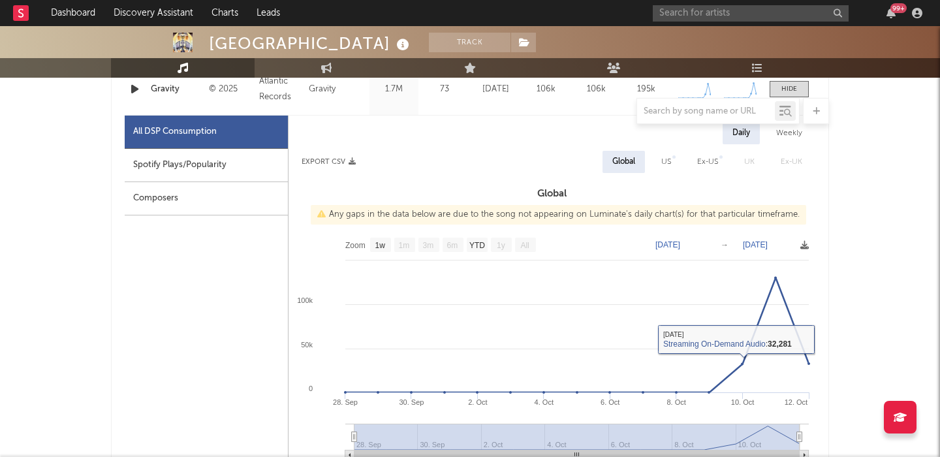
click at [202, 160] on div "Spotify Plays/Popularity" at bounding box center [206, 165] width 163 height 33
select select "1w"
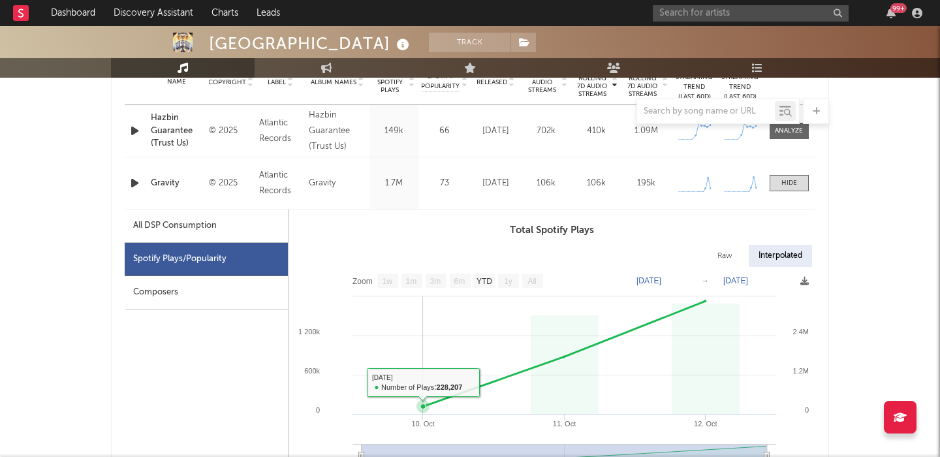
scroll to position [519, 0]
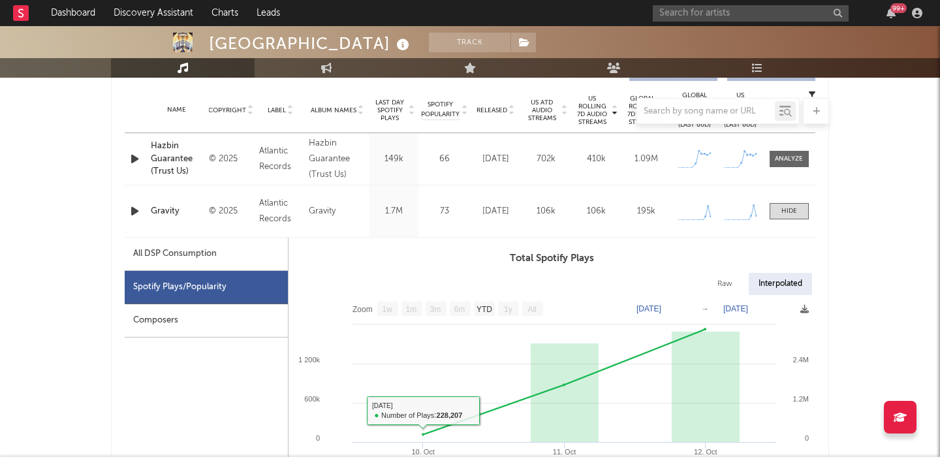
click at [187, 249] on div "All DSP Consumption" at bounding box center [175, 254] width 84 height 16
select select "1w"
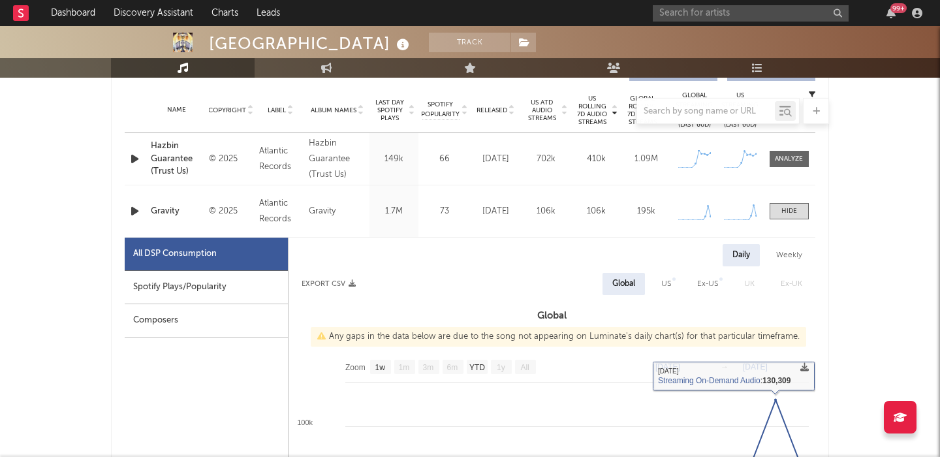
click at [778, 168] on div "Name Hazbin Guarantee (Trust Us) Copyright © 2025 Label Atlantic Records Album …" at bounding box center [470, 159] width 691 height 52
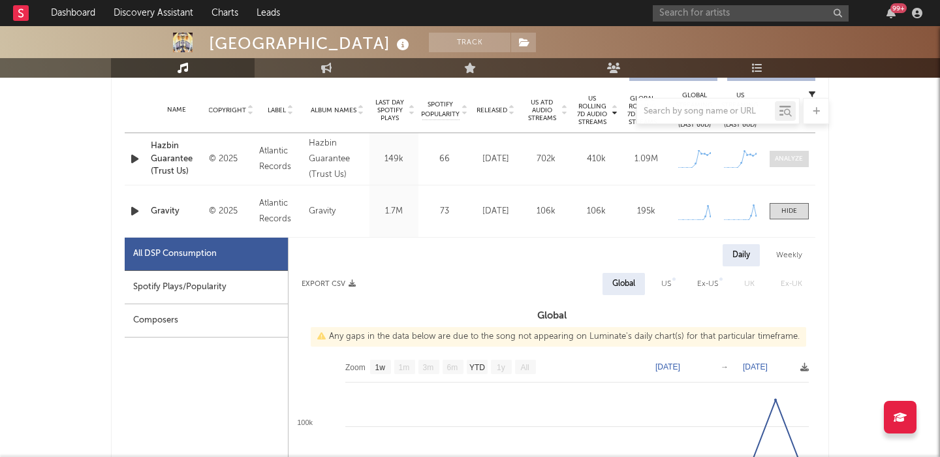
click at [782, 161] on div at bounding box center [789, 159] width 28 height 10
select select "1w"
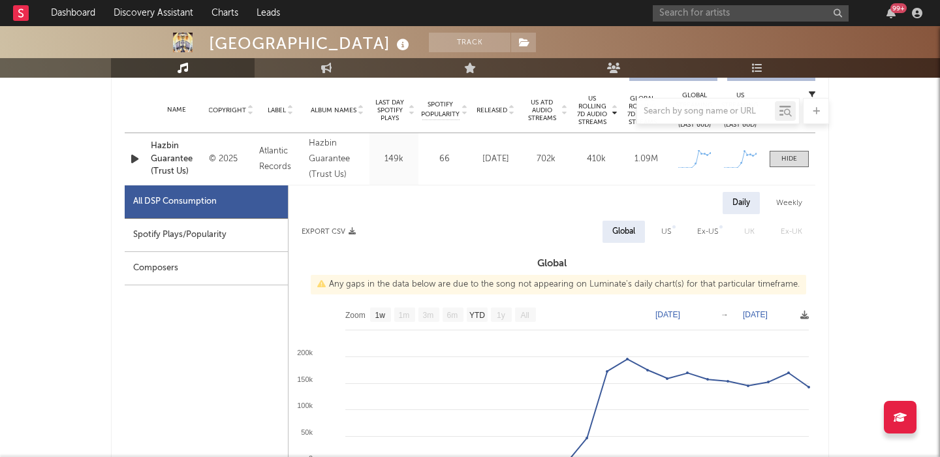
click at [167, 240] on div "Spotify Plays/Popularity" at bounding box center [206, 235] width 163 height 33
select select "1w"
